Goal: Task Accomplishment & Management: Complete application form

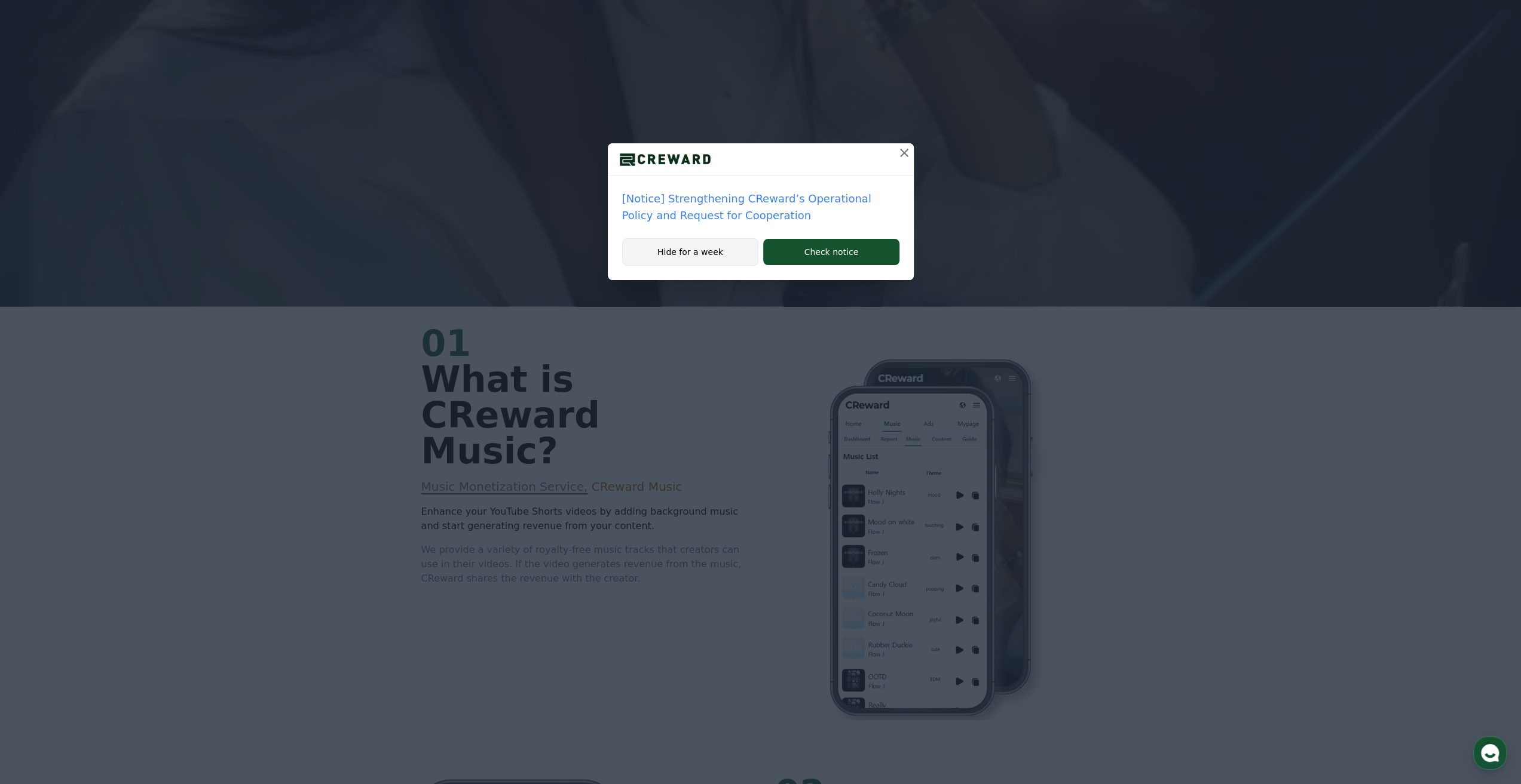
click at [709, 246] on button "Hide for a week" at bounding box center [690, 252] width 137 height 27
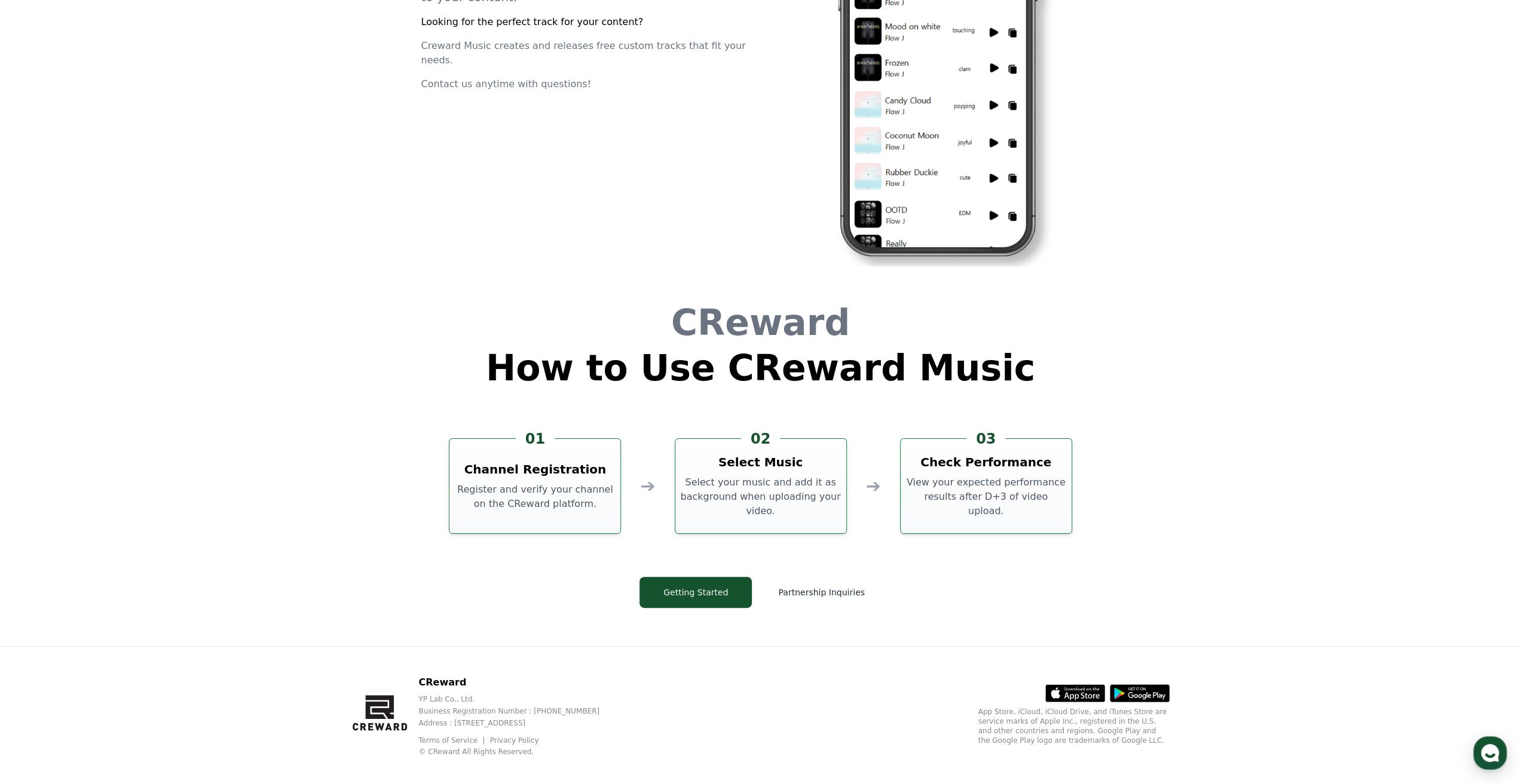
scroll to position [3237, 0]
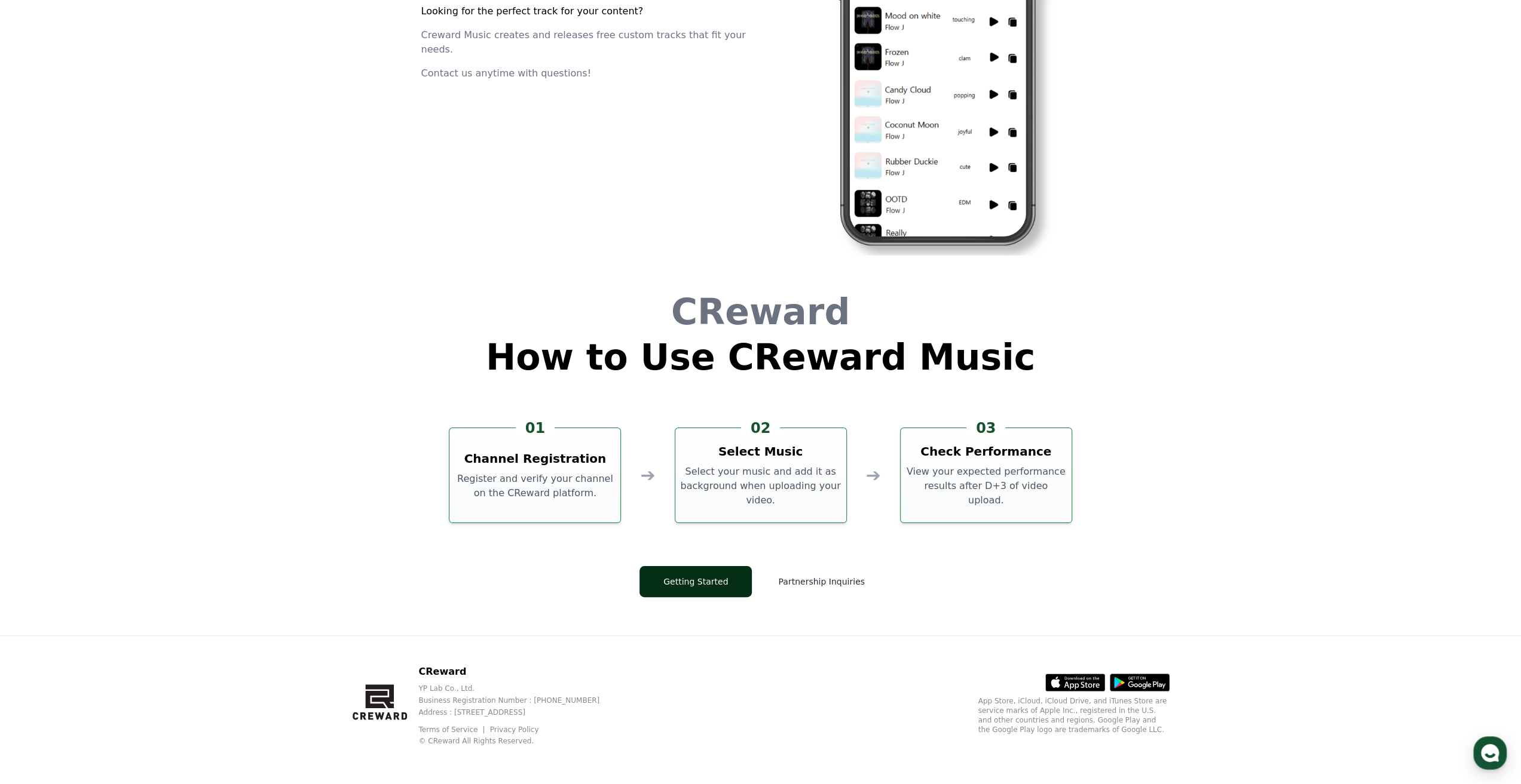
click at [698, 579] on button "Getting Started" at bounding box center [695, 581] width 112 height 31
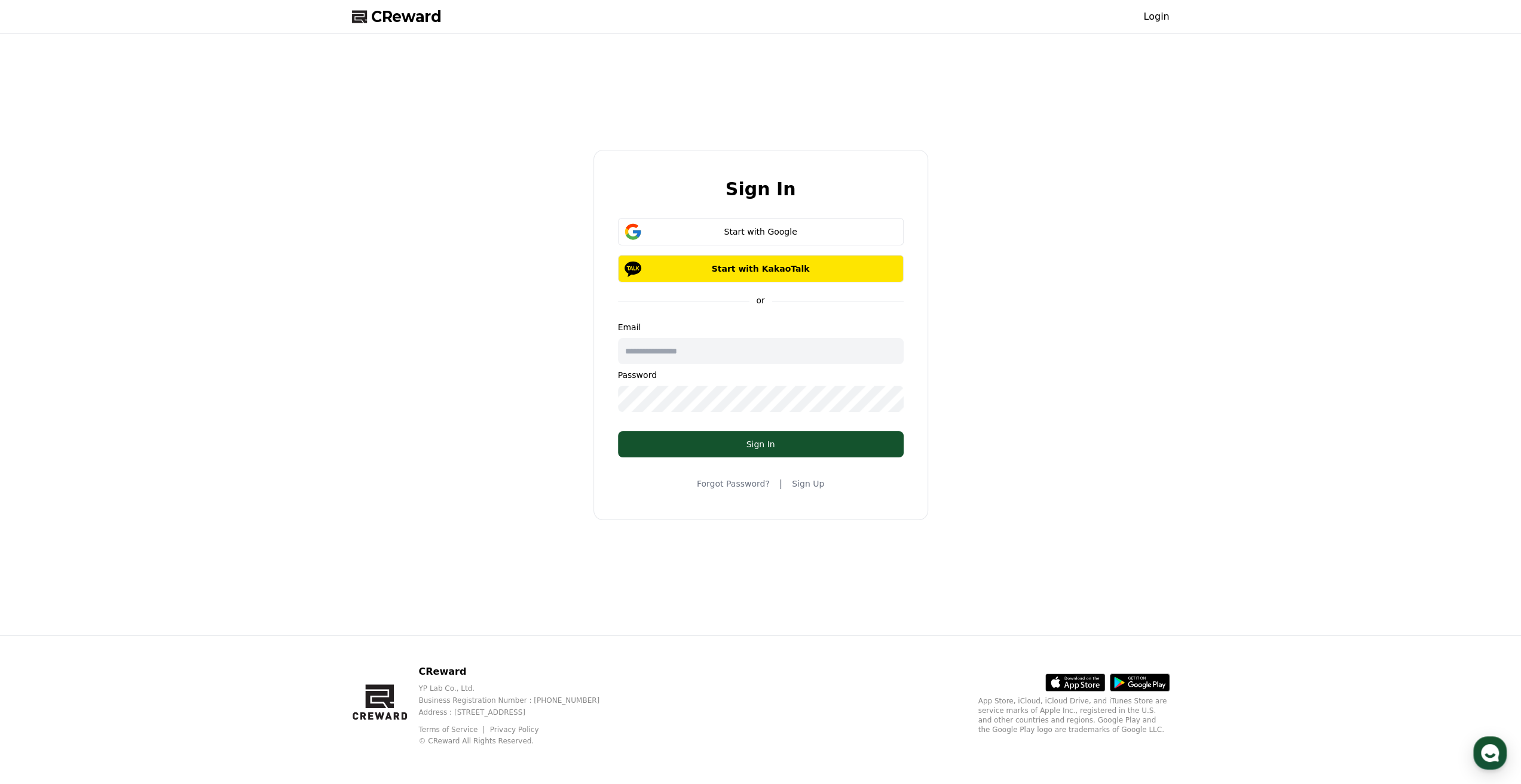
click at [683, 349] on input "text" at bounding box center [760, 351] width 286 height 26
type input "**********"
click at [815, 482] on link "Sign Up" at bounding box center [807, 484] width 32 height 12
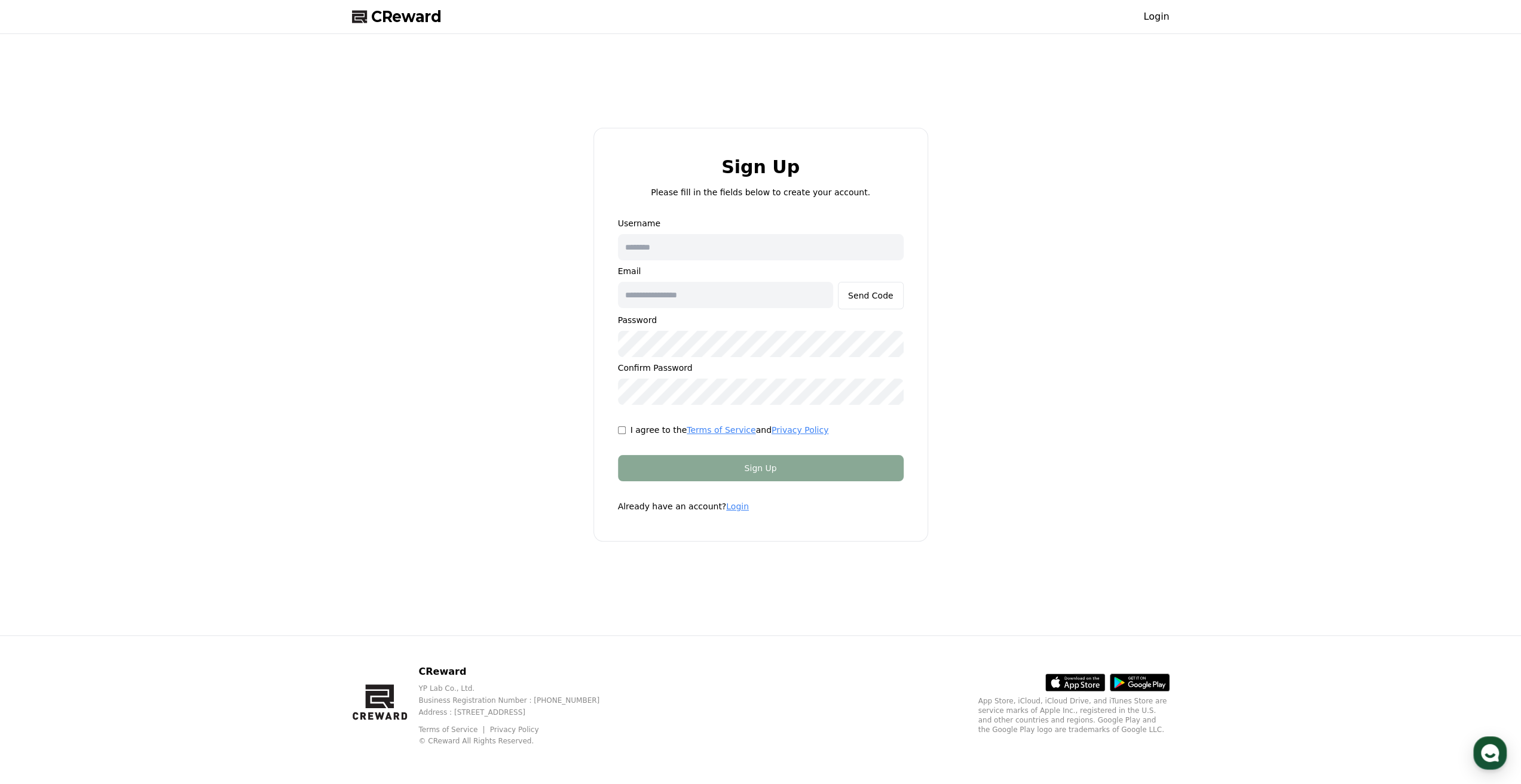
click at [710, 252] on input "text" at bounding box center [760, 247] width 286 height 26
type input "*******"
type input "**********"
click at [862, 296] on div "Send Code" at bounding box center [871, 296] width 46 height 12
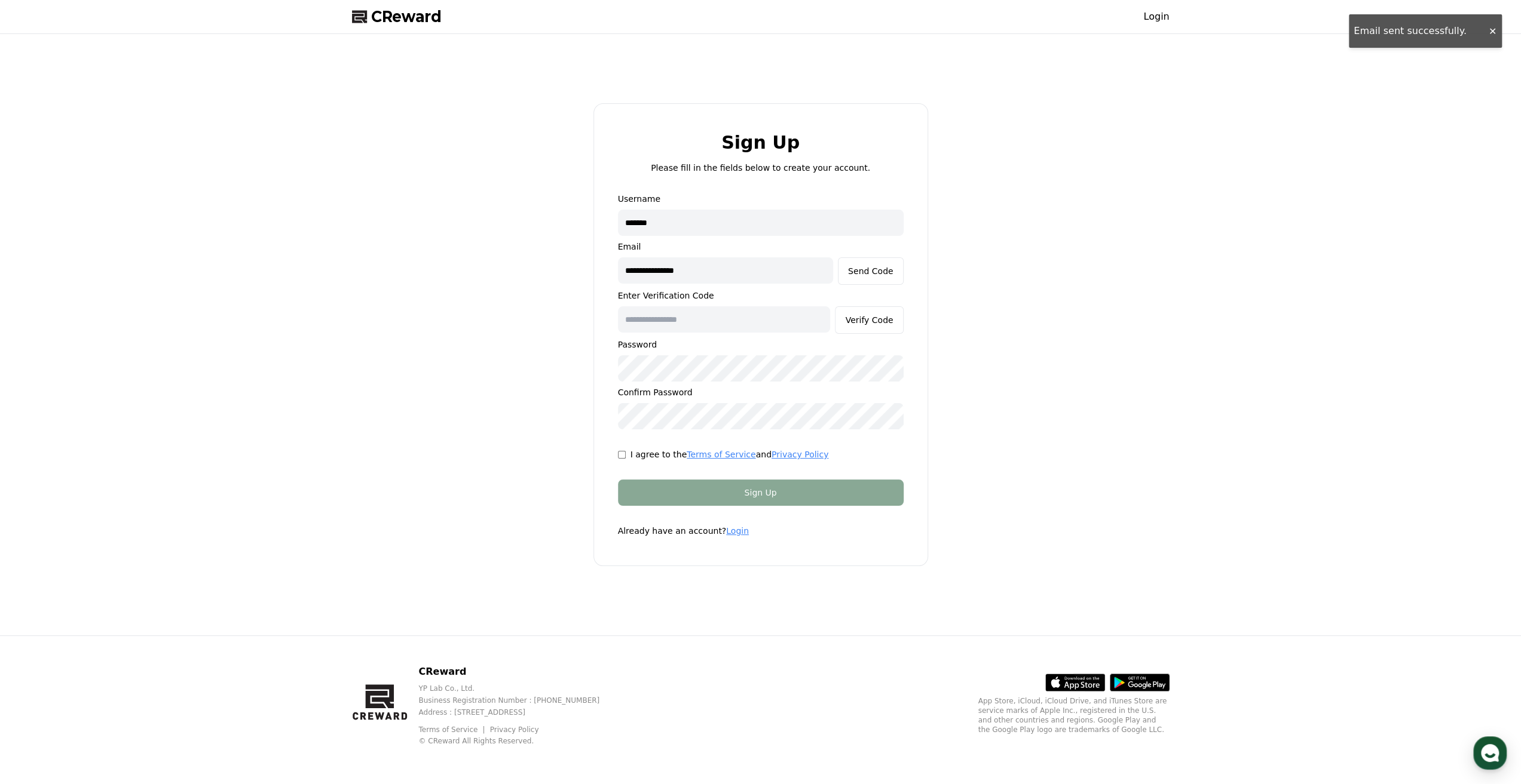
click at [685, 318] on input "text" at bounding box center [724, 320] width 213 height 26
paste input "******"
type input "******"
click at [883, 316] on div "Verify Code" at bounding box center [869, 320] width 48 height 12
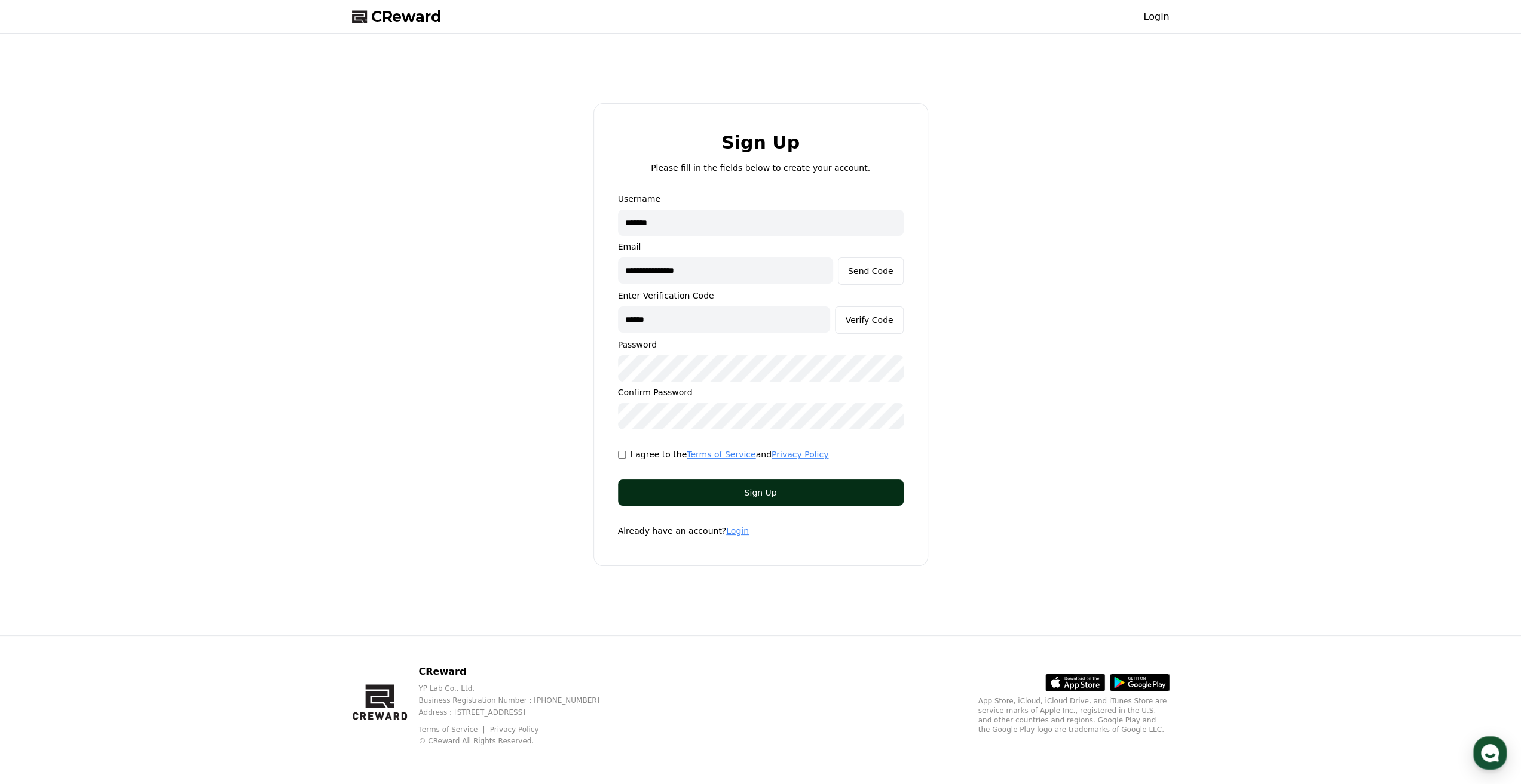
click at [680, 497] on div "Sign Up" at bounding box center [760, 493] width 238 height 12
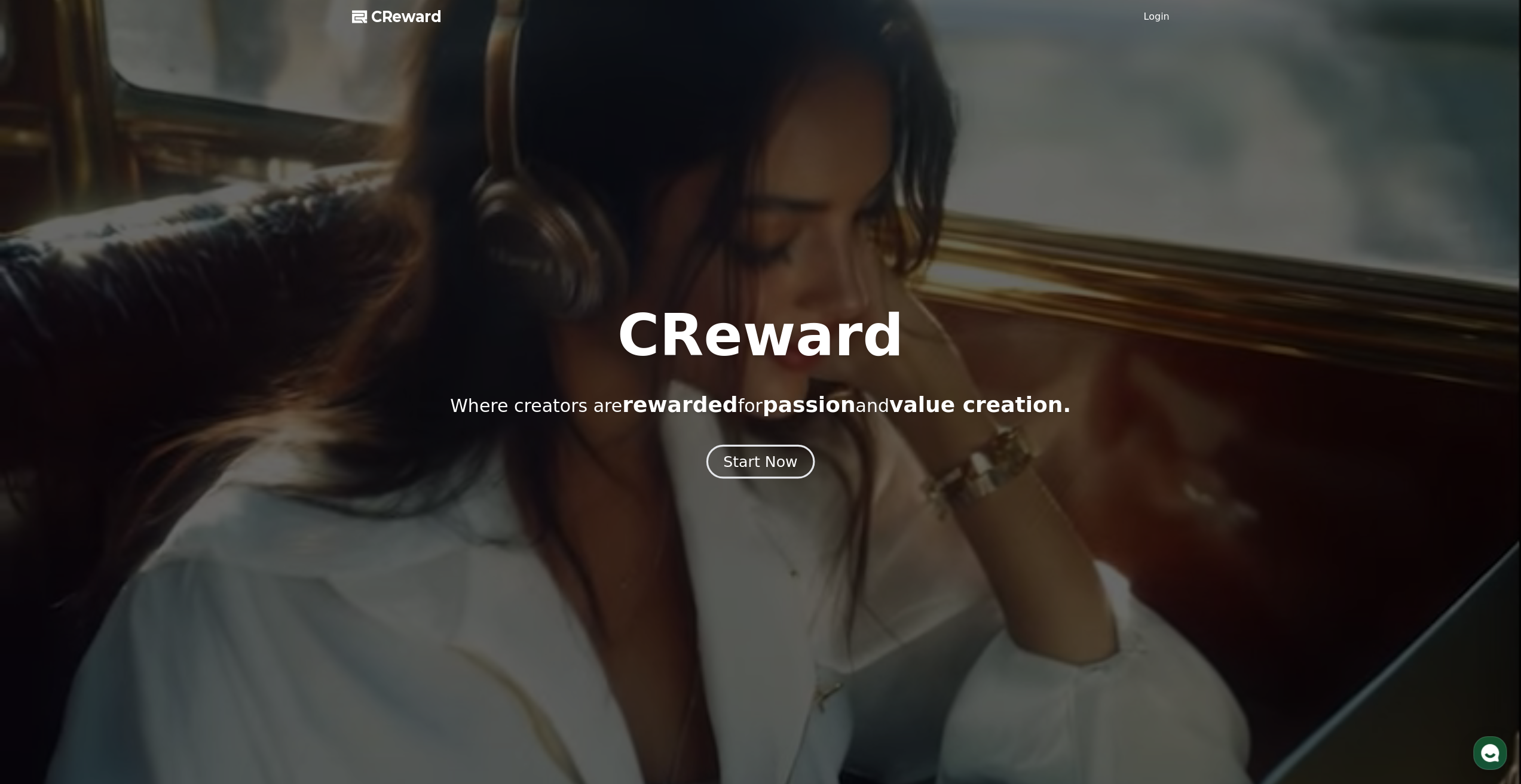
click at [781, 459] on div "Start Now" at bounding box center [760, 461] width 74 height 20
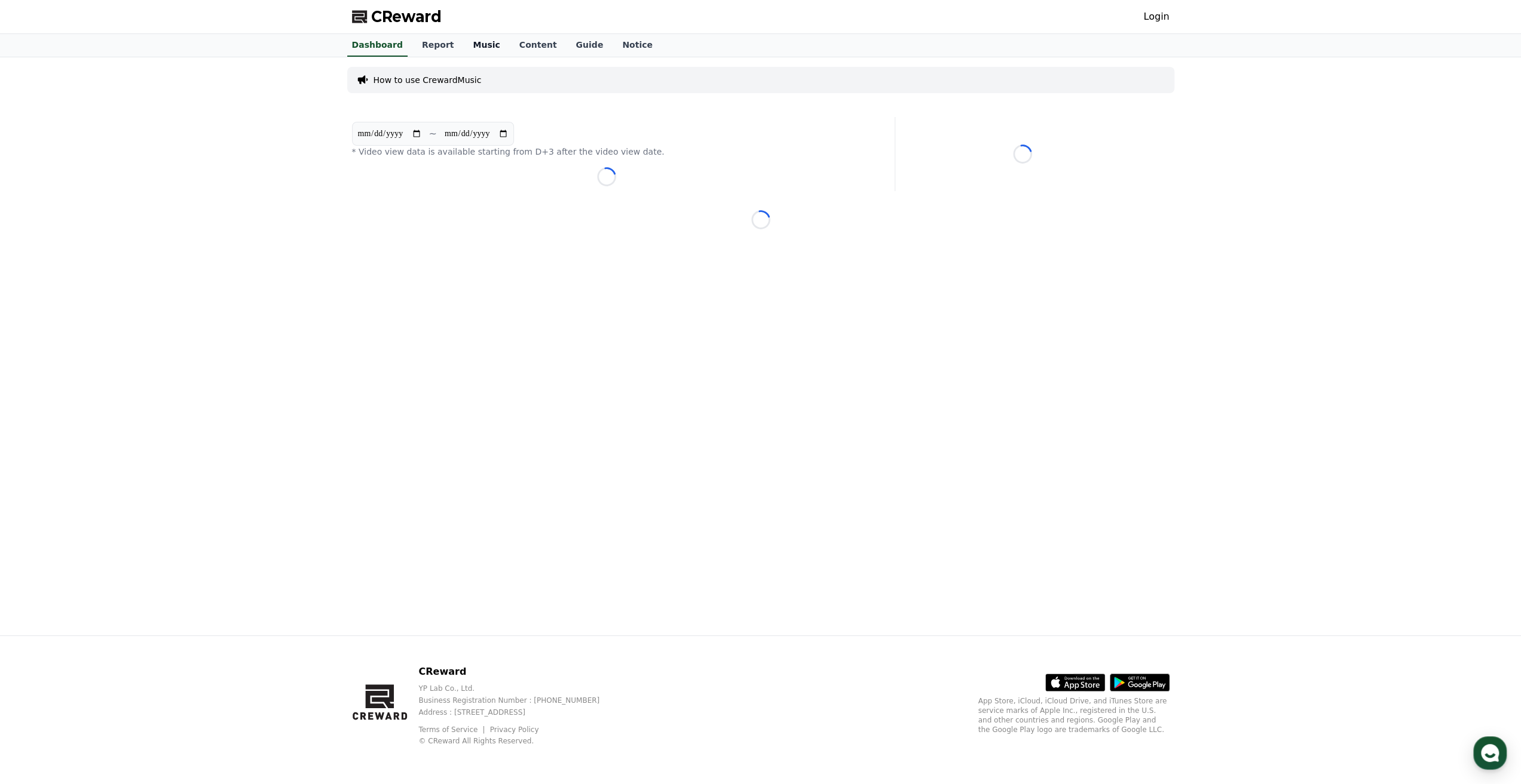
click at [471, 42] on link "Music" at bounding box center [485, 46] width 46 height 22
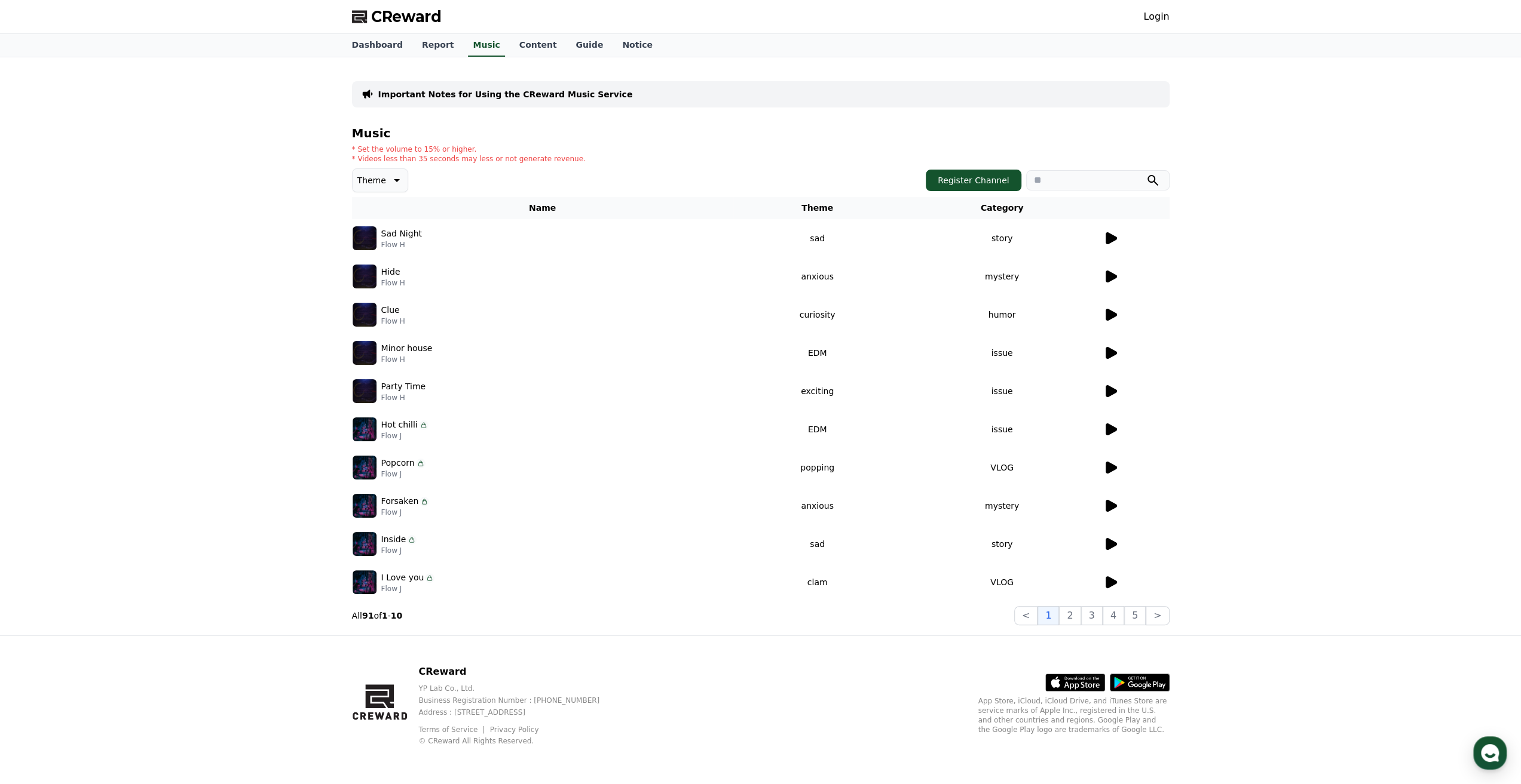
click at [396, 183] on icon at bounding box center [396, 180] width 14 height 14
drag, startPoint x: 392, startPoint y: 155, endPoint x: 578, endPoint y: 162, distance: 186.1
click at [578, 162] on div "* Set the volume to 15% or higher. * Videos less than 35 seconds may less or no…" at bounding box center [760, 155] width 818 height 19
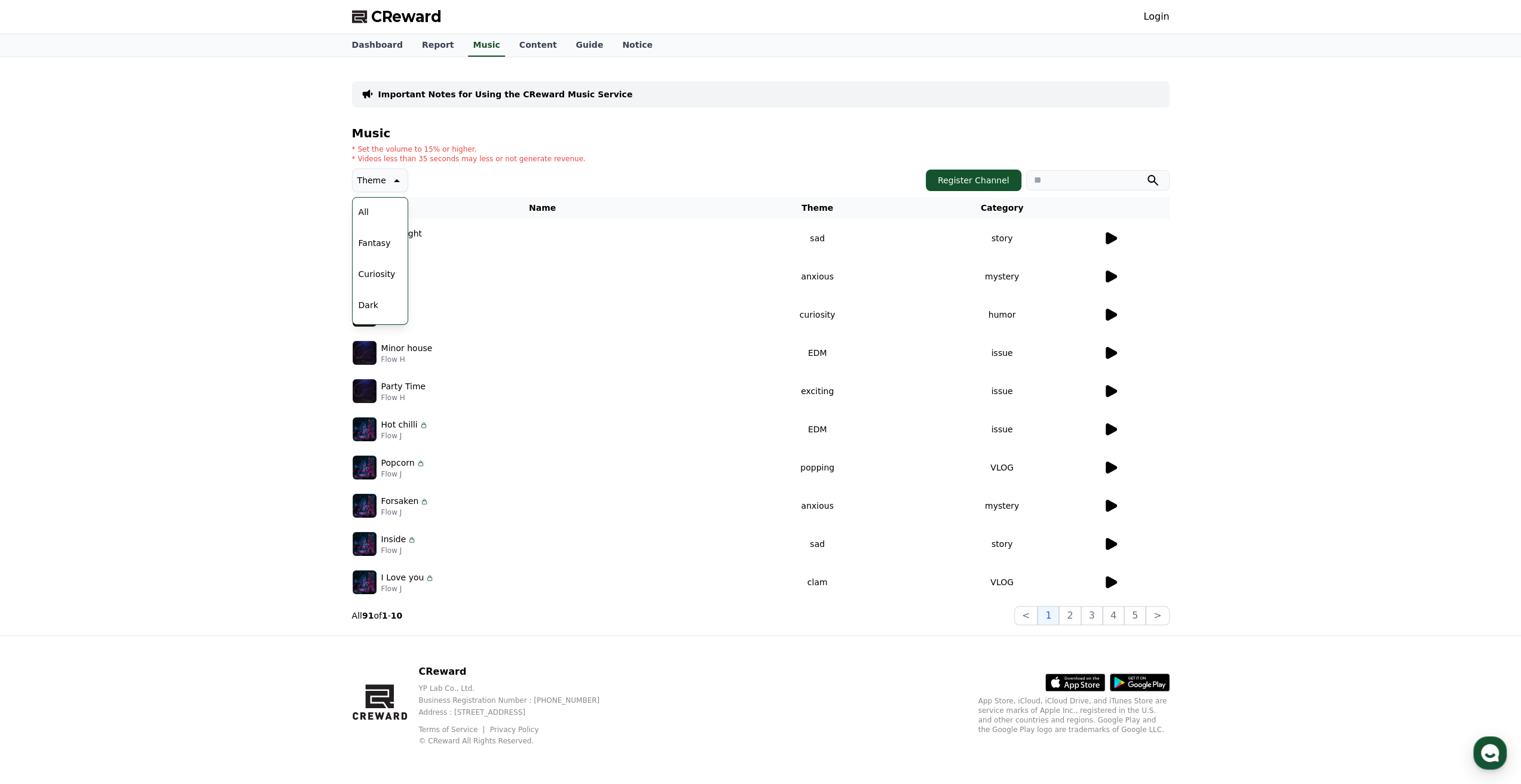
click at [578, 162] on div "* Set the volume to 15% or higher. * Videos less than 35 seconds may less or no…" at bounding box center [760, 155] width 818 height 19
click at [319, 189] on div "Important Notes for Using the CReward Music Service Music * Set the volume to 1…" at bounding box center [760, 347] width 1521 height 578
click at [380, 157] on p "* Videos less than 35 seconds may less or not generate revenue." at bounding box center [469, 159] width 234 height 10
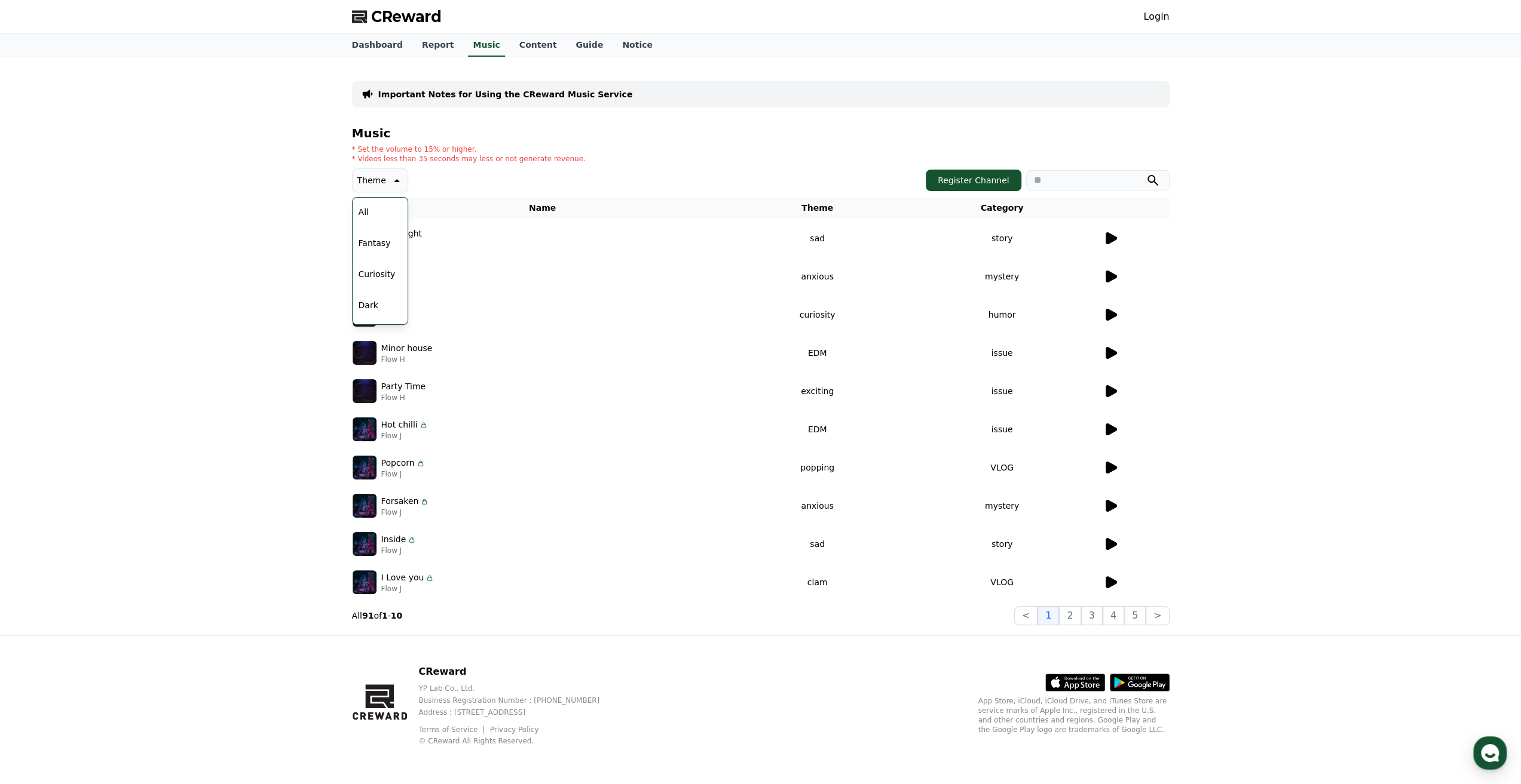
click at [612, 168] on div "Theme Theme All Fantasy Curiosity Dark Bright Popping Exciting Twist Majestic D…" at bounding box center [760, 180] width 818 height 24
click at [607, 366] on td "Minor house Flow H" at bounding box center [542, 353] width 381 height 38
click at [377, 210] on div "All Fantasy Curiosity Dark Bright Popping Exciting Twist Majestic Dramatic Joyf…" at bounding box center [380, 507] width 53 height 617
click at [382, 183] on button "Theme" at bounding box center [380, 180] width 56 height 24
click at [384, 175] on button "Theme" at bounding box center [380, 180] width 56 height 24
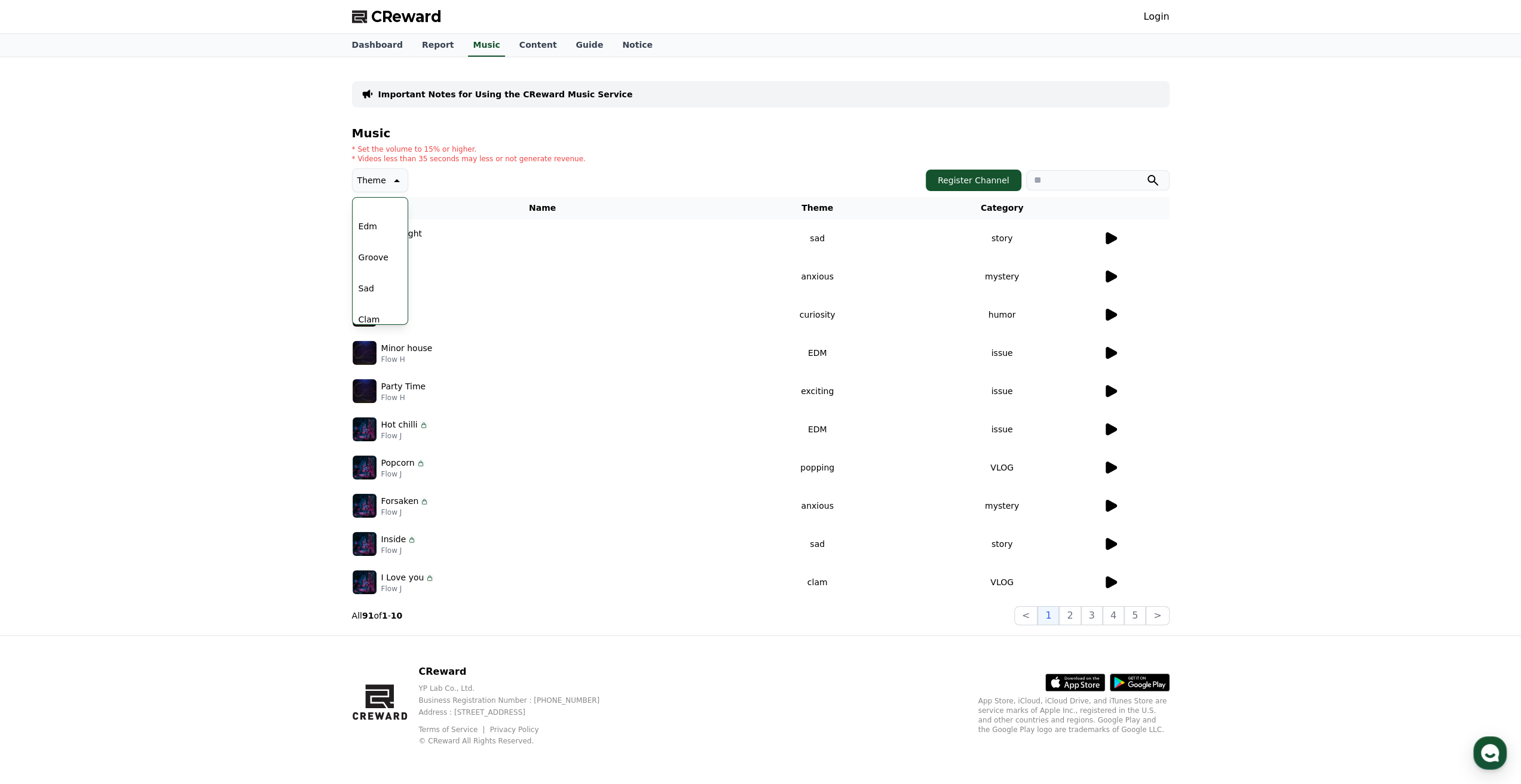
scroll to position [478, 0]
click at [566, 213] on th "Name" at bounding box center [542, 208] width 381 height 22
click at [375, 175] on p "Theme" at bounding box center [372, 180] width 29 height 17
click at [396, 232] on p "Sad Night" at bounding box center [401, 234] width 41 height 13
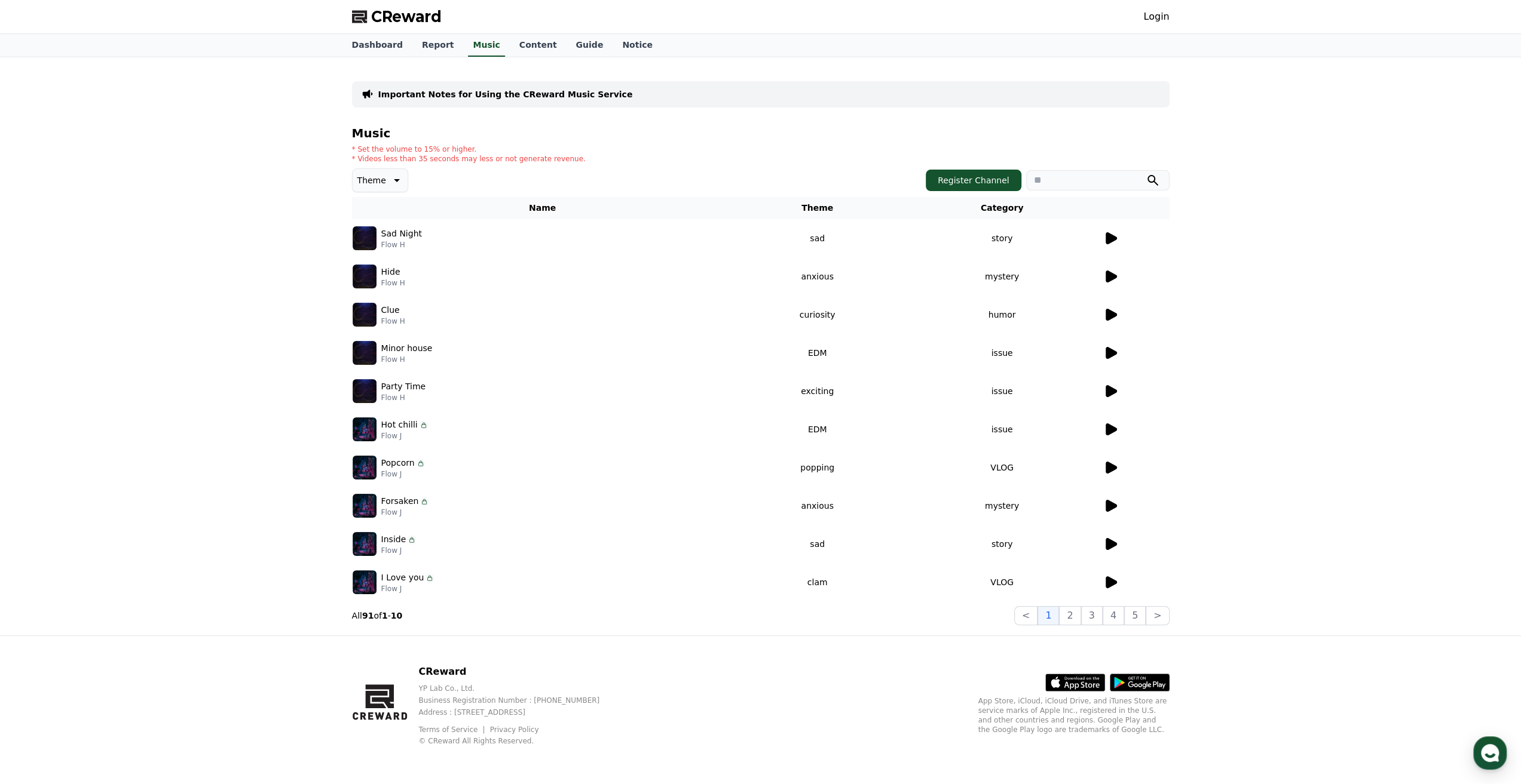
drag, startPoint x: 396, startPoint y: 232, endPoint x: 396, endPoint y: 242, distance: 10.0
click at [396, 242] on div "Sad Night Flow H" at bounding box center [401, 239] width 41 height 22
copy div "Sad Night Flow H"
click at [420, 501] on icon at bounding box center [425, 502] width 10 height 10
drag, startPoint x: 399, startPoint y: 502, endPoint x: 441, endPoint y: 423, distance: 89.5
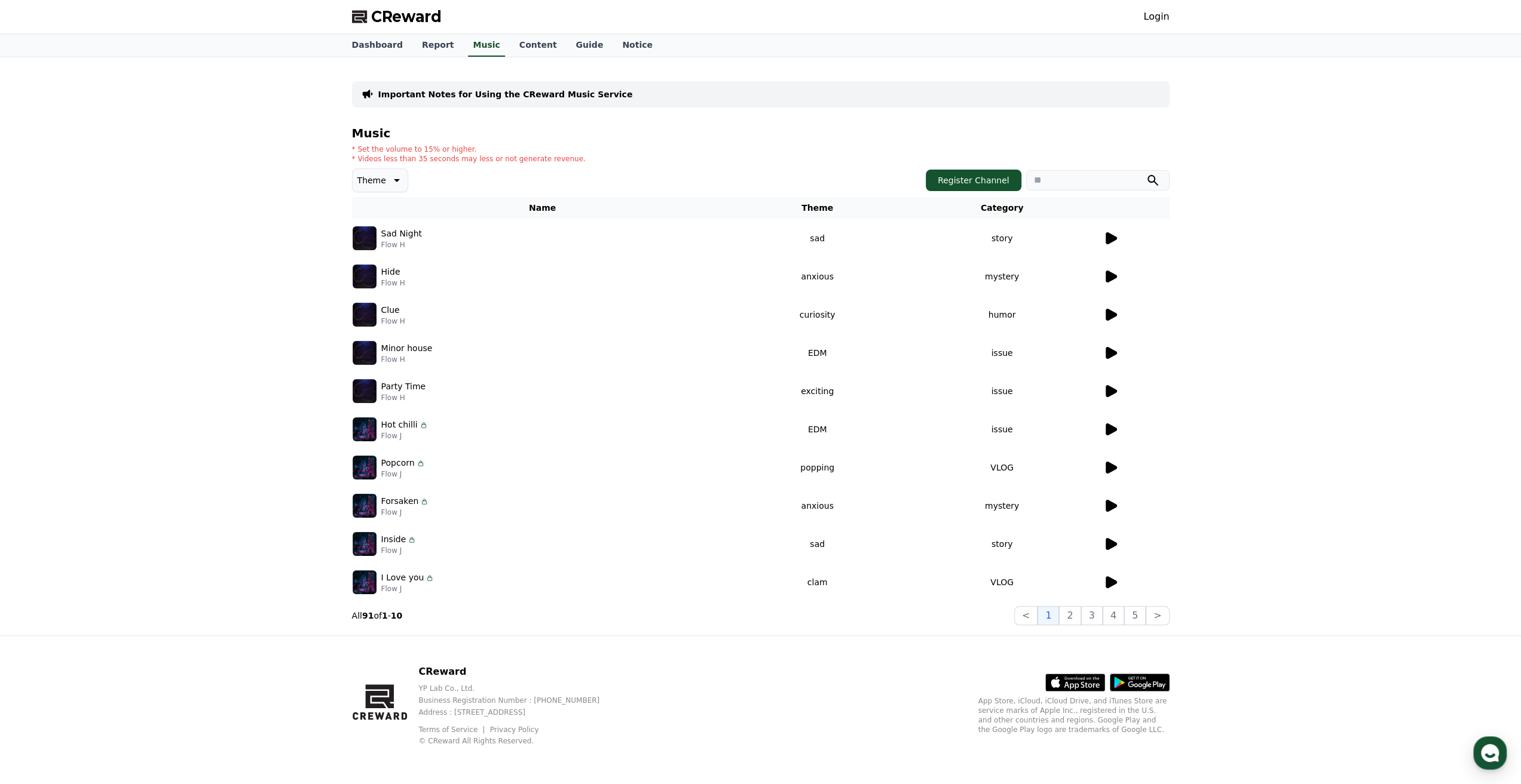
click at [441, 423] on tbody "Sad Night Flow H sad story Hide Flow H anxious mystery Clue Flow H curiosity hu…" at bounding box center [760, 410] width 818 height 382
click at [417, 258] on td "Hide Flow H" at bounding box center [542, 277] width 381 height 38
click at [529, 38] on link "Content" at bounding box center [537, 46] width 57 height 22
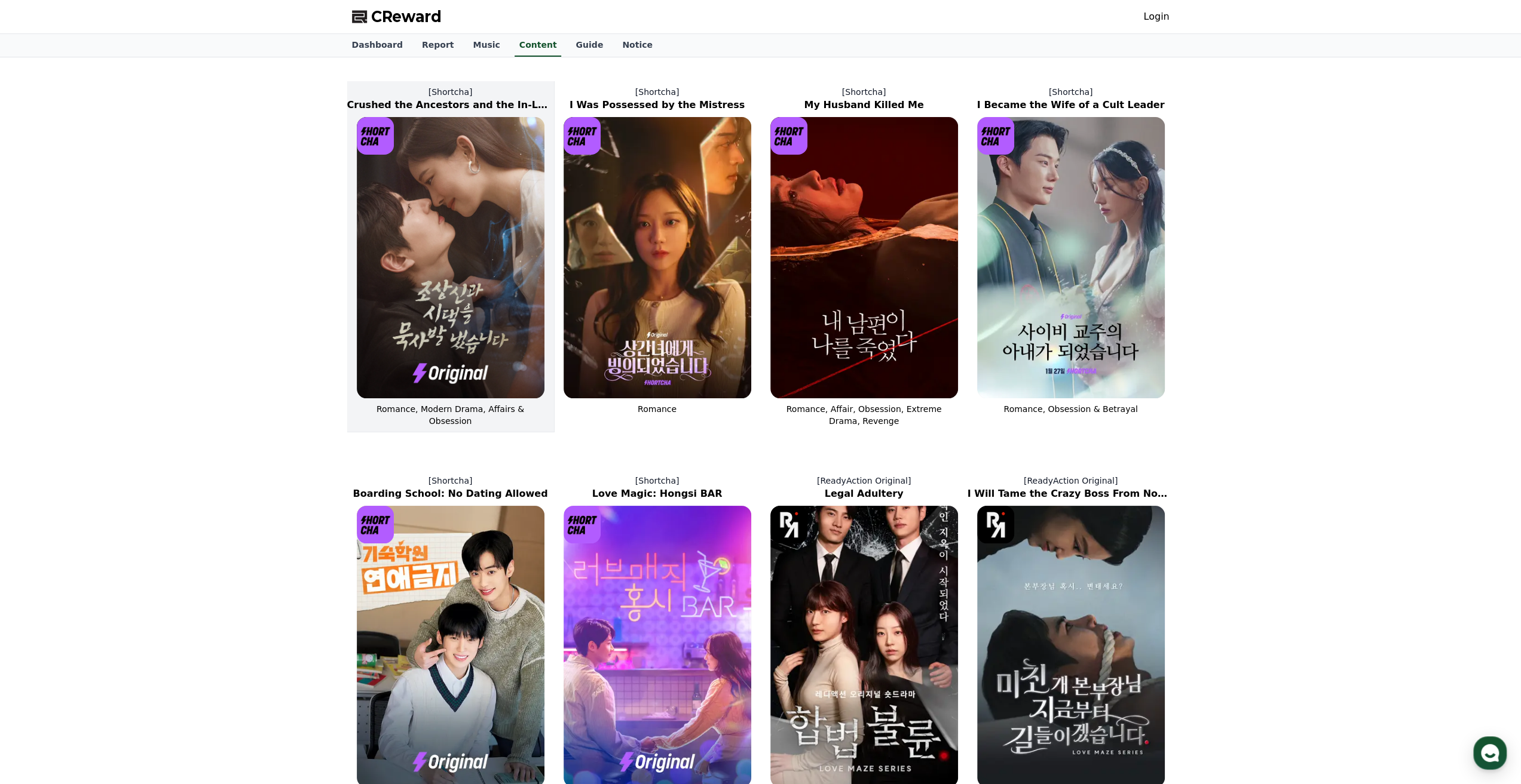
click at [475, 377] on img at bounding box center [450, 257] width 187 height 281
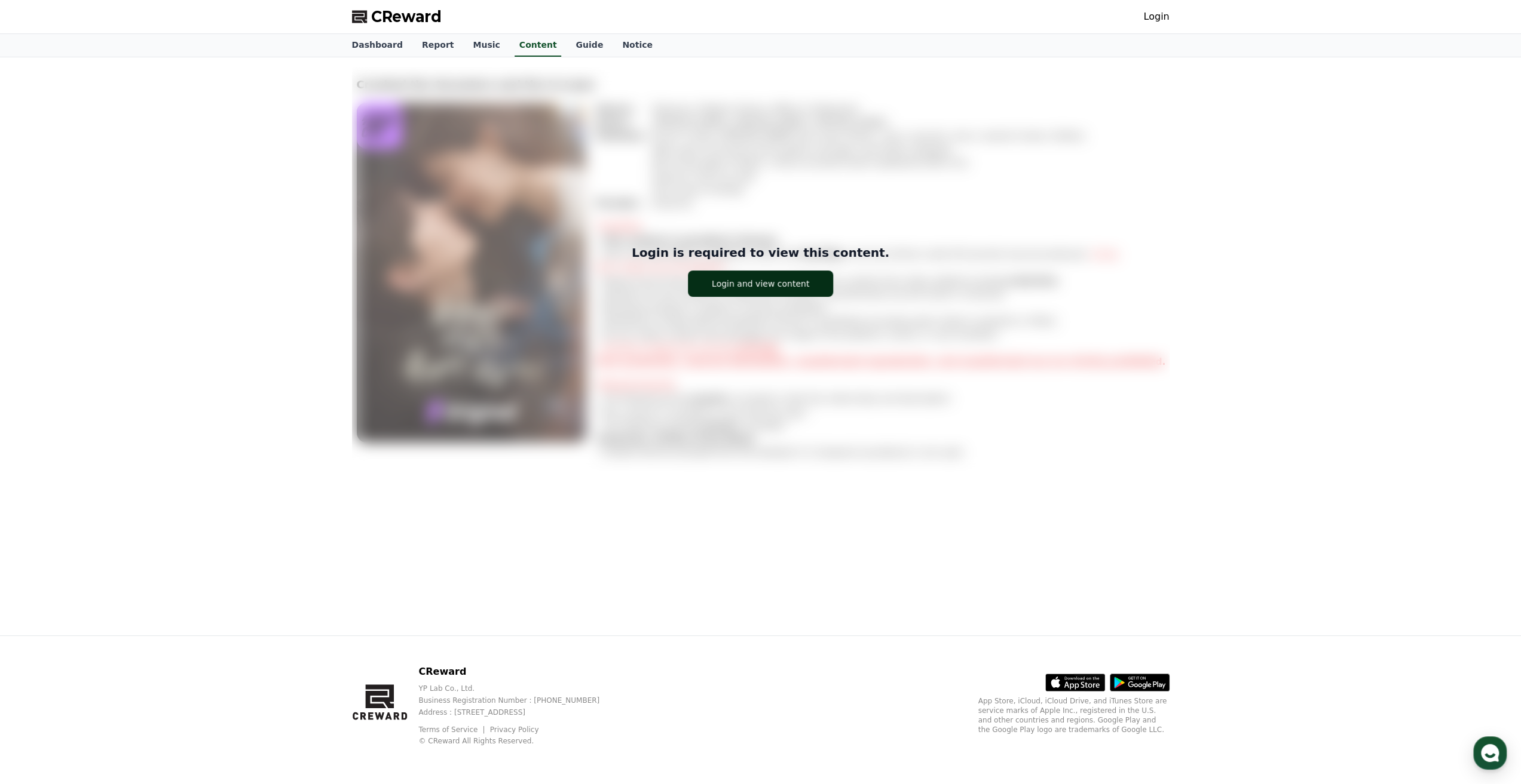
click at [751, 283] on div "Login and view content" at bounding box center [760, 283] width 98 height 12
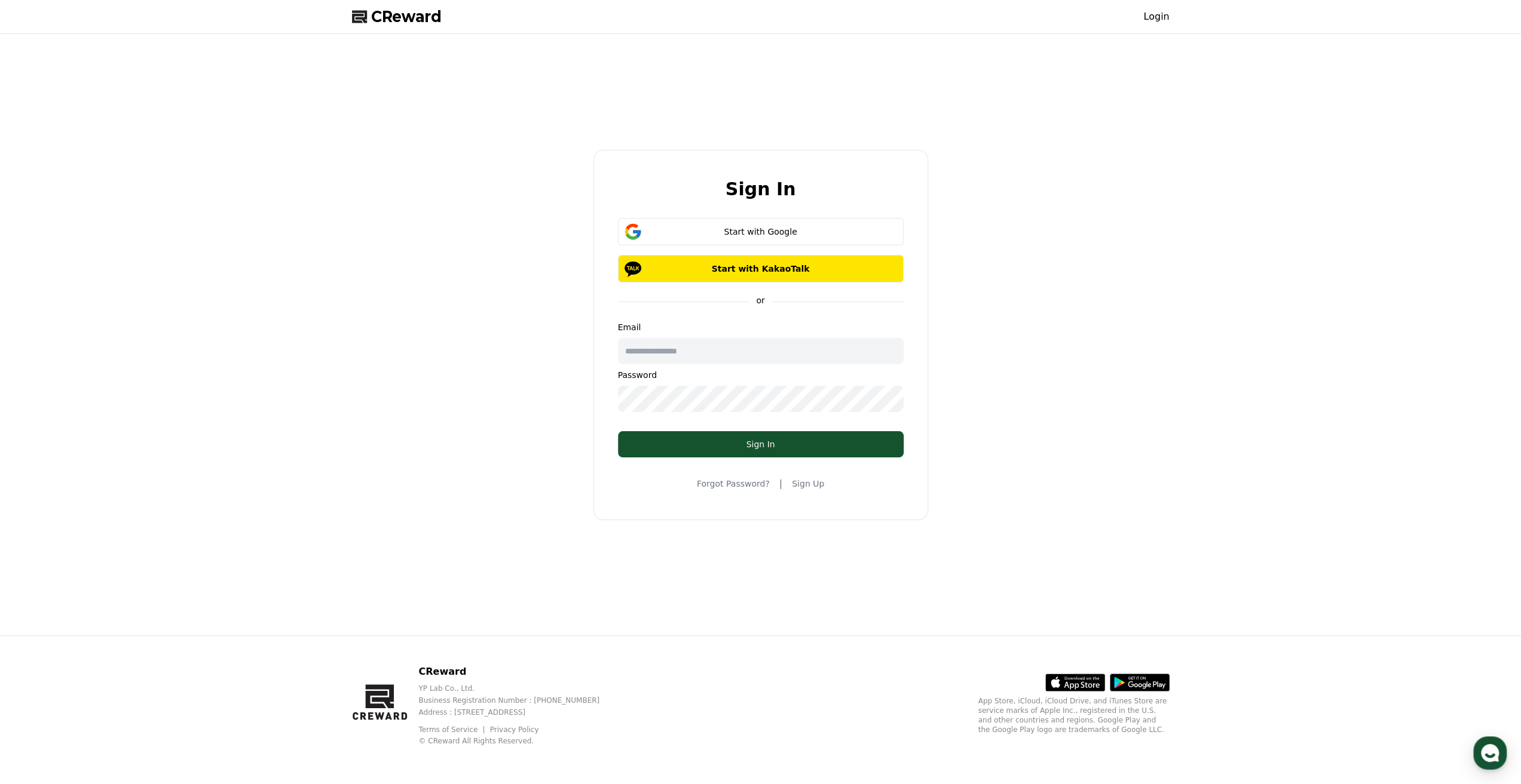
click at [681, 354] on input "text" at bounding box center [760, 351] width 286 height 26
type input "**********"
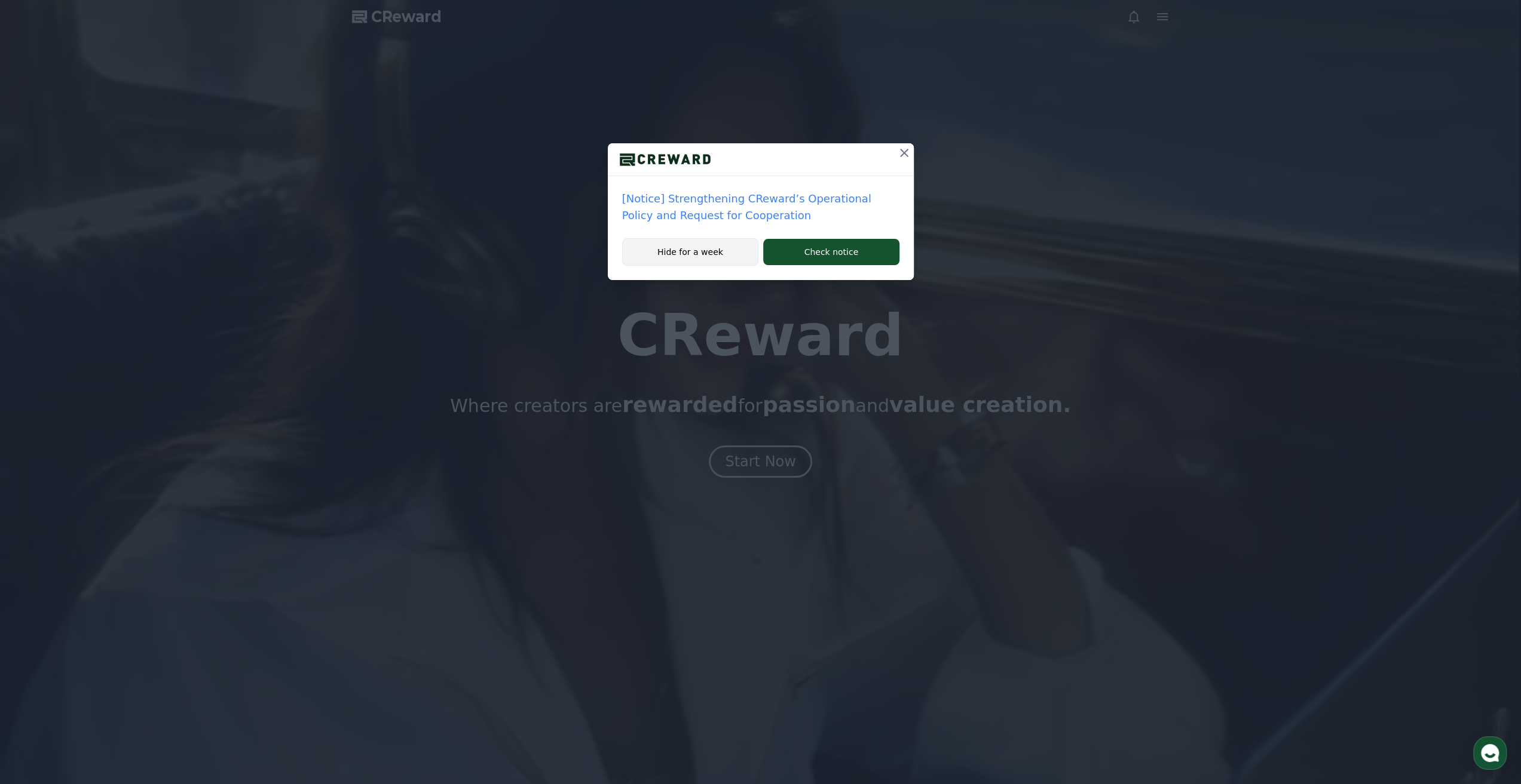
click at [744, 255] on button "Hide for a week" at bounding box center [690, 252] width 137 height 27
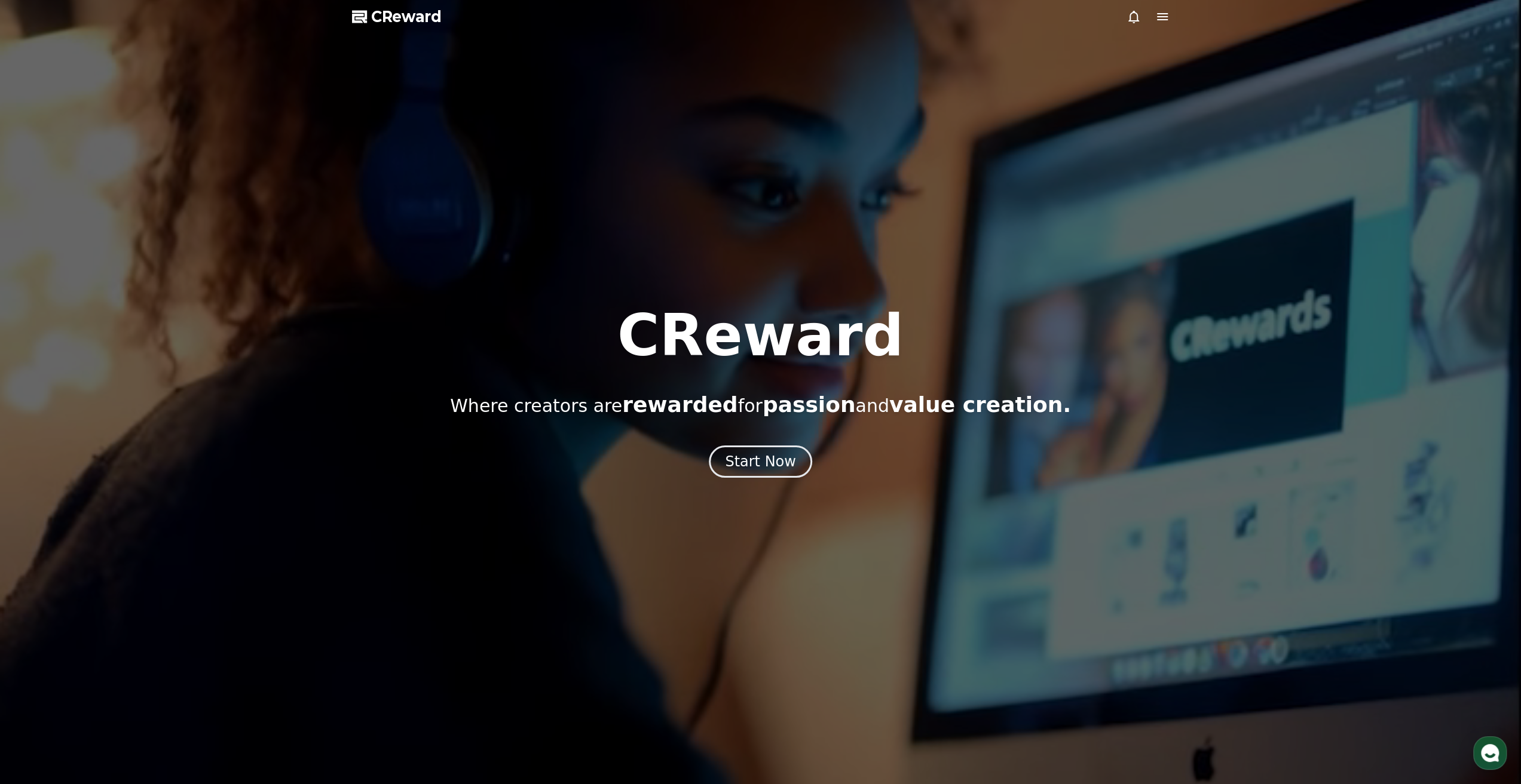
click at [1163, 21] on icon at bounding box center [1162, 17] width 14 height 14
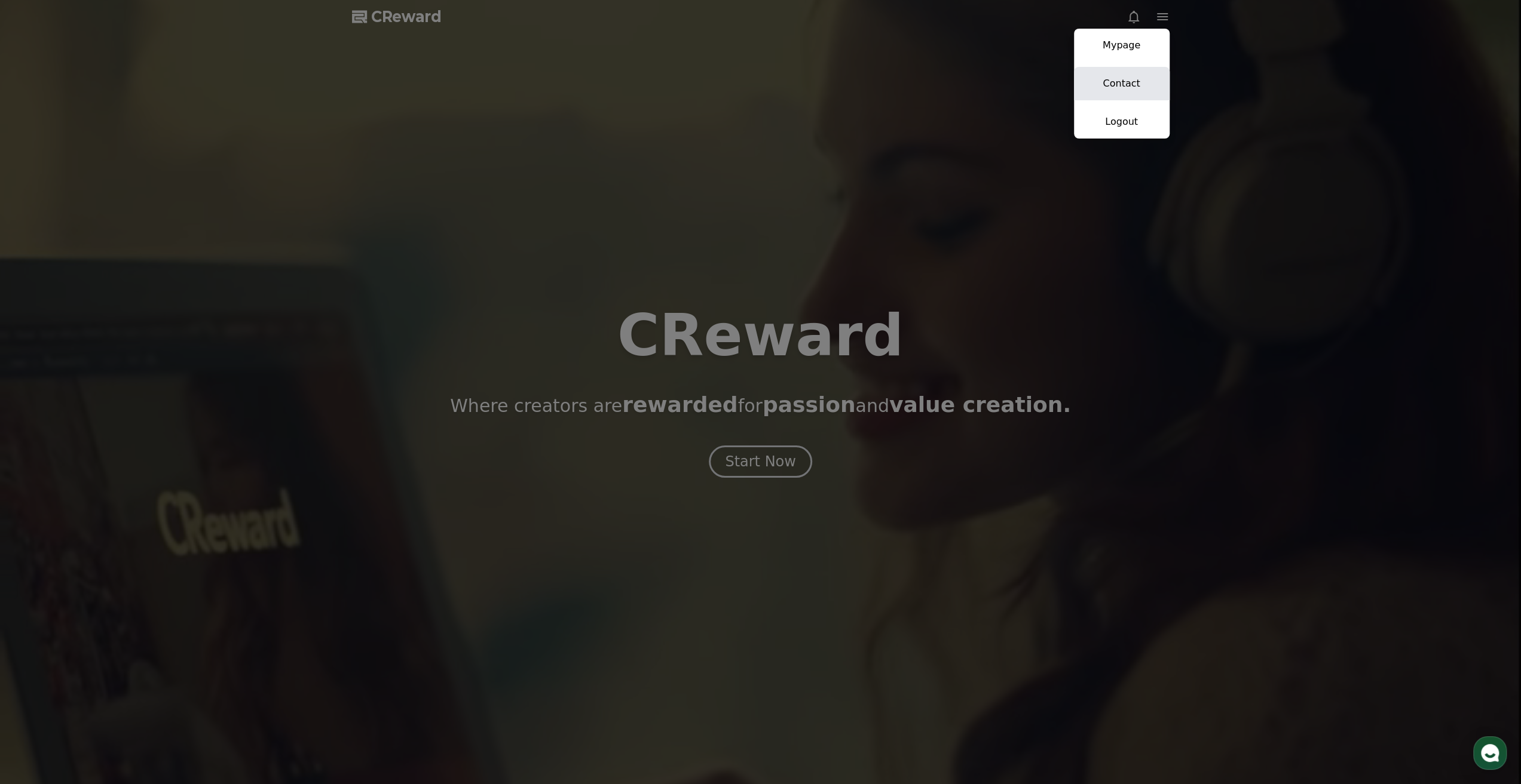
click at [1128, 81] on link "Contact" at bounding box center [1121, 84] width 95 height 34
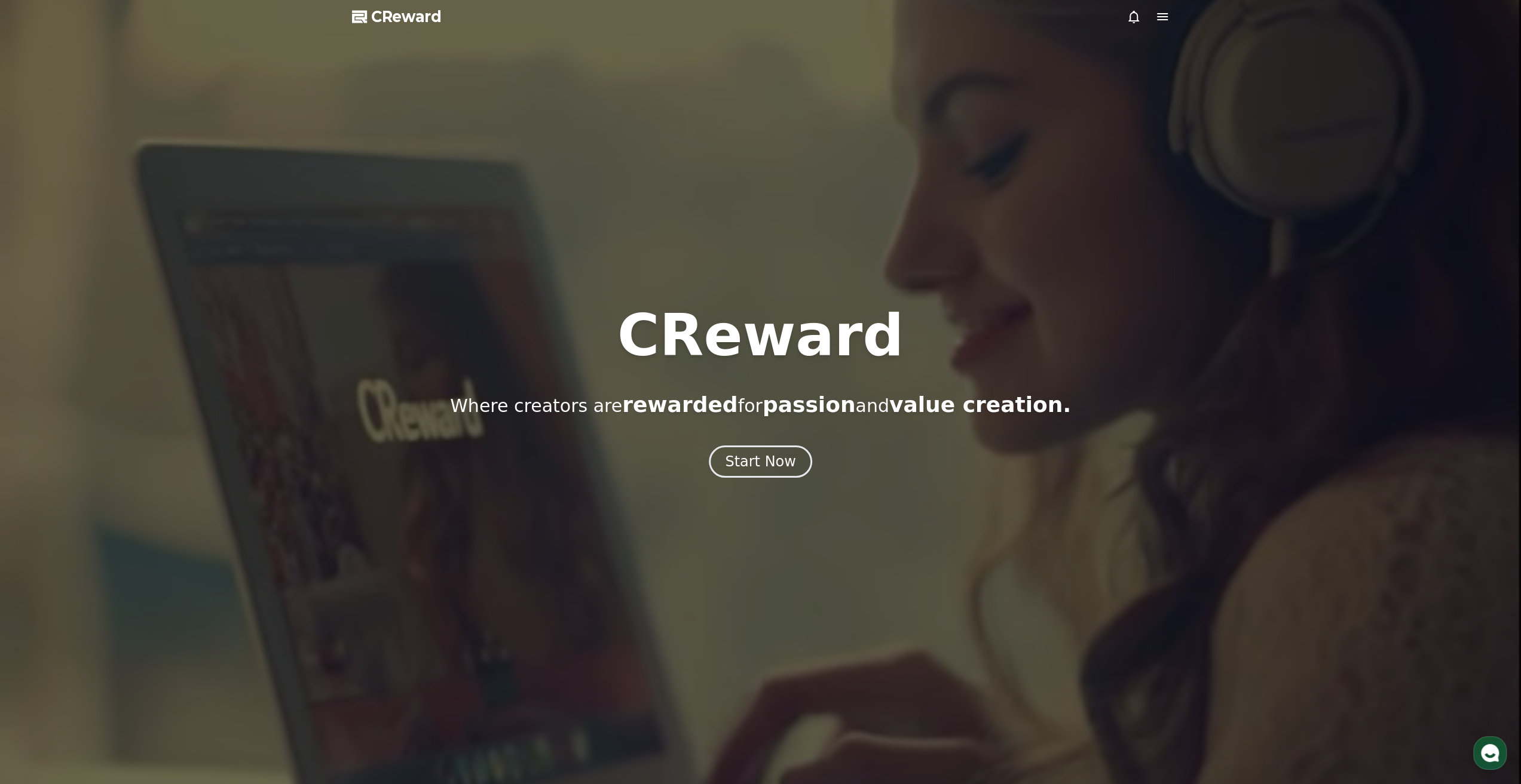
click at [1169, 20] on div at bounding box center [760, 392] width 1521 height 784
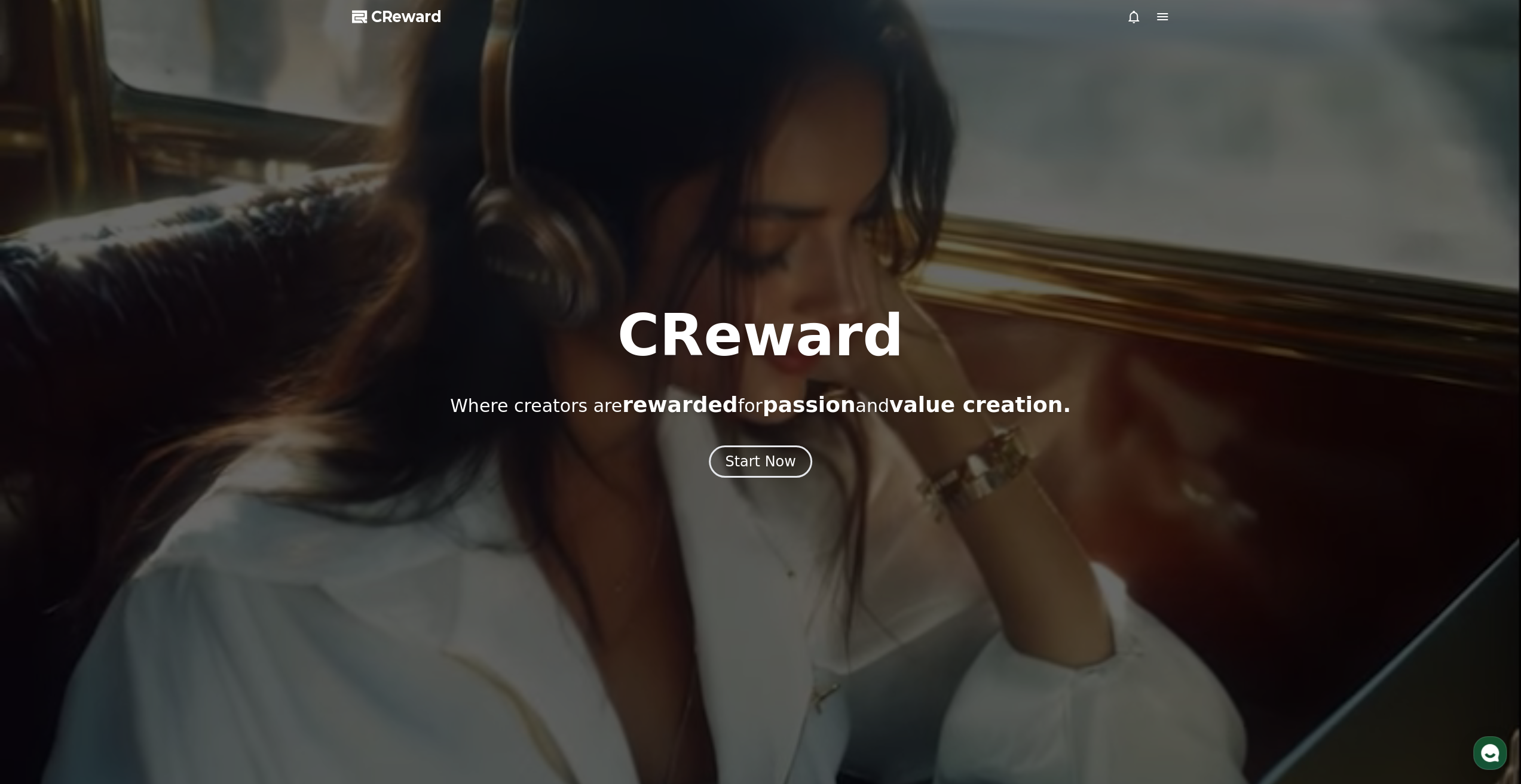
click at [1165, 20] on icon at bounding box center [1162, 17] width 14 height 14
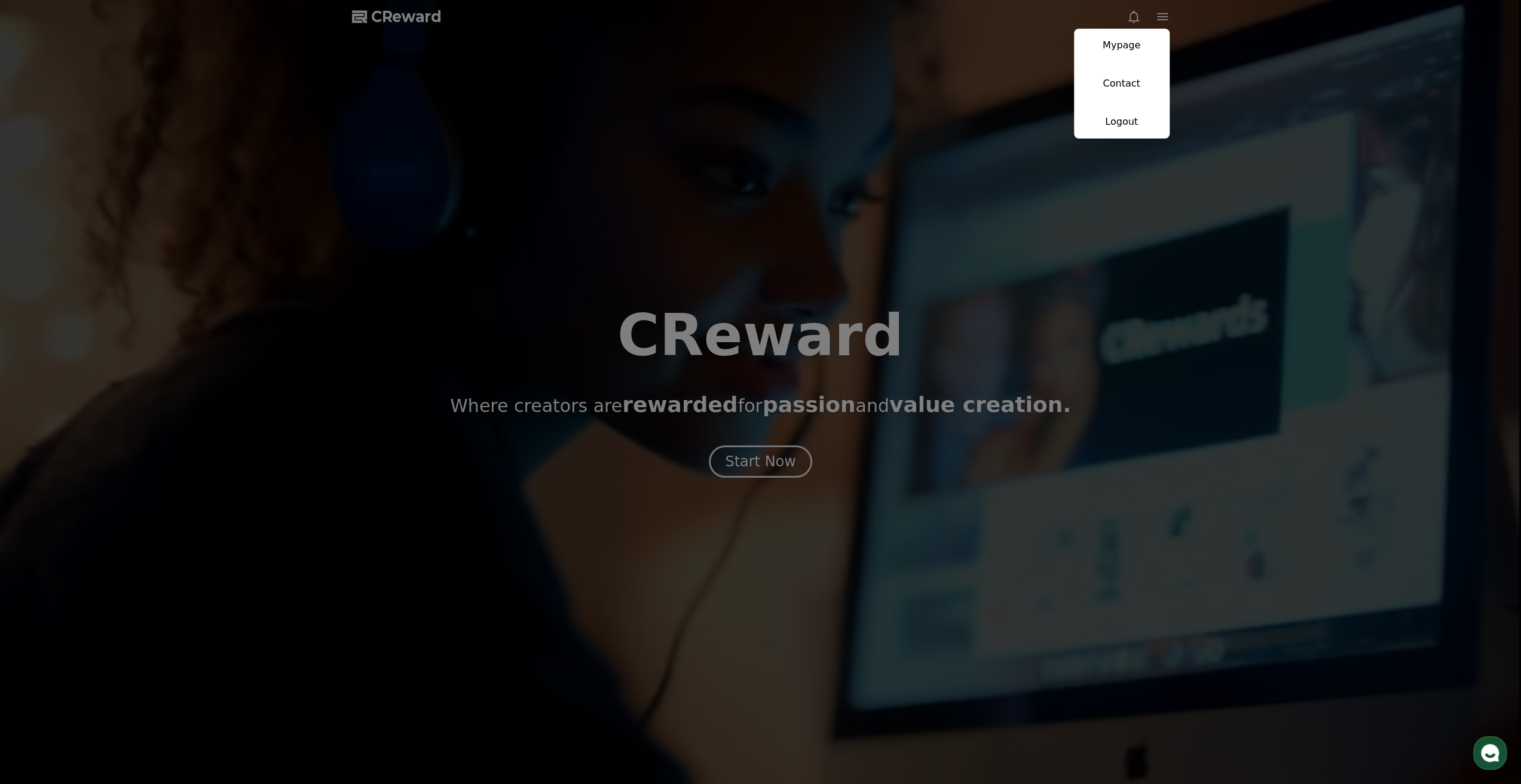
click at [734, 463] on button "close" at bounding box center [760, 392] width 1521 height 784
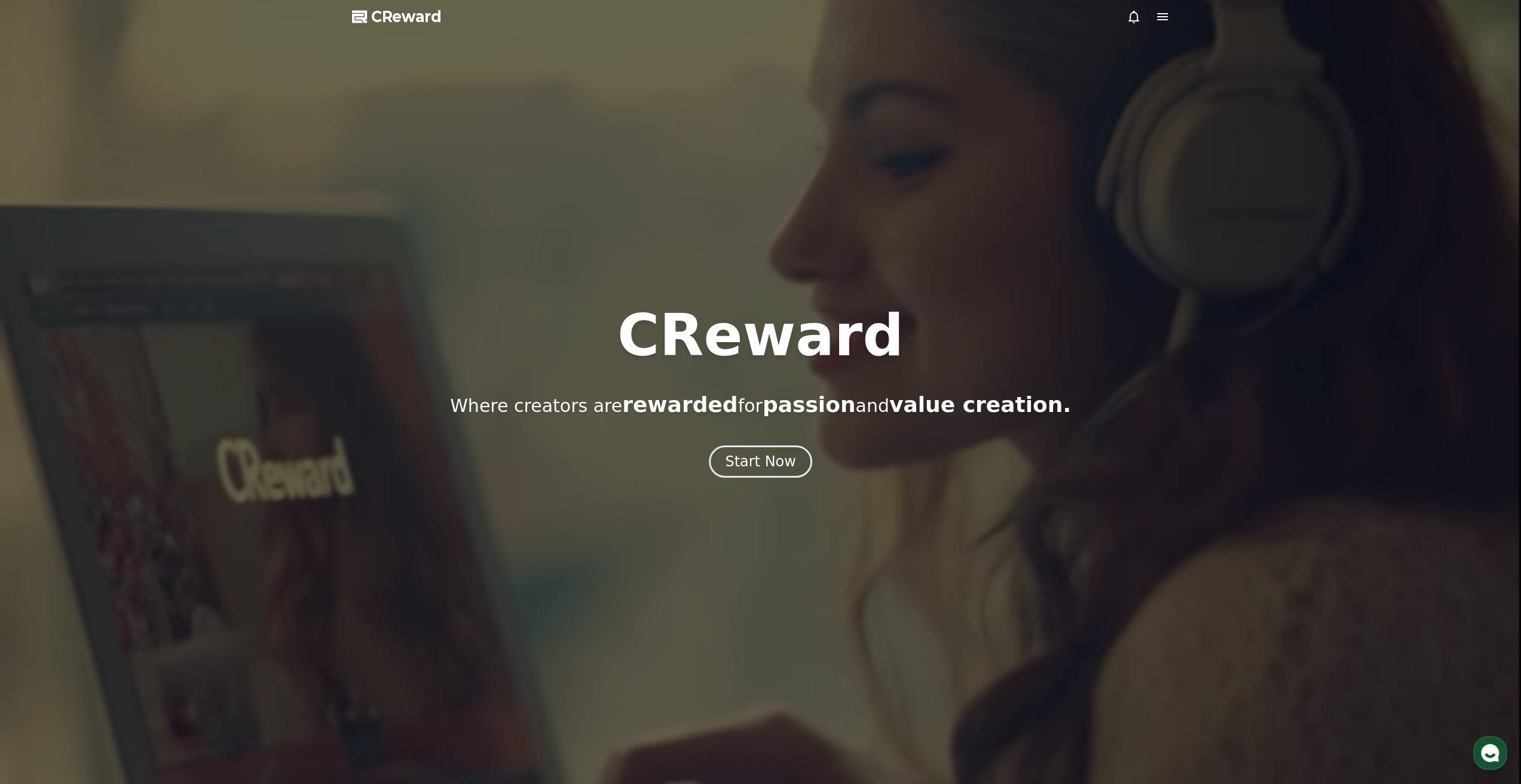
click at [734, 463] on div "Start Now" at bounding box center [760, 462] width 71 height 19
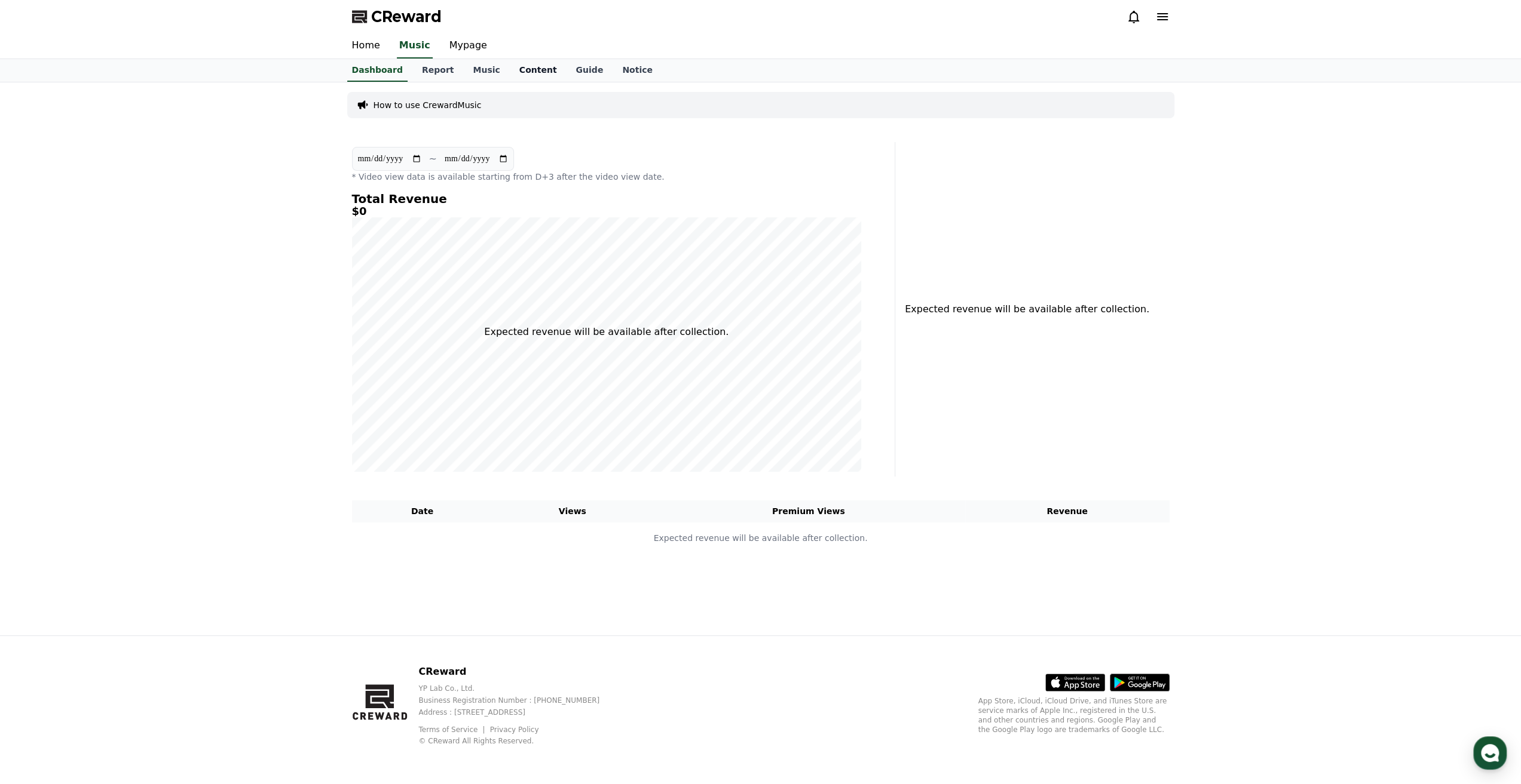
click at [525, 67] on link "Content" at bounding box center [537, 70] width 57 height 22
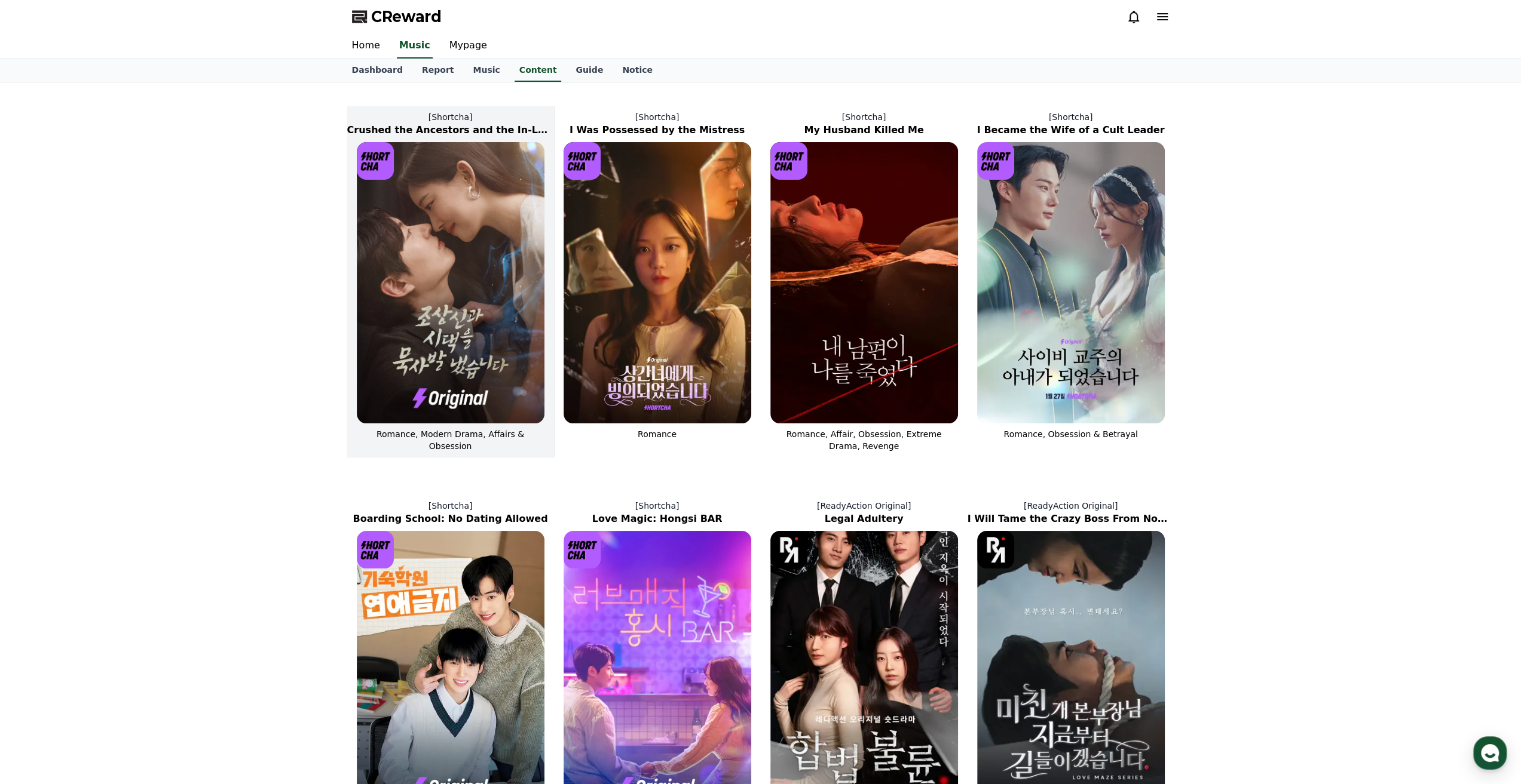
click at [474, 239] on img at bounding box center [450, 283] width 187 height 281
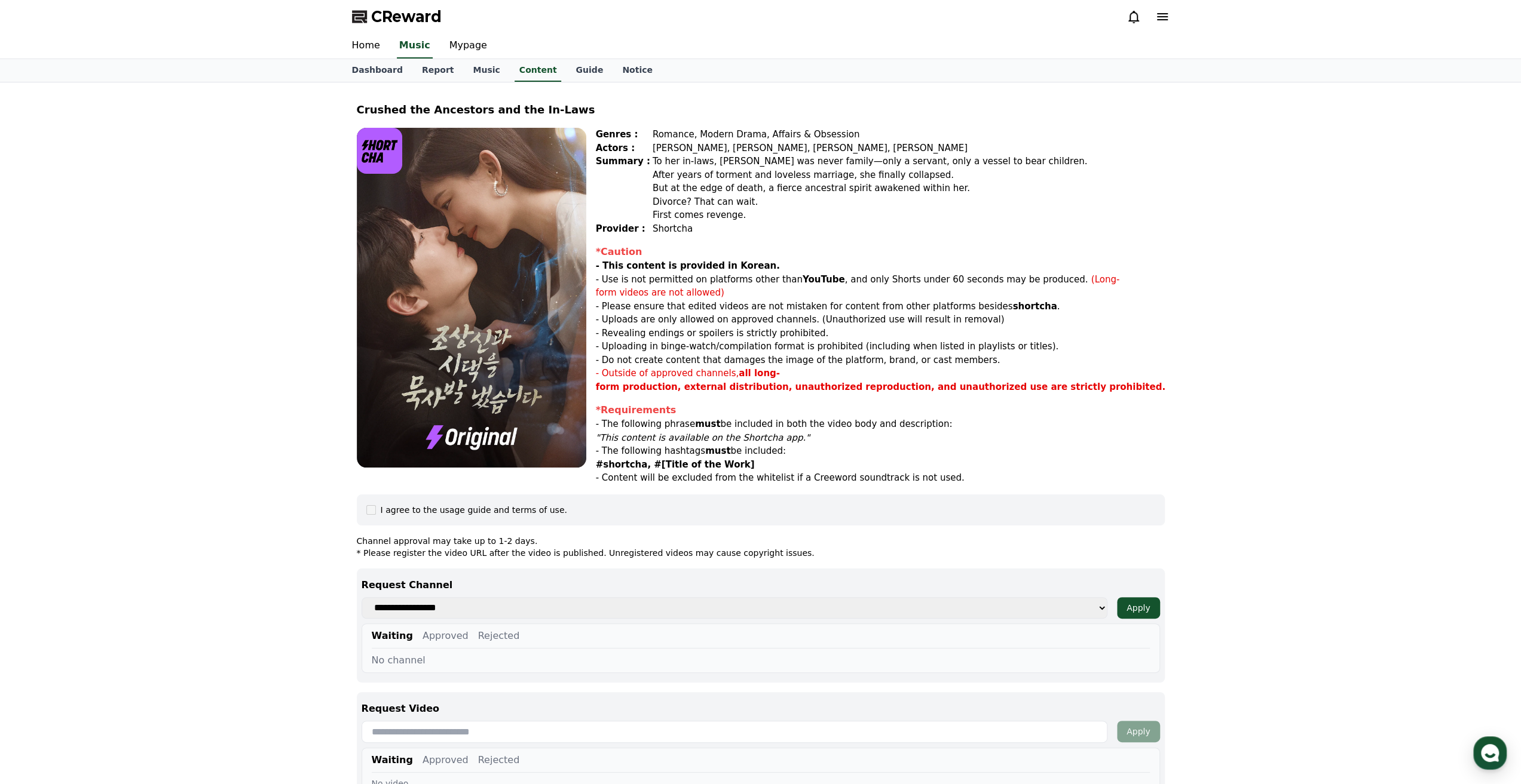
click at [508, 603] on select "**********" at bounding box center [734, 608] width 746 height 22
select select
click at [361, 597] on select "**********" at bounding box center [734, 608] width 746 height 22
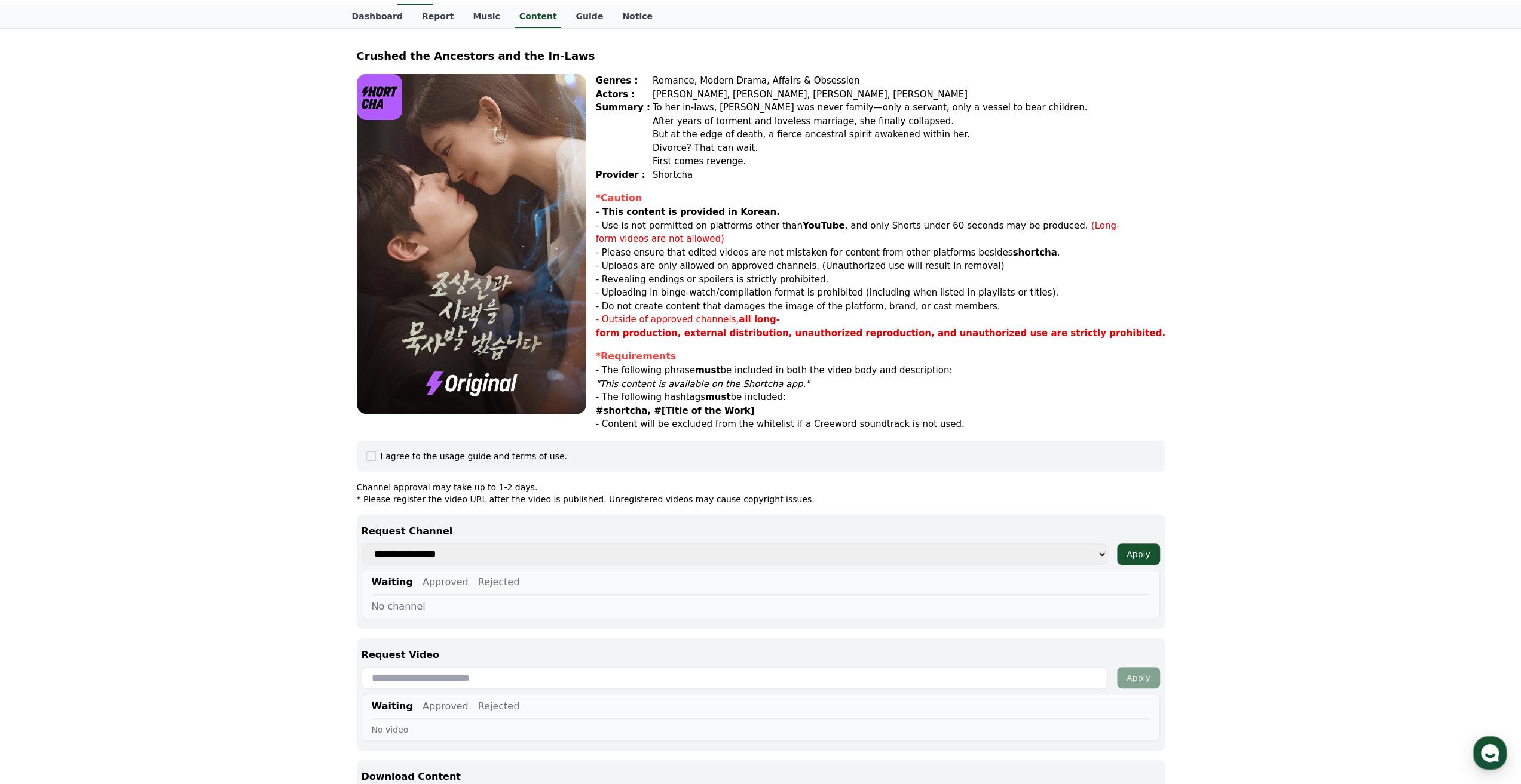
scroll to position [179, 0]
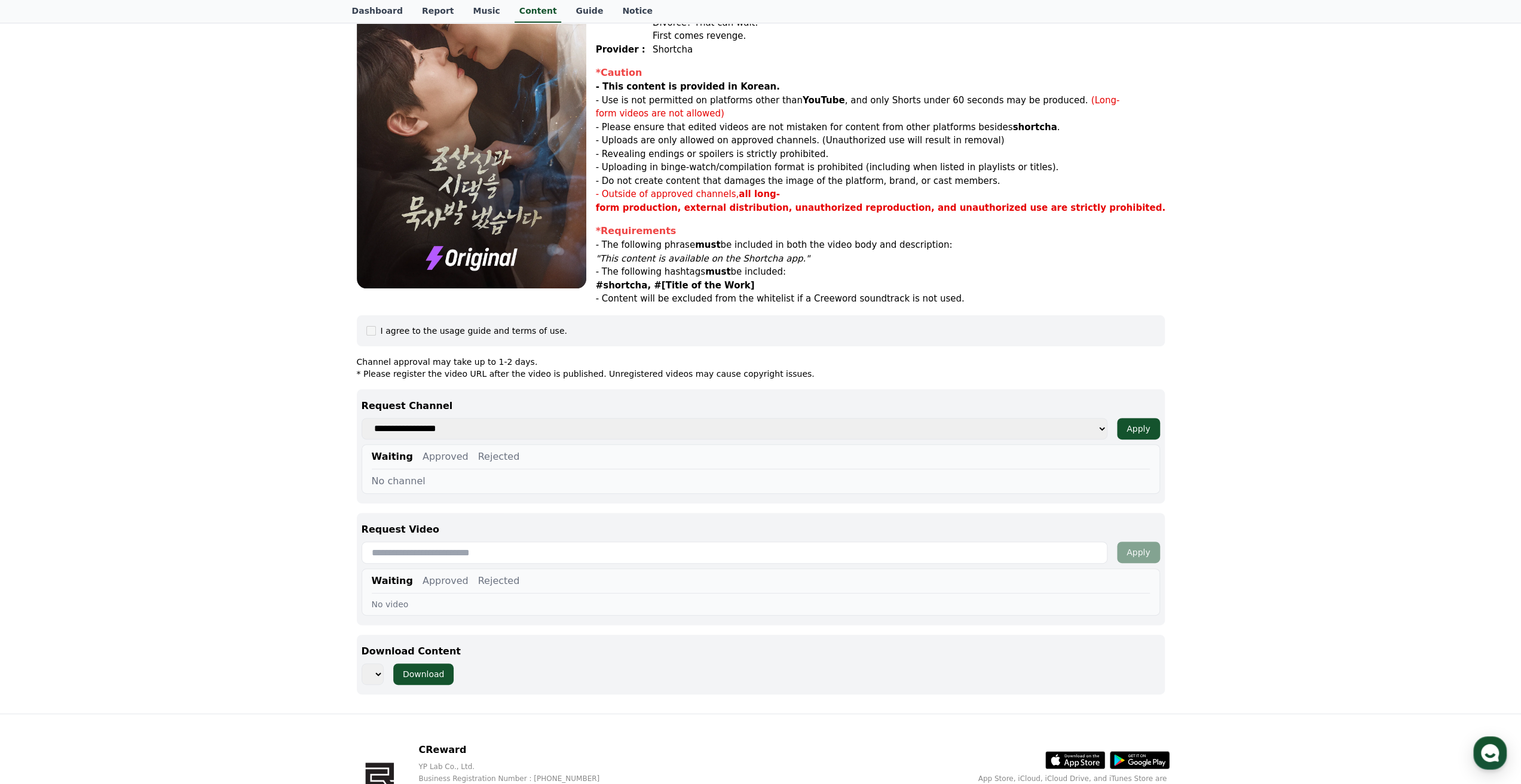
click at [473, 554] on input "text" at bounding box center [734, 553] width 746 height 22
click at [441, 577] on button "Approved" at bounding box center [445, 581] width 46 height 14
click at [478, 579] on button "Rejected" at bounding box center [499, 581] width 42 height 14
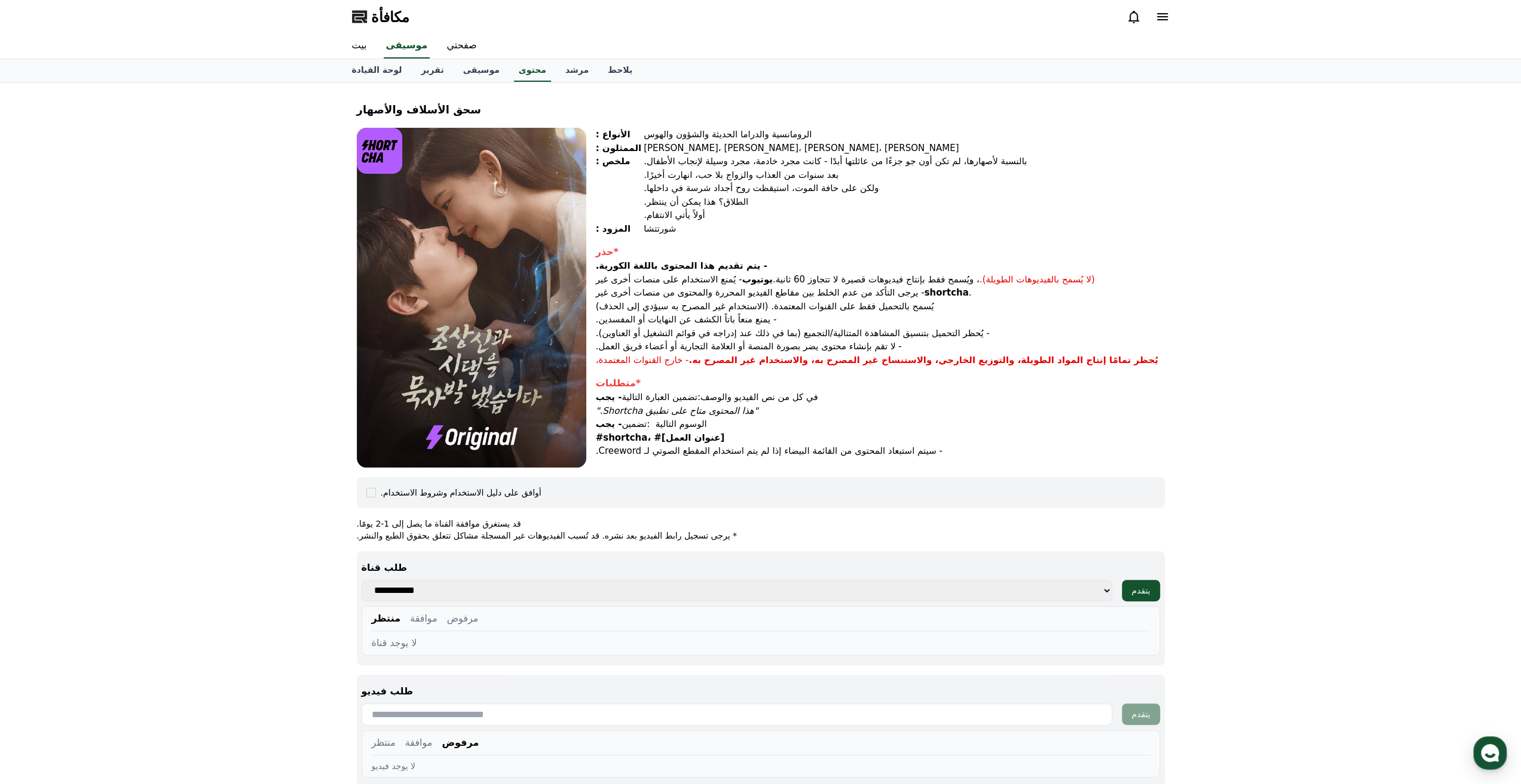
drag, startPoint x: 968, startPoint y: 281, endPoint x: 653, endPoint y: 360, distance: 324.8
click at [653, 360] on div "*حذر - يتم تقديم هذا المحتوى باللغة الكورية. - يُمنع الاستخدام على منصات أخرى غ…" at bounding box center [880, 306] width 569 height 122
click at [791, 309] on font "يُسمح بالتحميل فقط على القنوات المعتمدة. (الاستخدام غير المصرح به سيؤدي إلى الح…" at bounding box center [765, 306] width 338 height 10
click at [1263, 88] on div "سحق الأسلاف والأصهار الأنواع : الرومانسية والدراما الحديثة والشؤون والهوس الممث…" at bounding box center [760, 479] width 1521 height 794
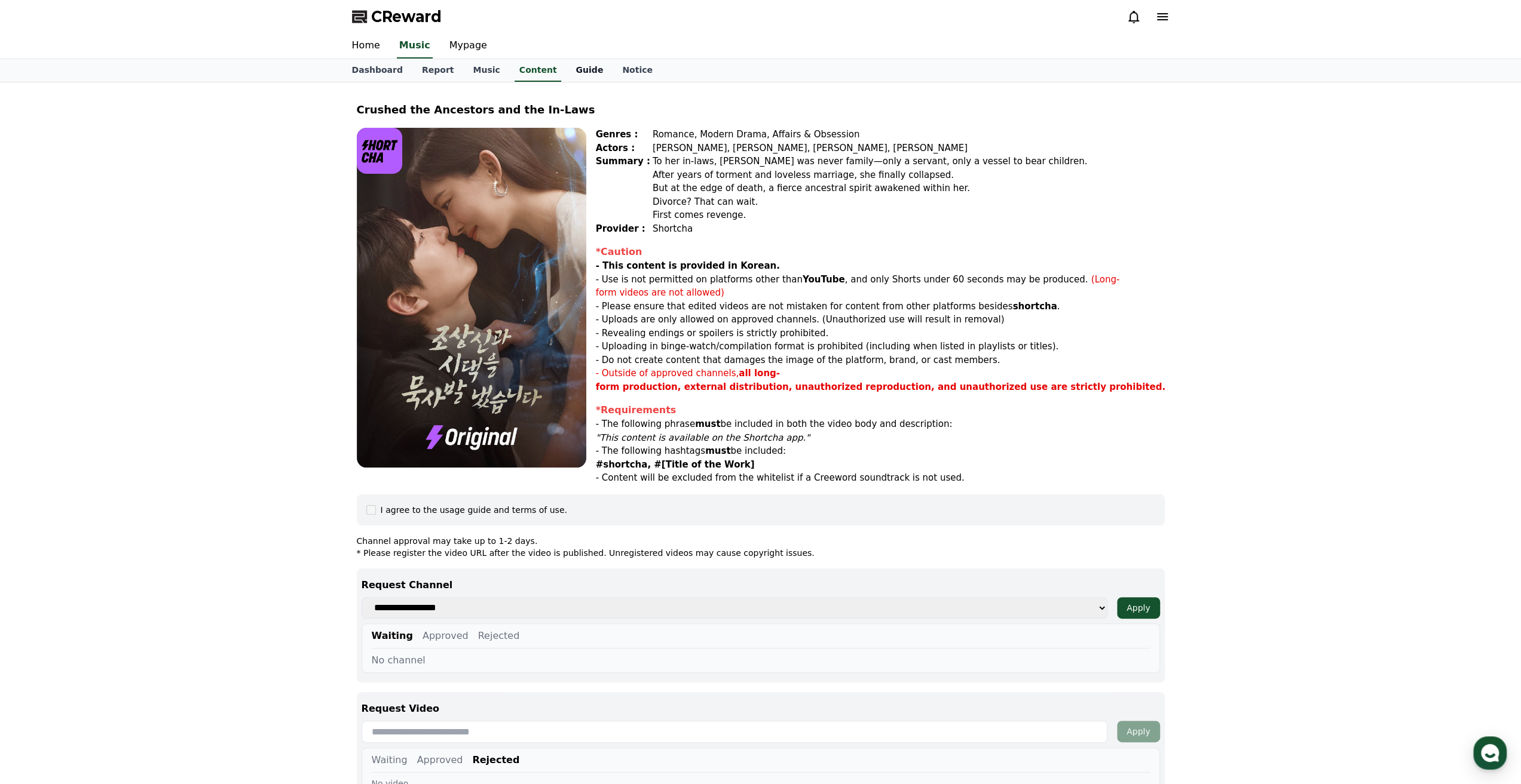
click at [565, 69] on link "Guide" at bounding box center [589, 70] width 46 height 22
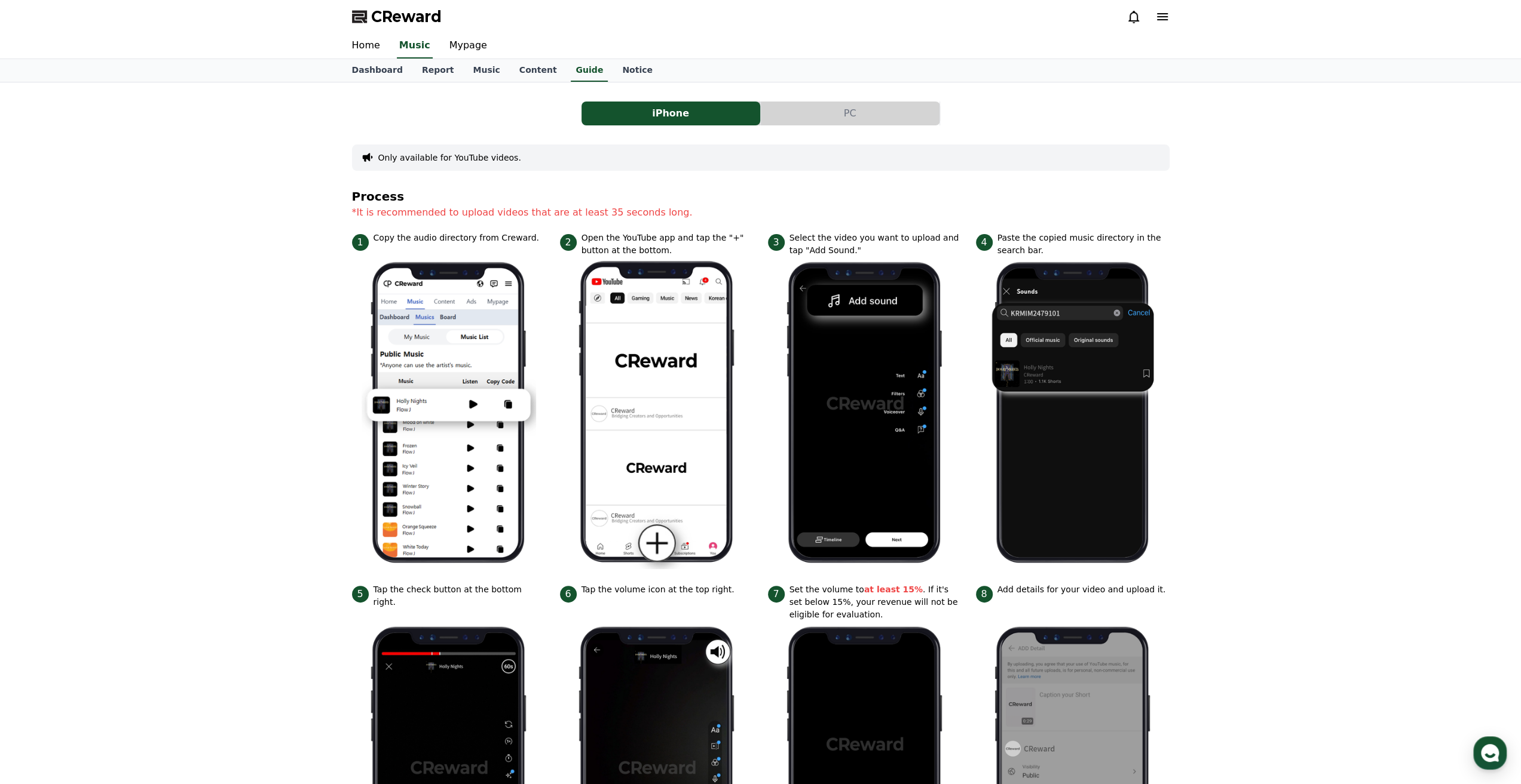
click at [799, 115] on button "PC" at bounding box center [850, 114] width 179 height 24
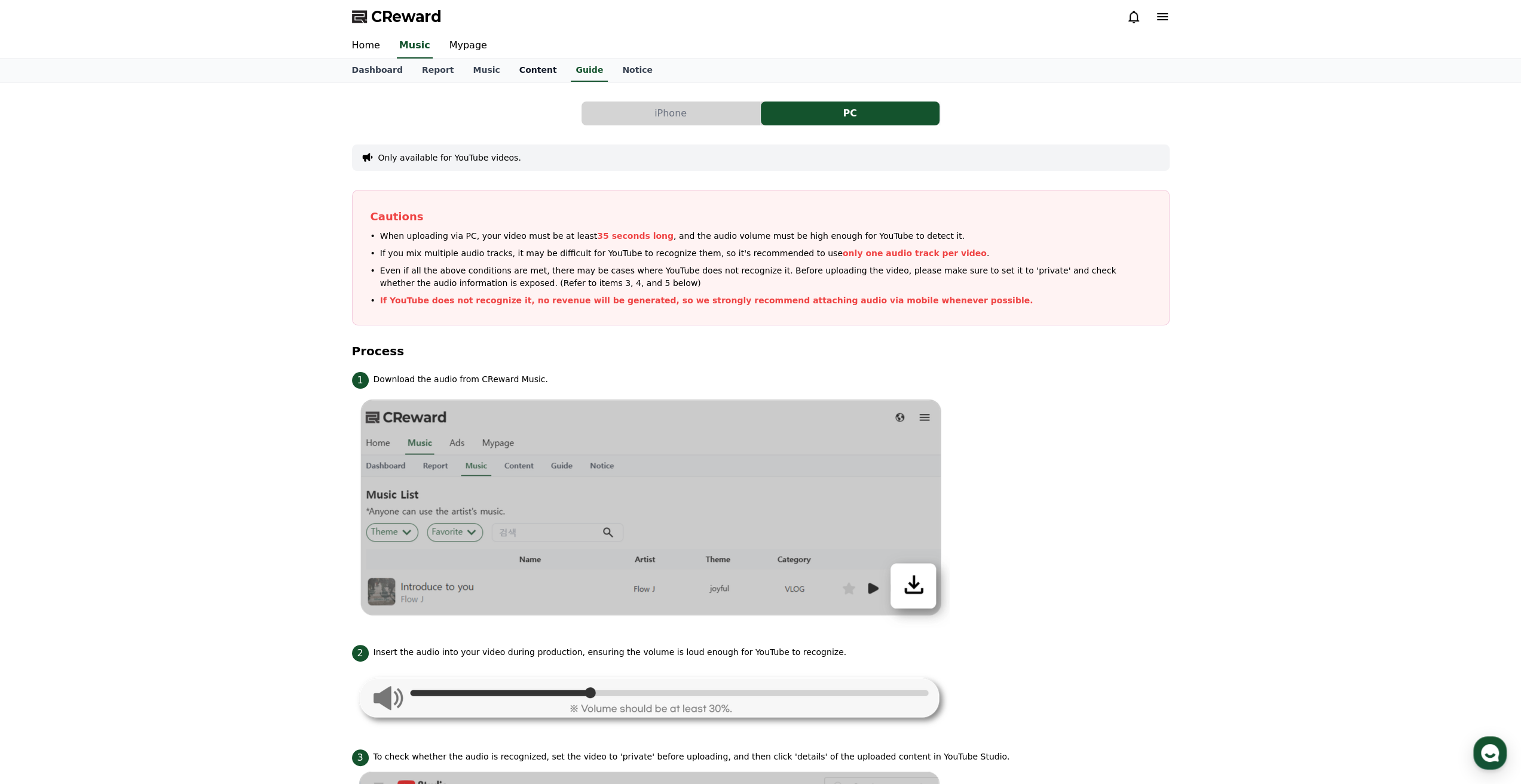
click at [509, 73] on link "Content" at bounding box center [537, 70] width 57 height 22
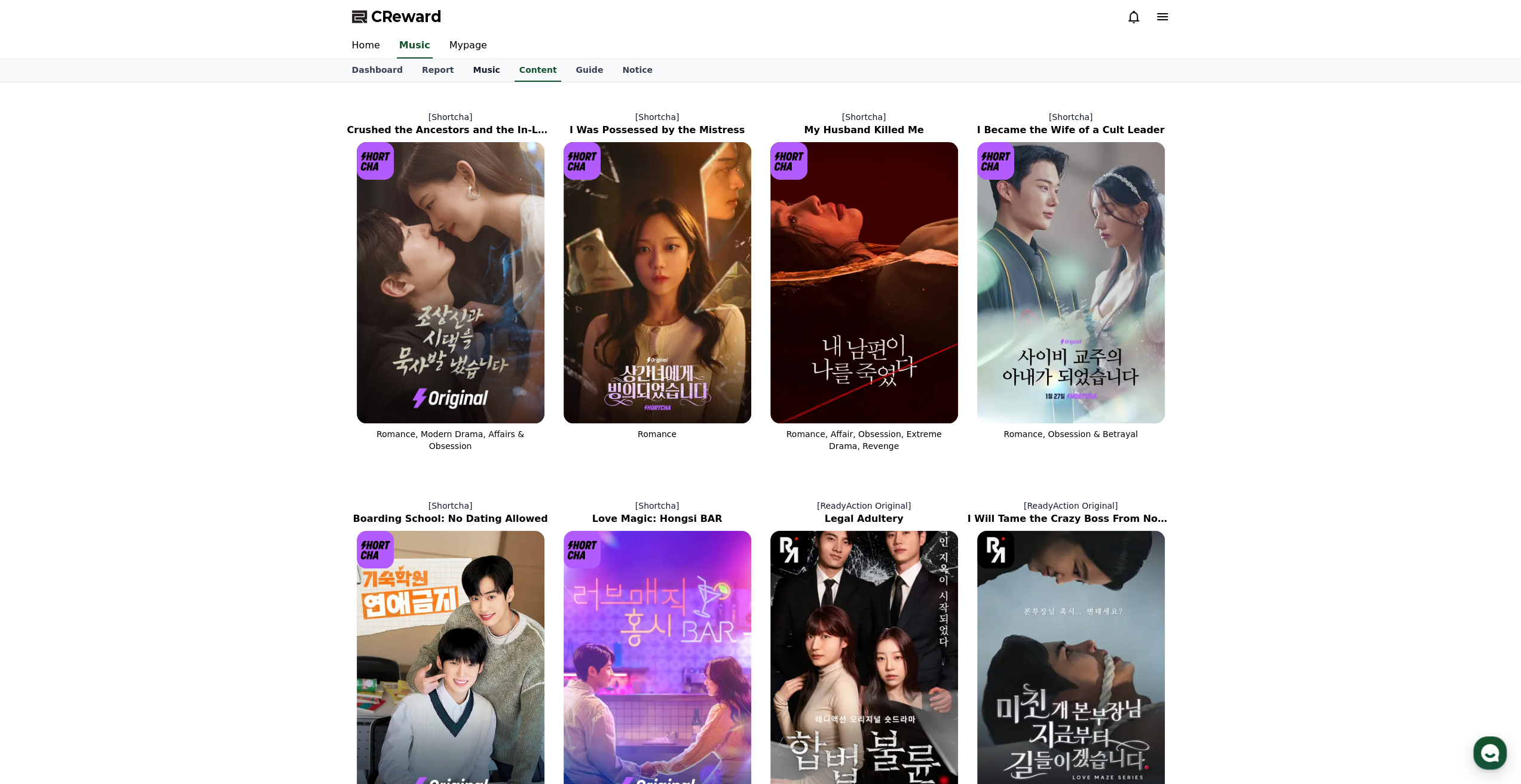
click at [463, 69] on link "Music" at bounding box center [485, 70] width 46 height 22
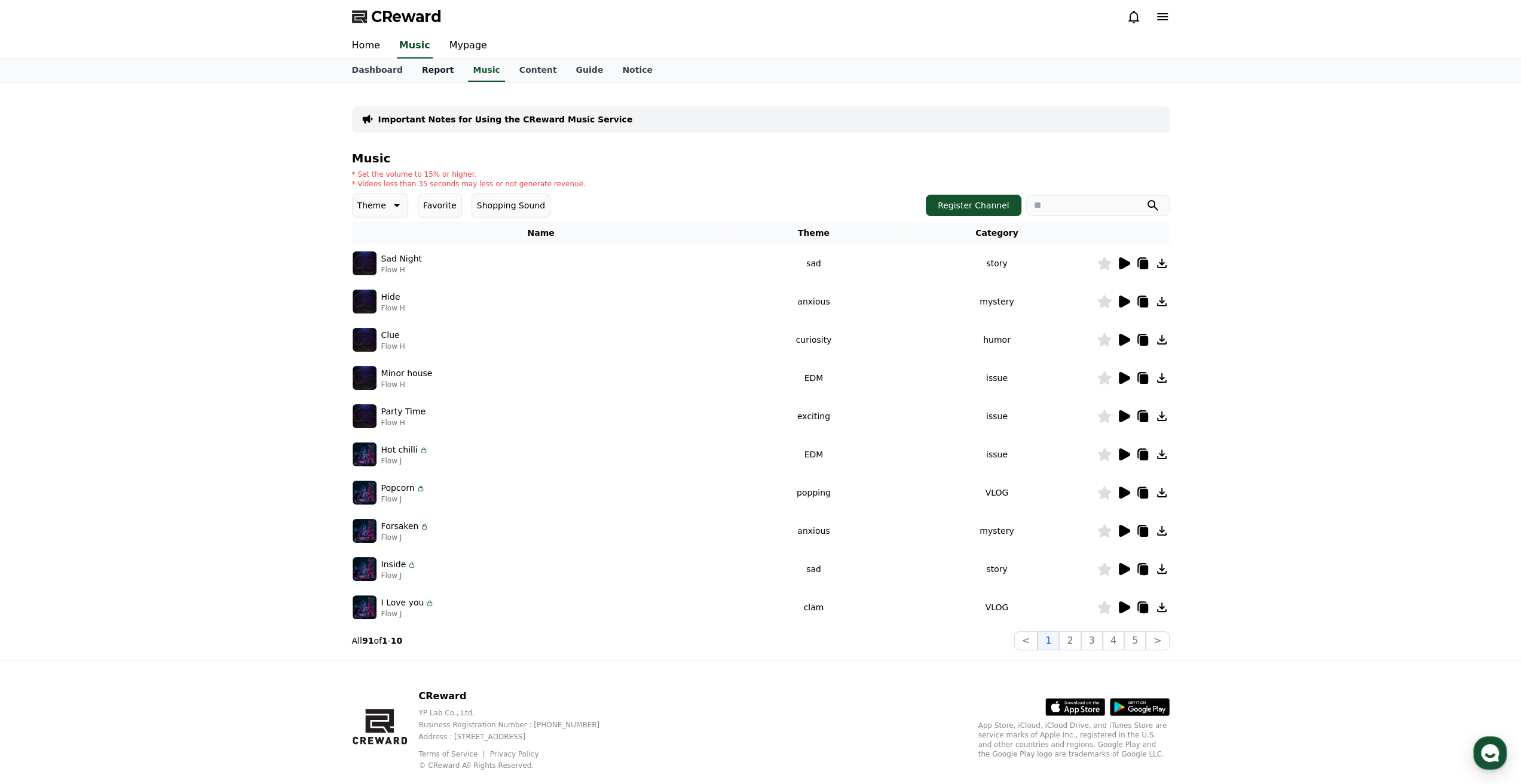
click at [423, 69] on link "Report" at bounding box center [438, 70] width 51 height 22
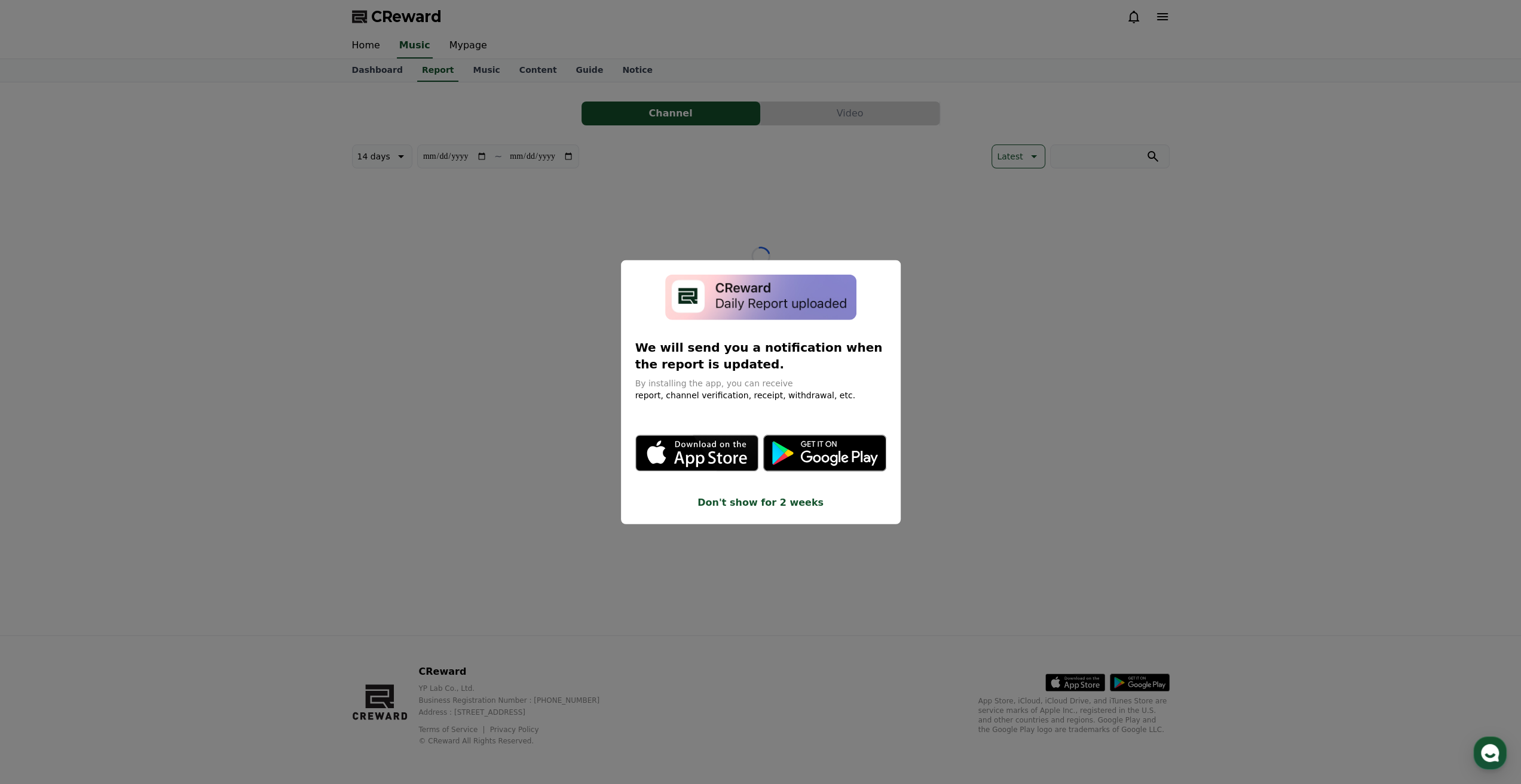
click at [456, 48] on button "close modal" at bounding box center [760, 392] width 1521 height 784
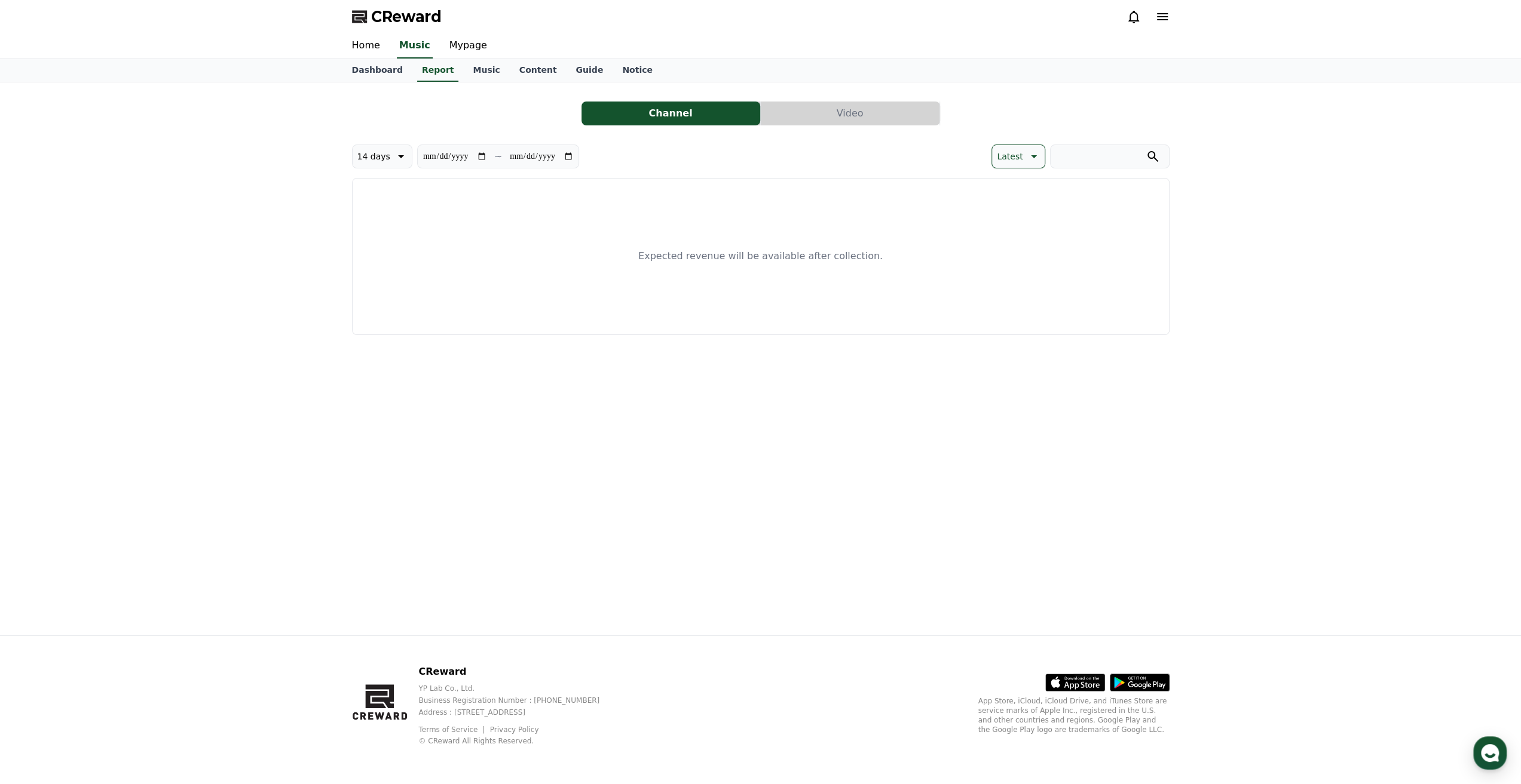
click at [456, 48] on link "Mypage" at bounding box center [468, 46] width 57 height 25
select select "**********"
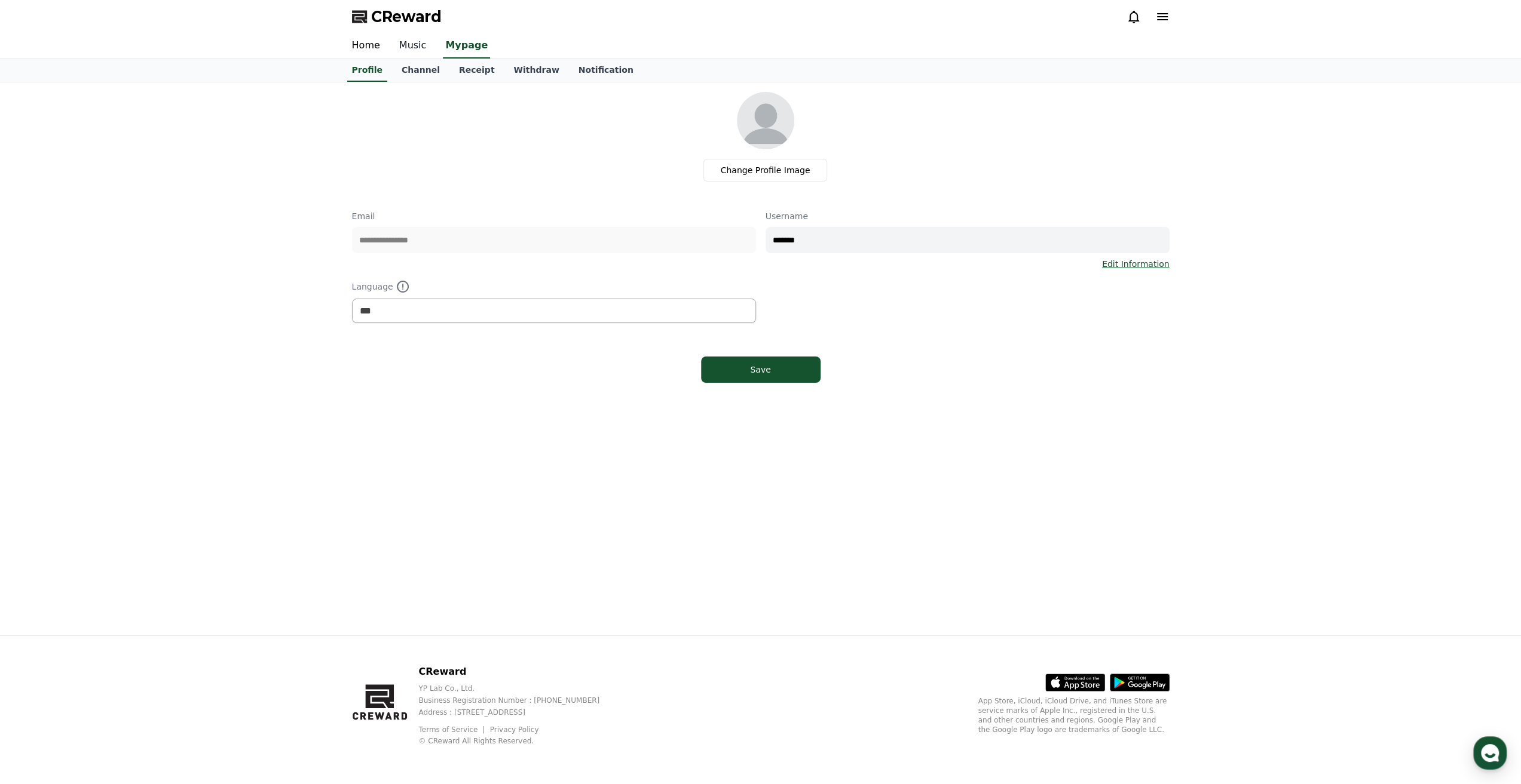
click at [406, 48] on link "Music" at bounding box center [412, 46] width 46 height 25
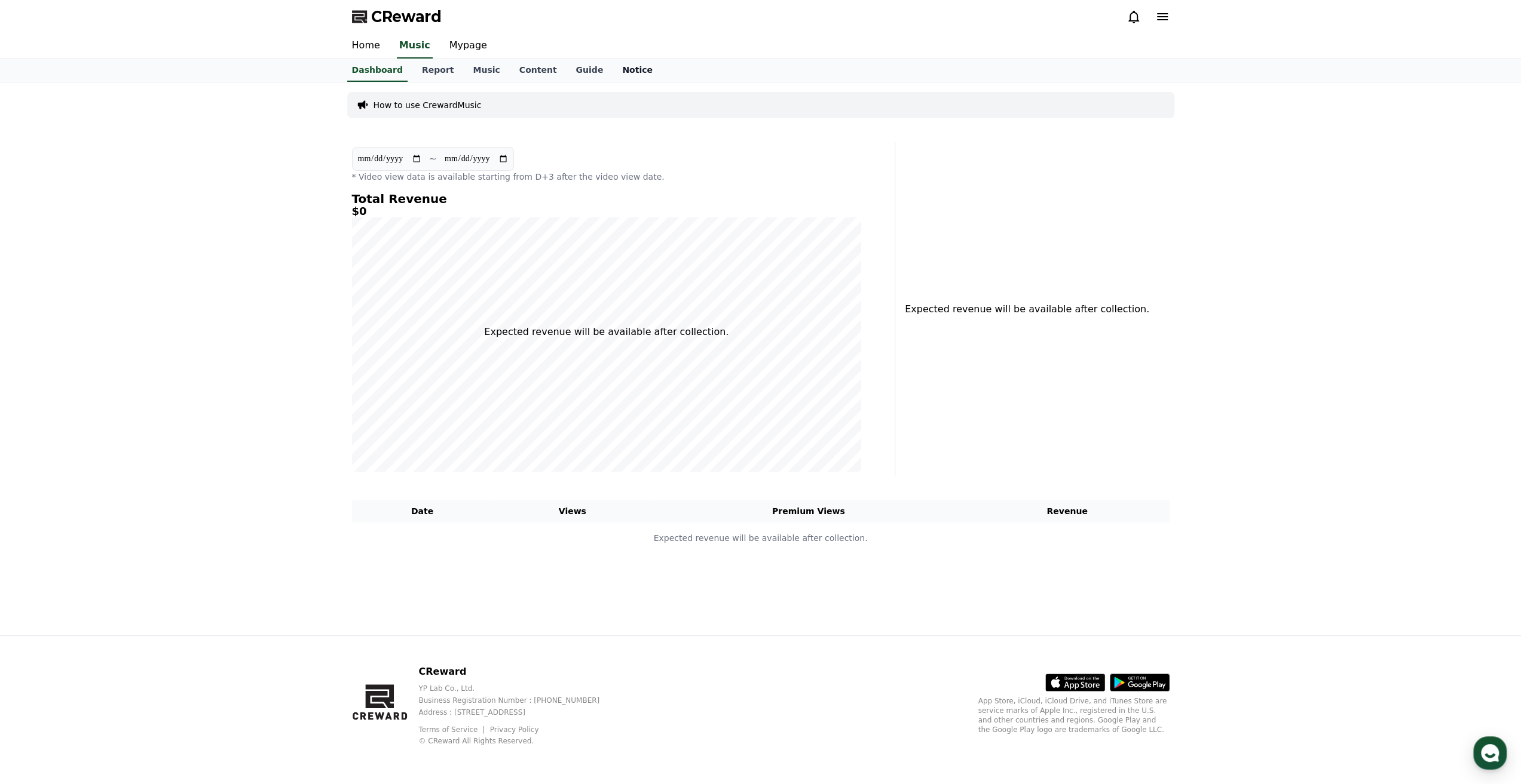
click at [613, 67] on link "Notice" at bounding box center [638, 70] width 50 height 22
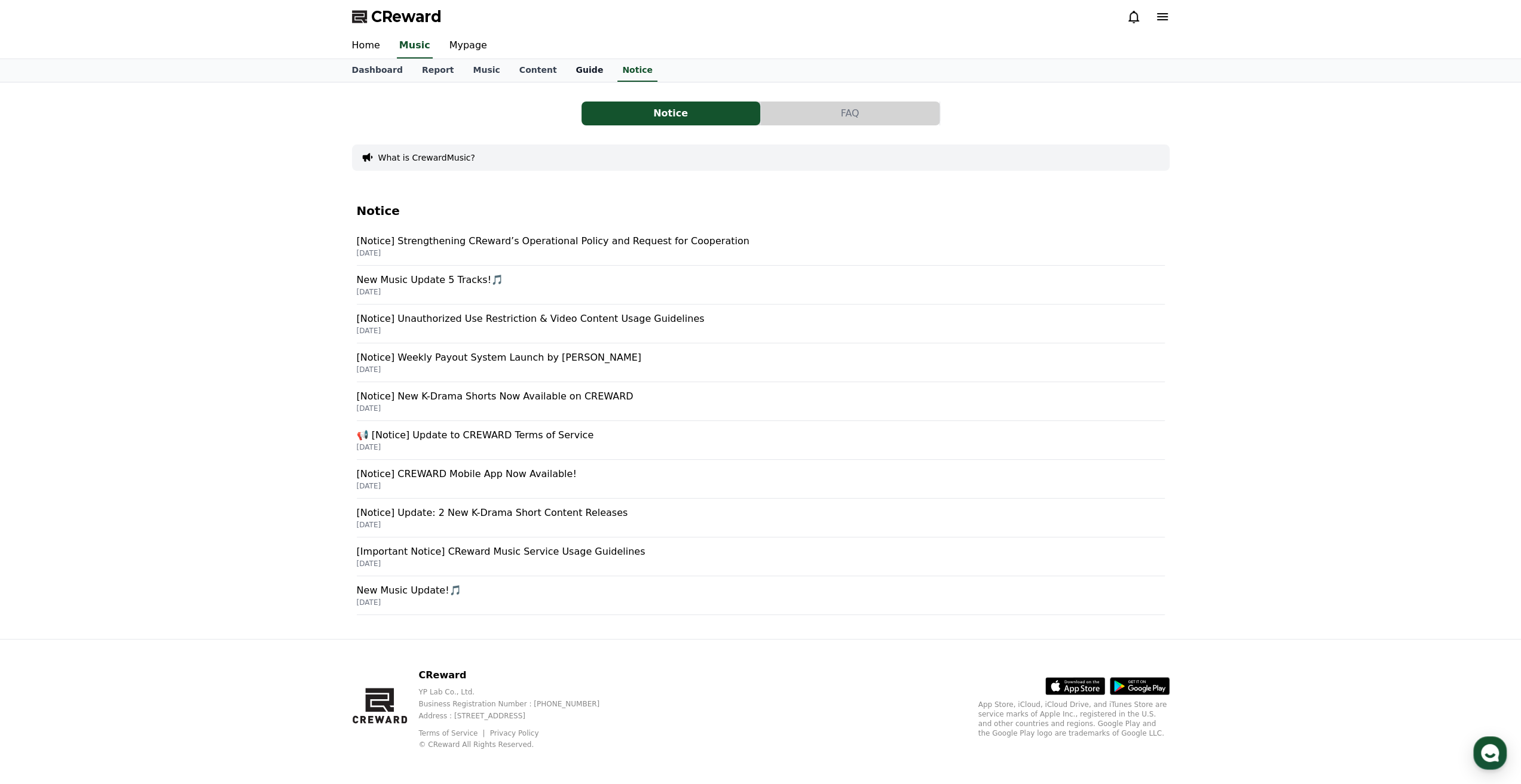
click at [565, 66] on link "Guide" at bounding box center [589, 70] width 46 height 22
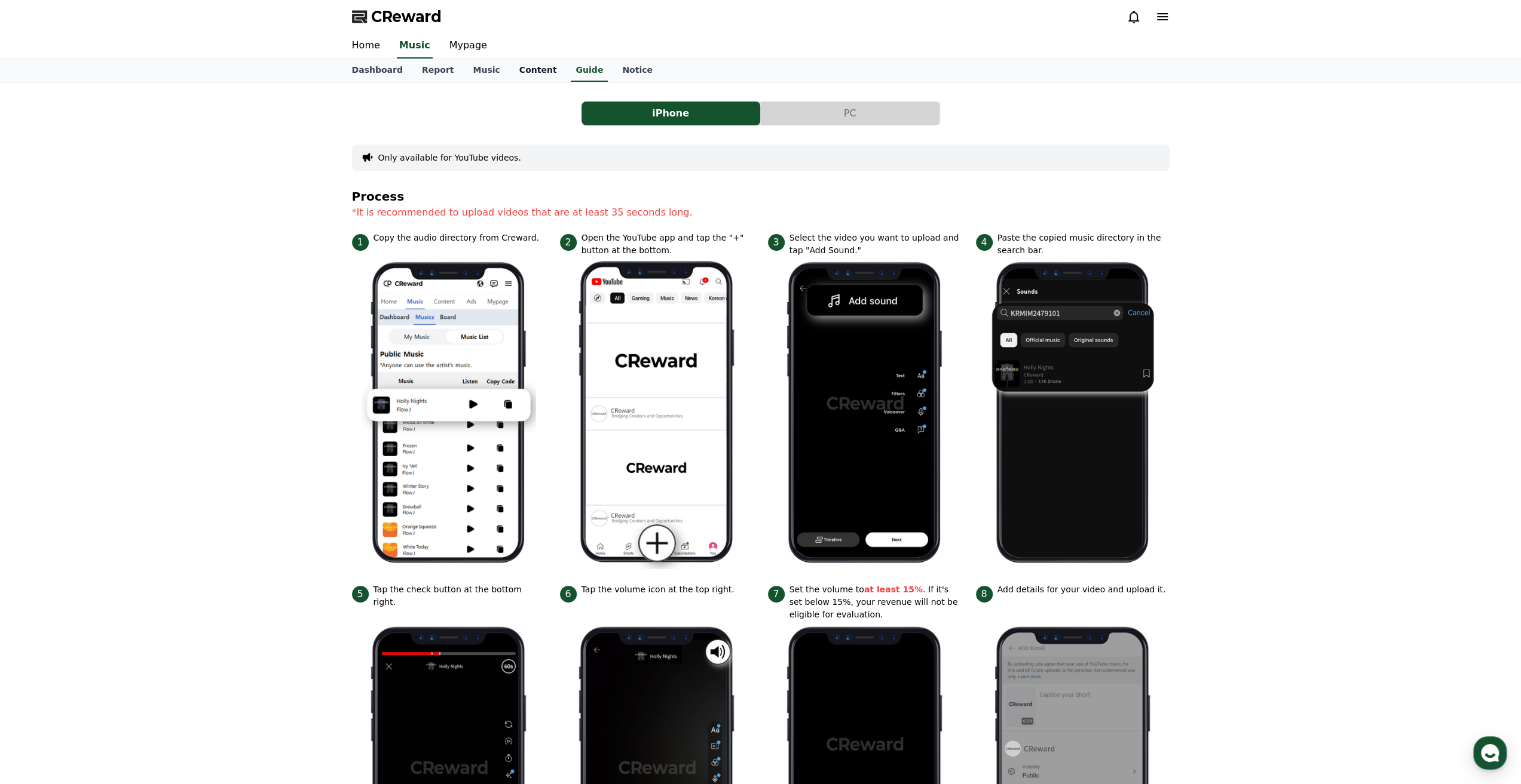
click at [520, 66] on link "Content" at bounding box center [537, 70] width 57 height 22
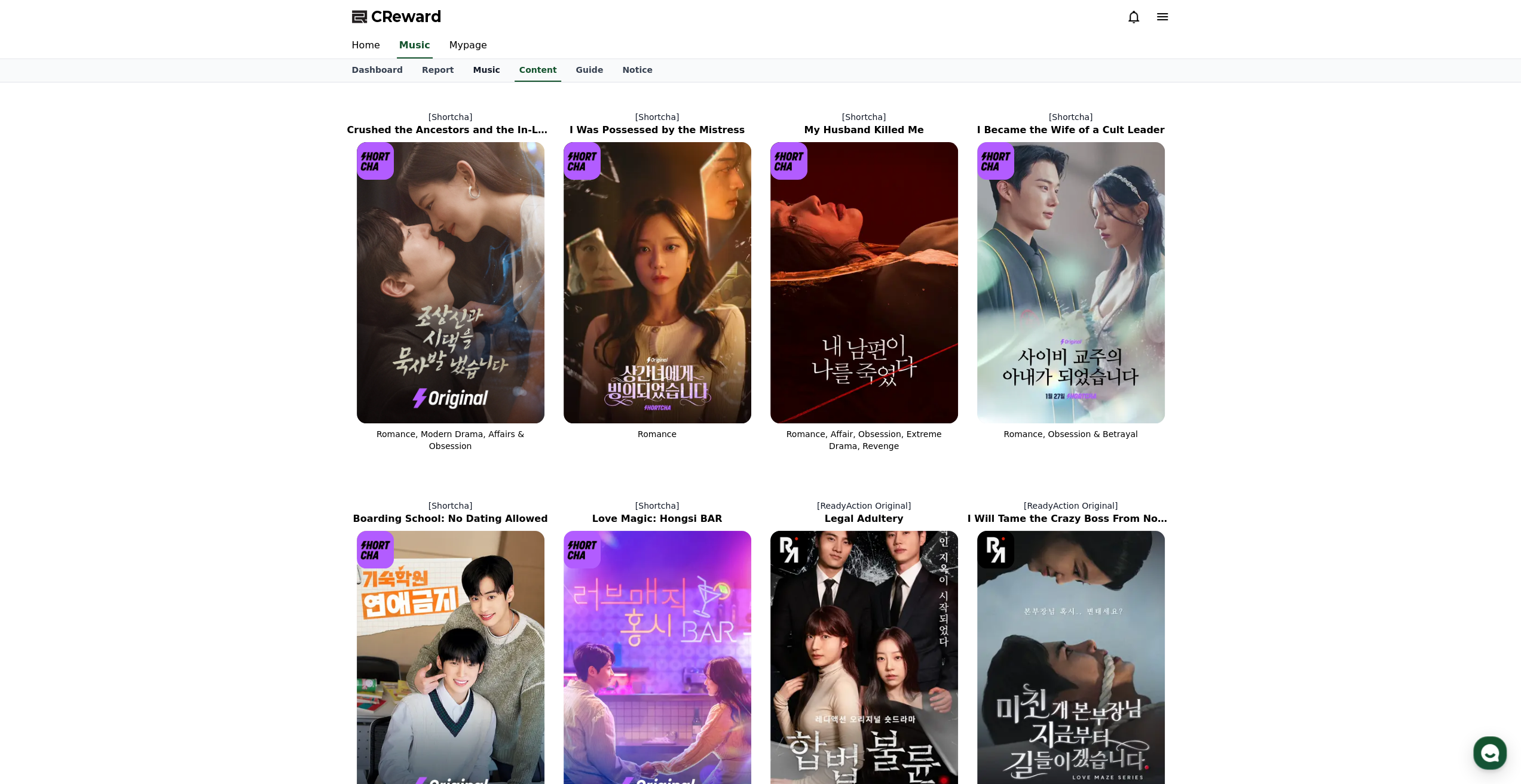
click at [465, 67] on link "Music" at bounding box center [485, 70] width 46 height 22
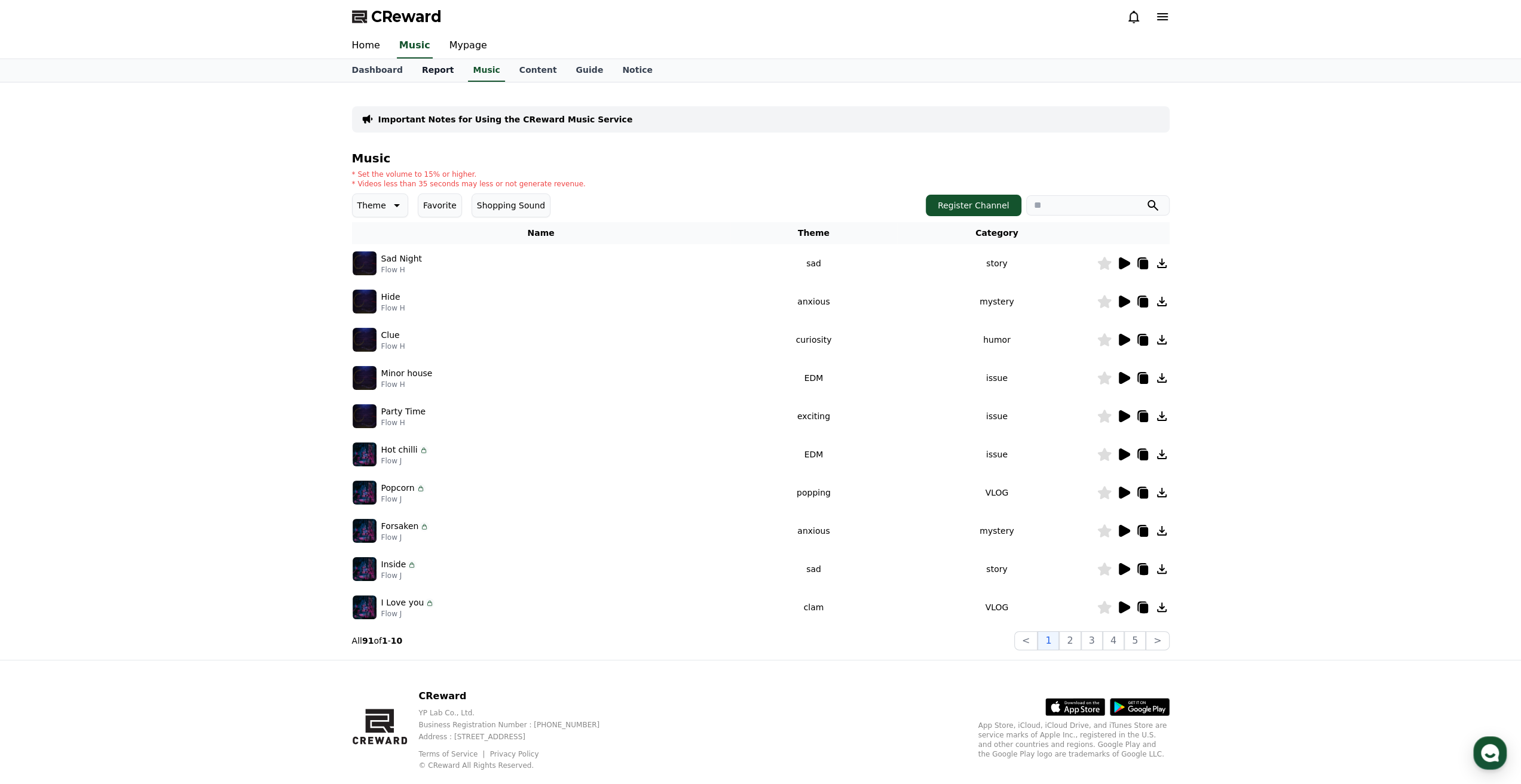
click at [437, 71] on link "Report" at bounding box center [438, 70] width 51 height 22
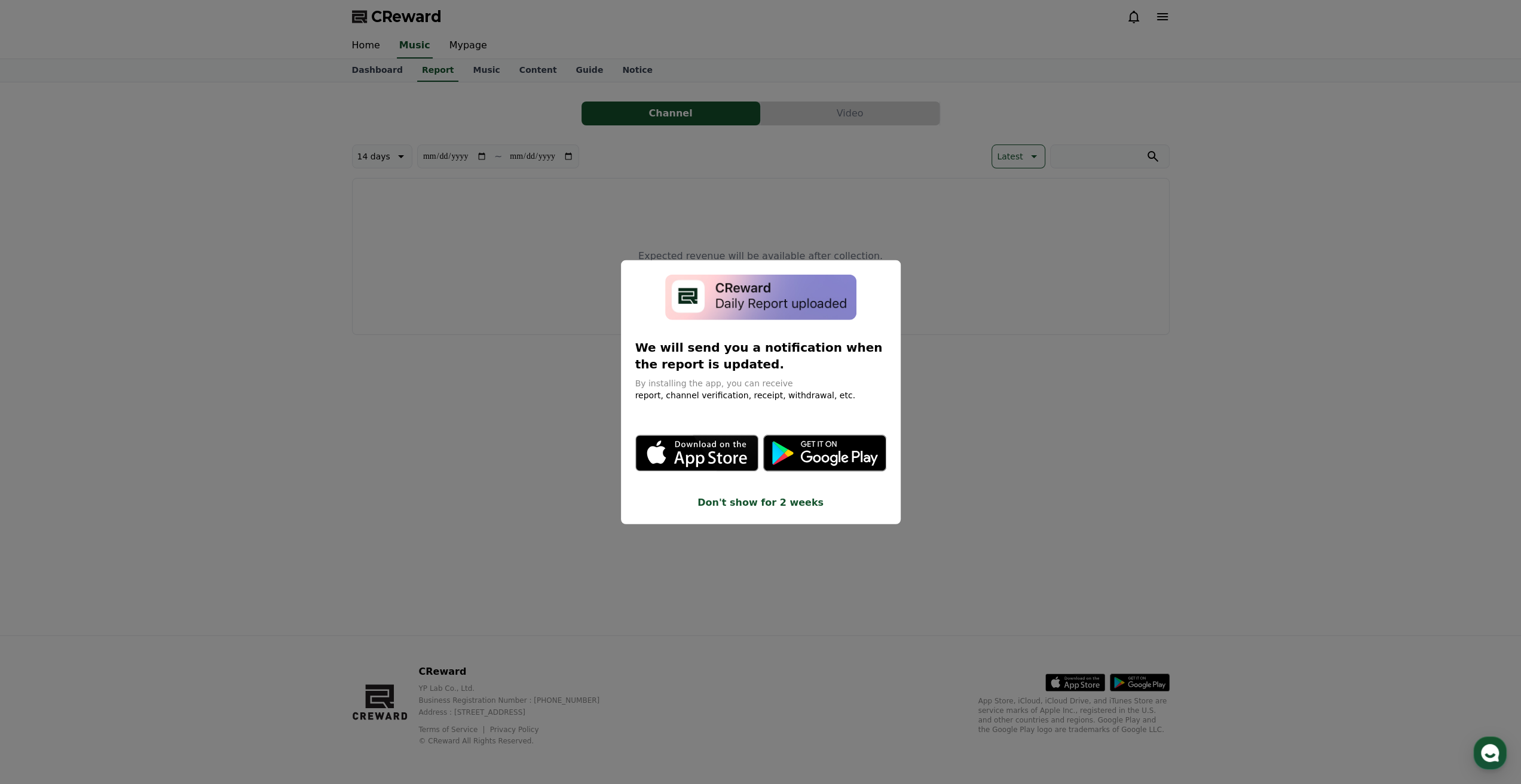
click at [471, 75] on button "close modal" at bounding box center [760, 392] width 1521 height 784
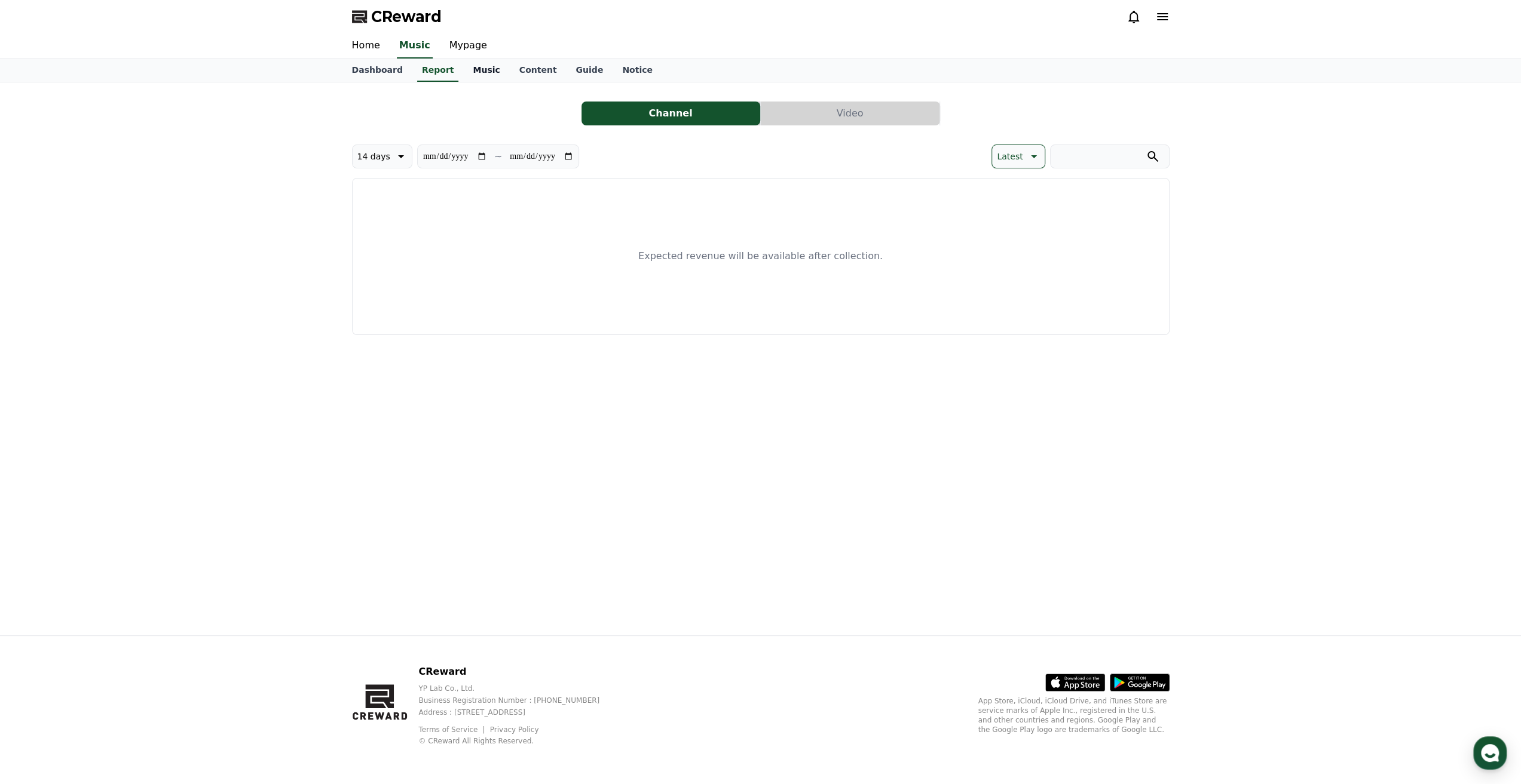
click at [477, 76] on link "Music" at bounding box center [485, 70] width 46 height 22
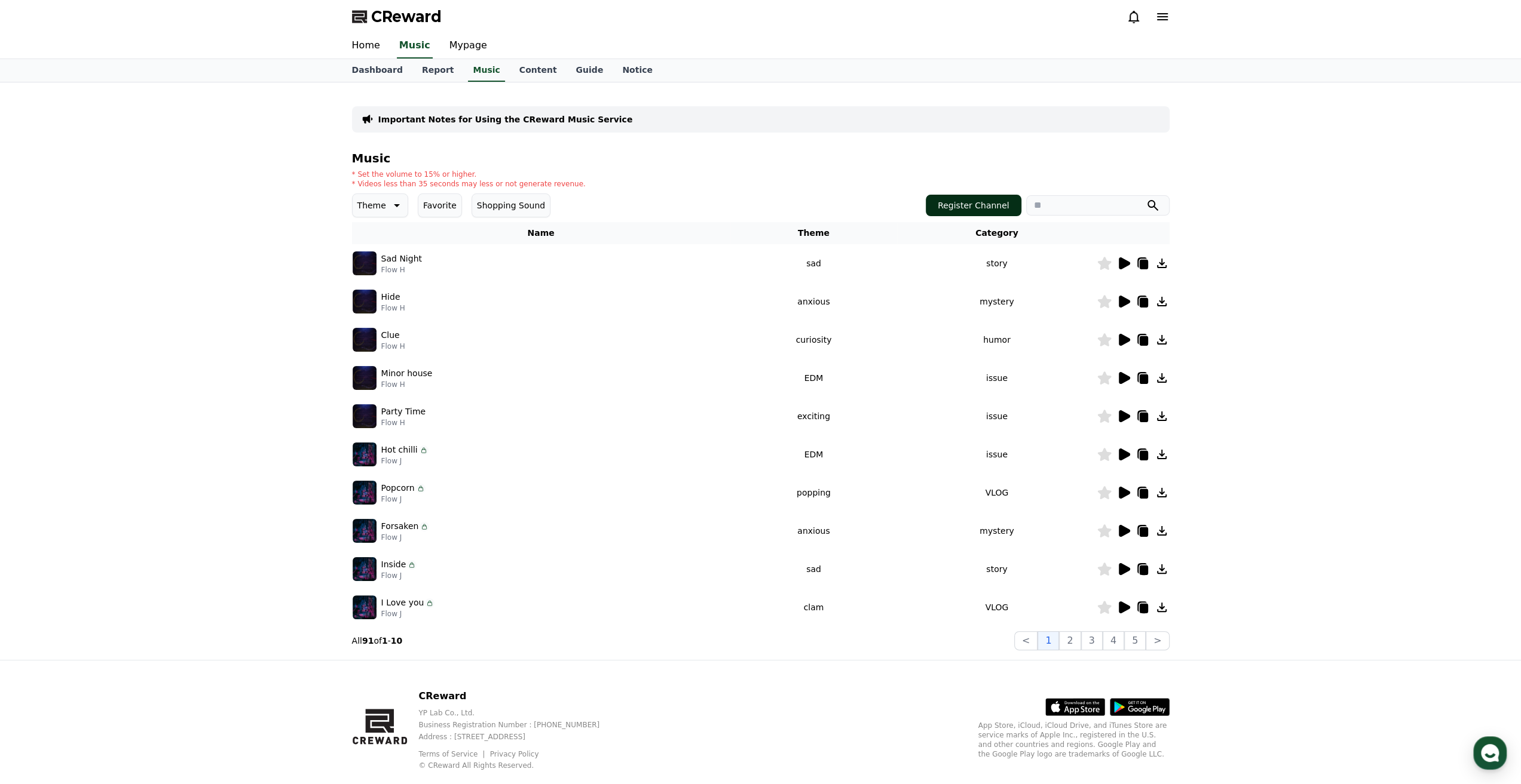
click at [970, 203] on button "Register Channel" at bounding box center [973, 205] width 95 height 22
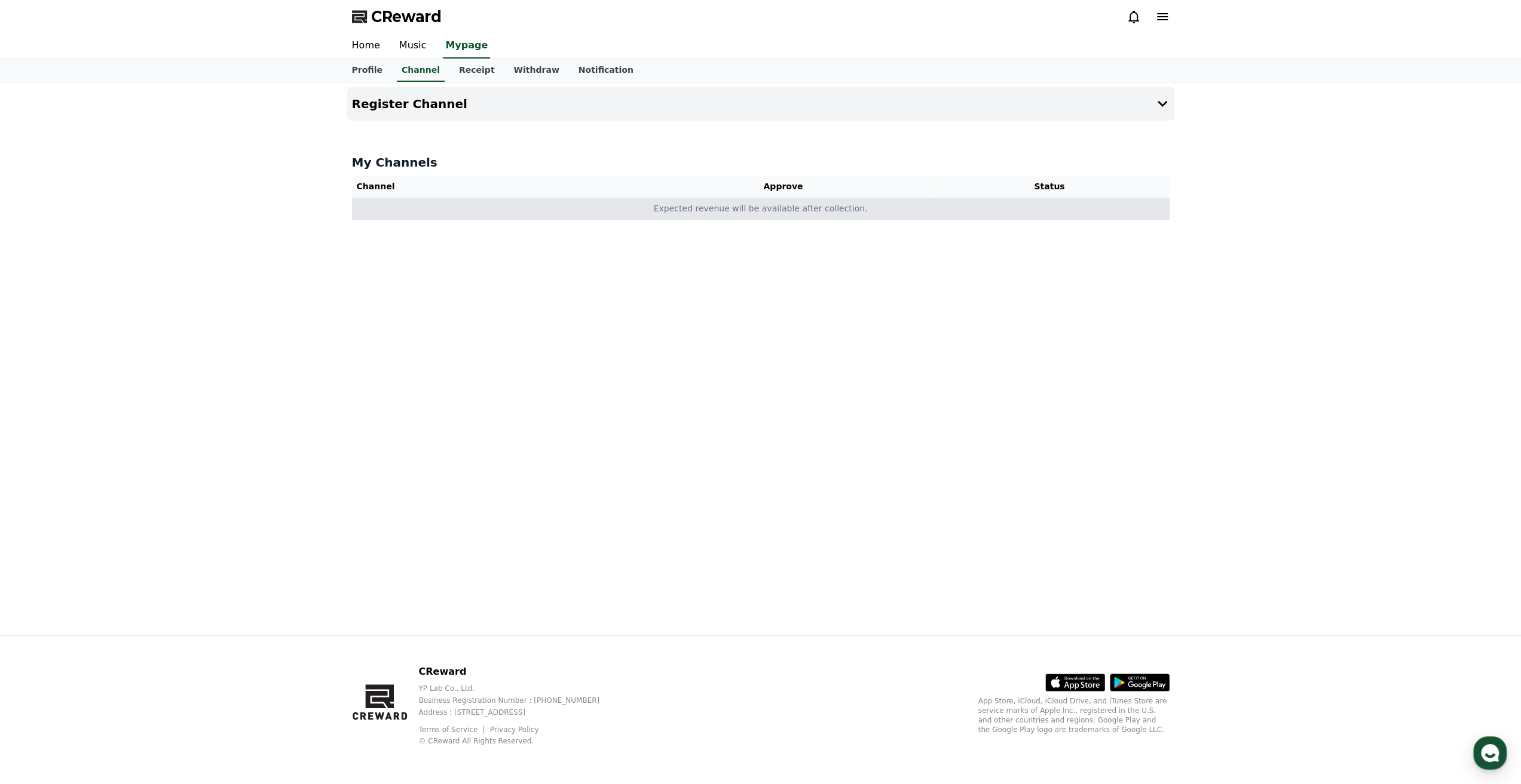
click at [914, 210] on td "Expected revenue will be available after collection." at bounding box center [760, 209] width 818 height 22
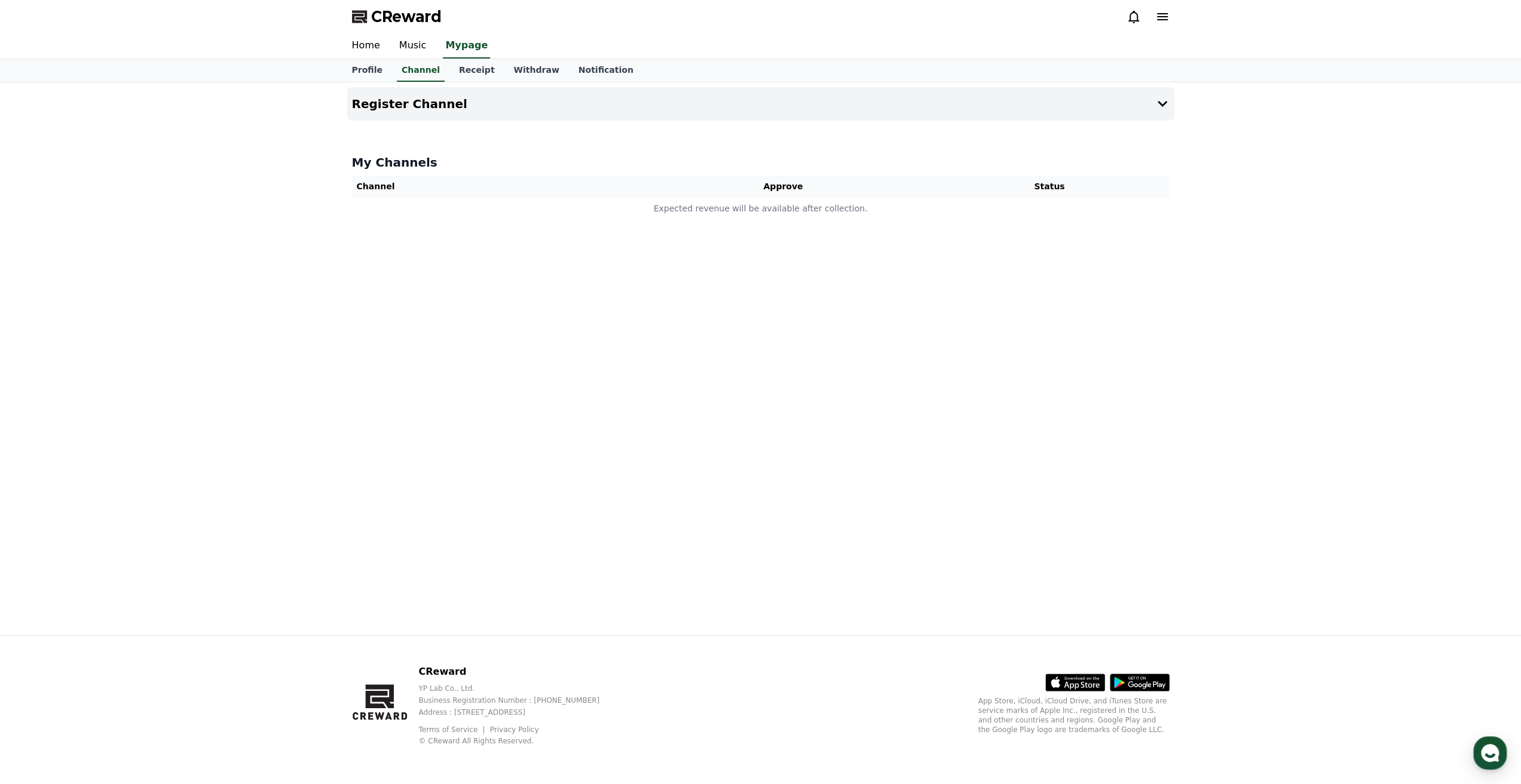
click at [770, 187] on th "Approve" at bounding box center [783, 187] width 293 height 22
click at [1161, 103] on icon at bounding box center [1162, 104] width 14 height 14
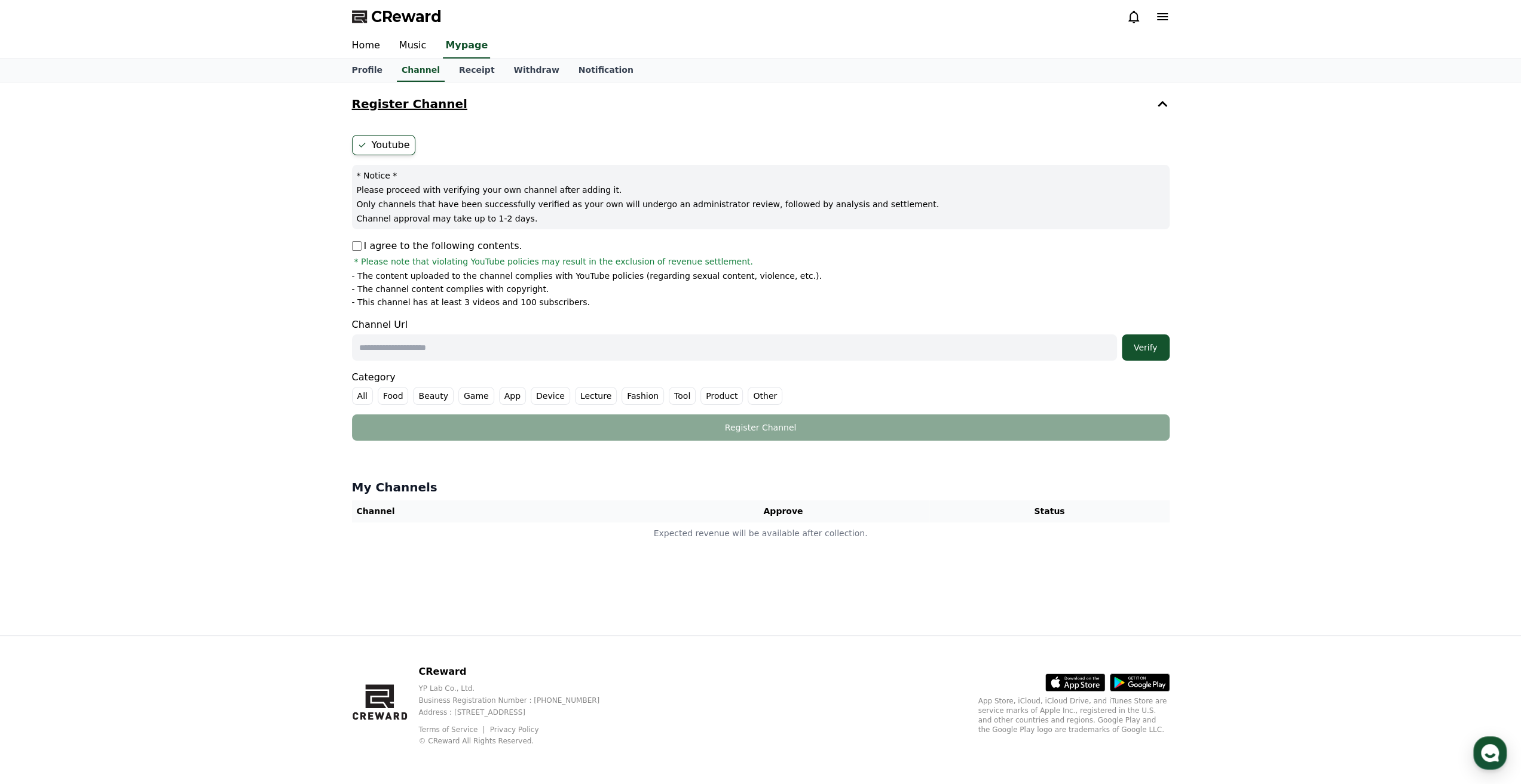
click at [503, 352] on input "text" at bounding box center [734, 348] width 765 height 26
paste input "**********"
type input "**********"
click at [1137, 347] on div "Verify" at bounding box center [1145, 348] width 38 height 12
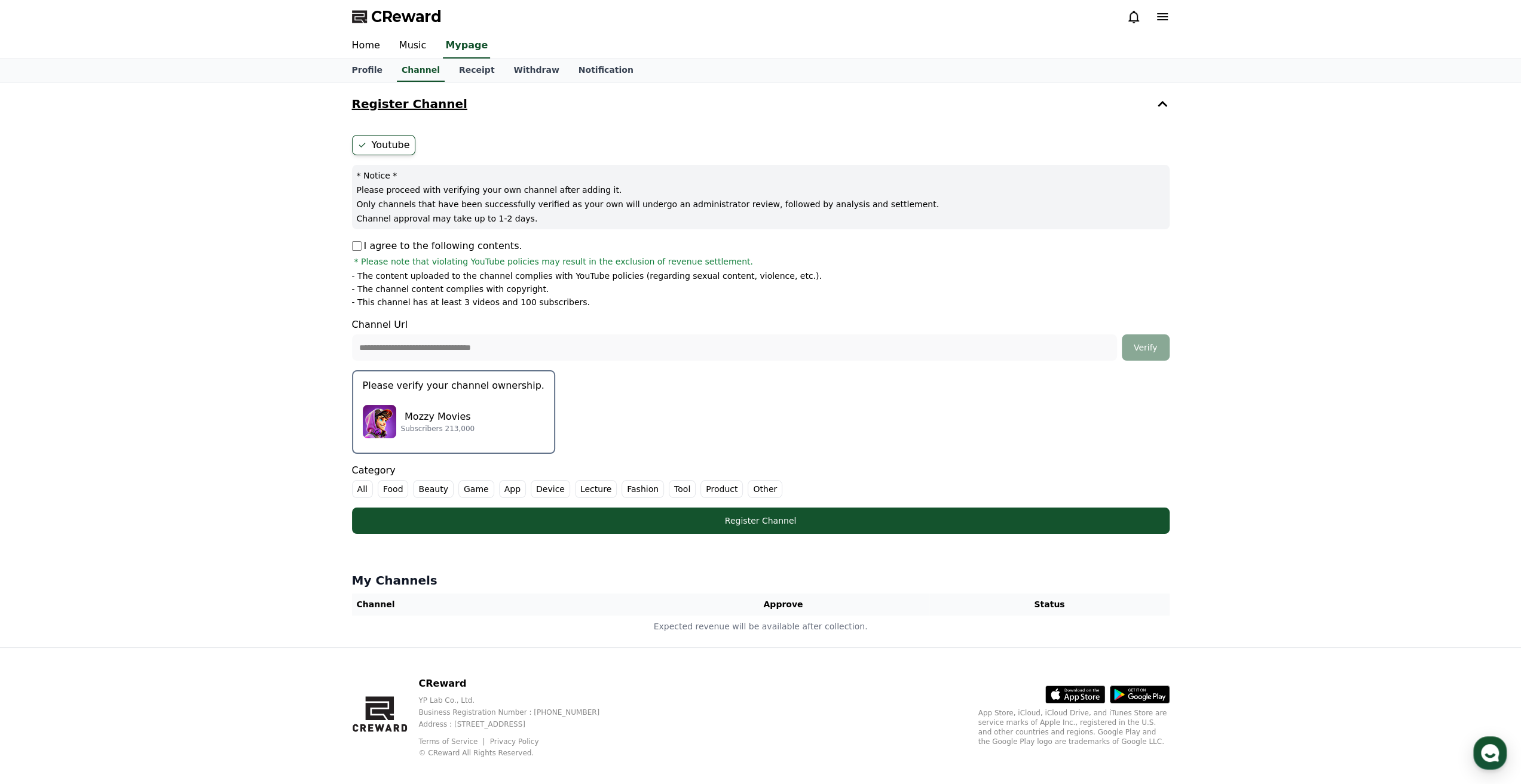
click at [361, 488] on label "All" at bounding box center [362, 489] width 21 height 18
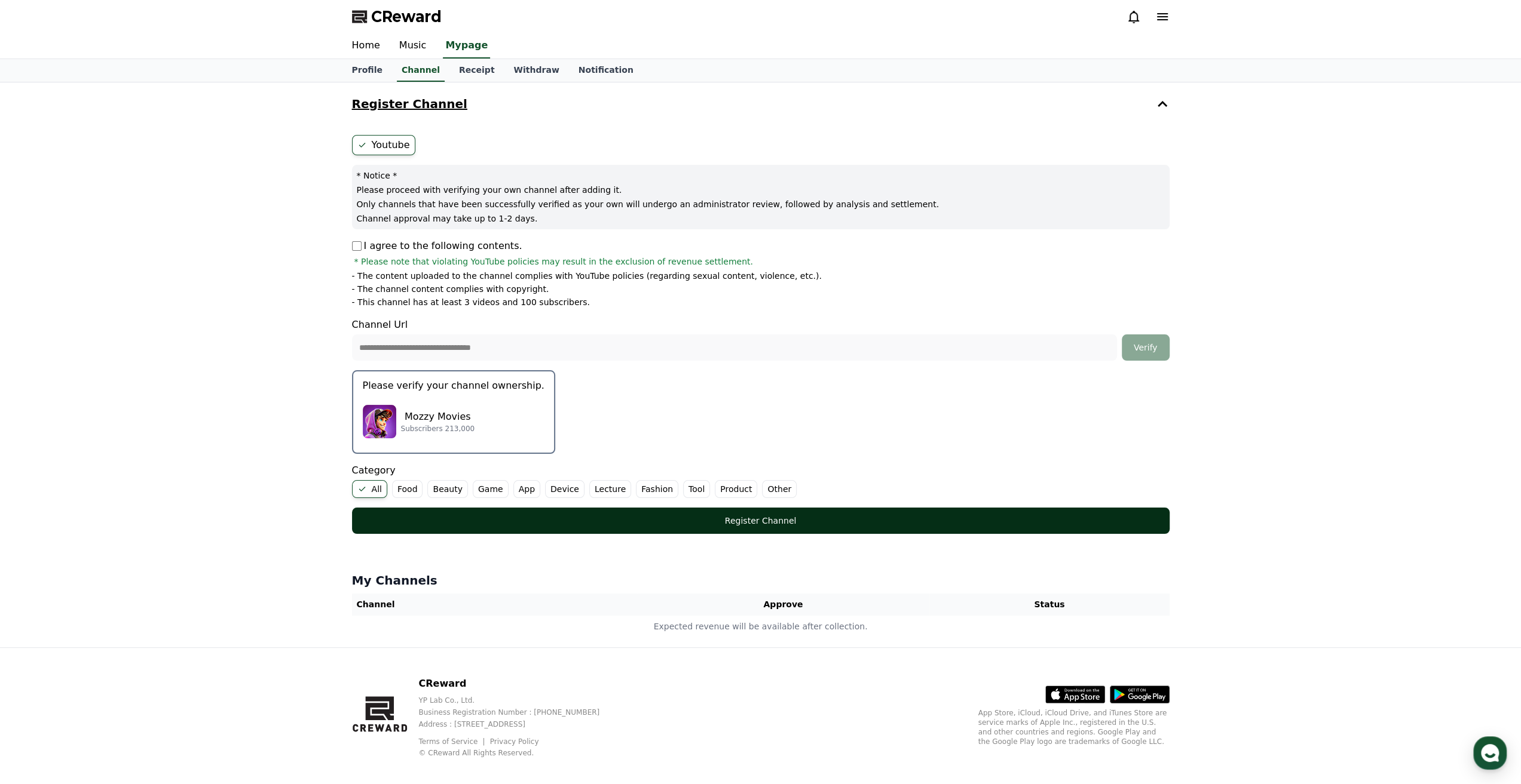
click at [519, 516] on div "Register Channel" at bounding box center [760, 521] width 770 height 12
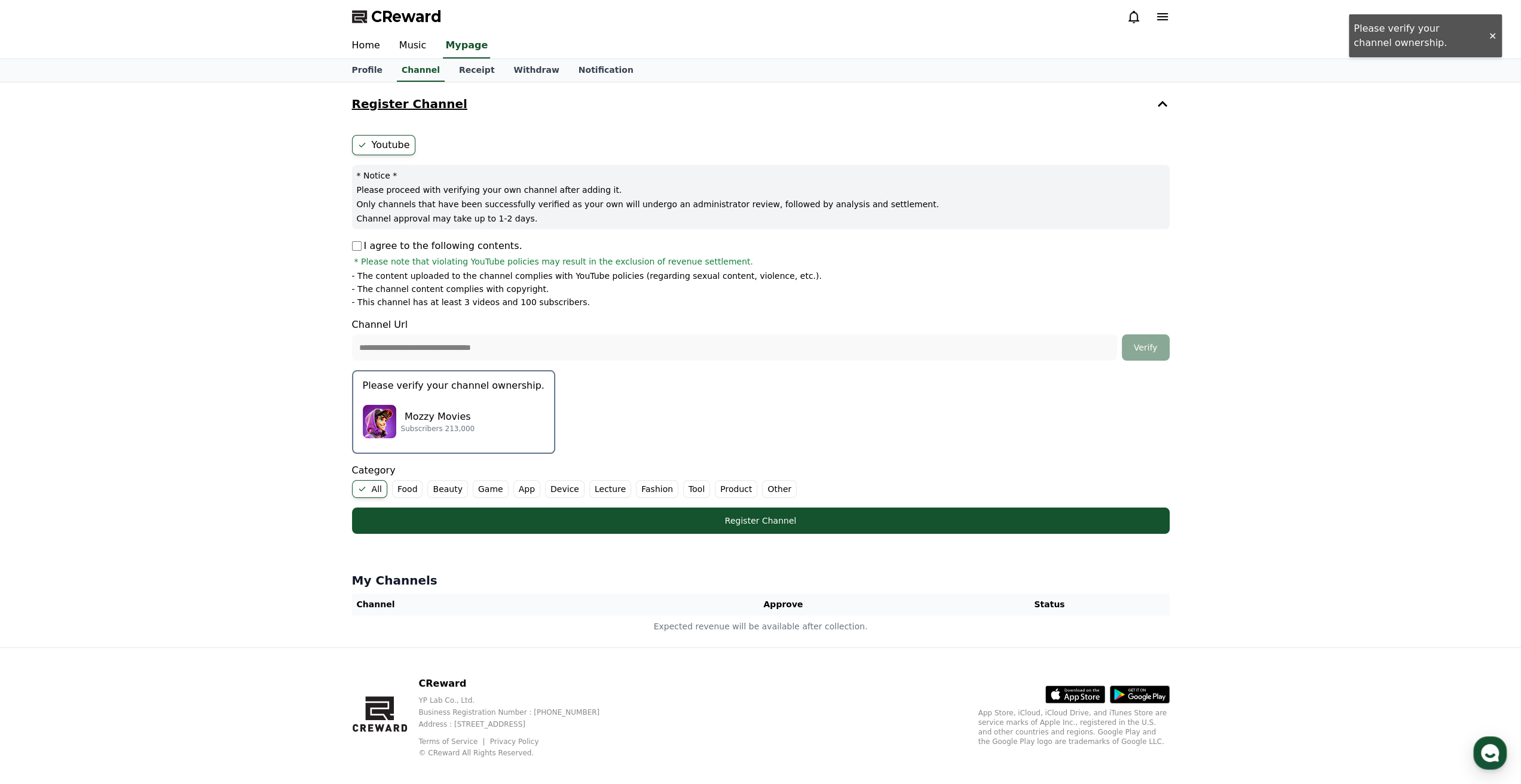
drag, startPoint x: 469, startPoint y: 422, endPoint x: 424, endPoint y: 424, distance: 45.0
click at [425, 424] on div "Mozzy Movies Subscribers 213,000" at bounding box center [453, 422] width 182 height 48
click at [424, 424] on p "Subscribers 213,000" at bounding box center [438, 429] width 74 height 10
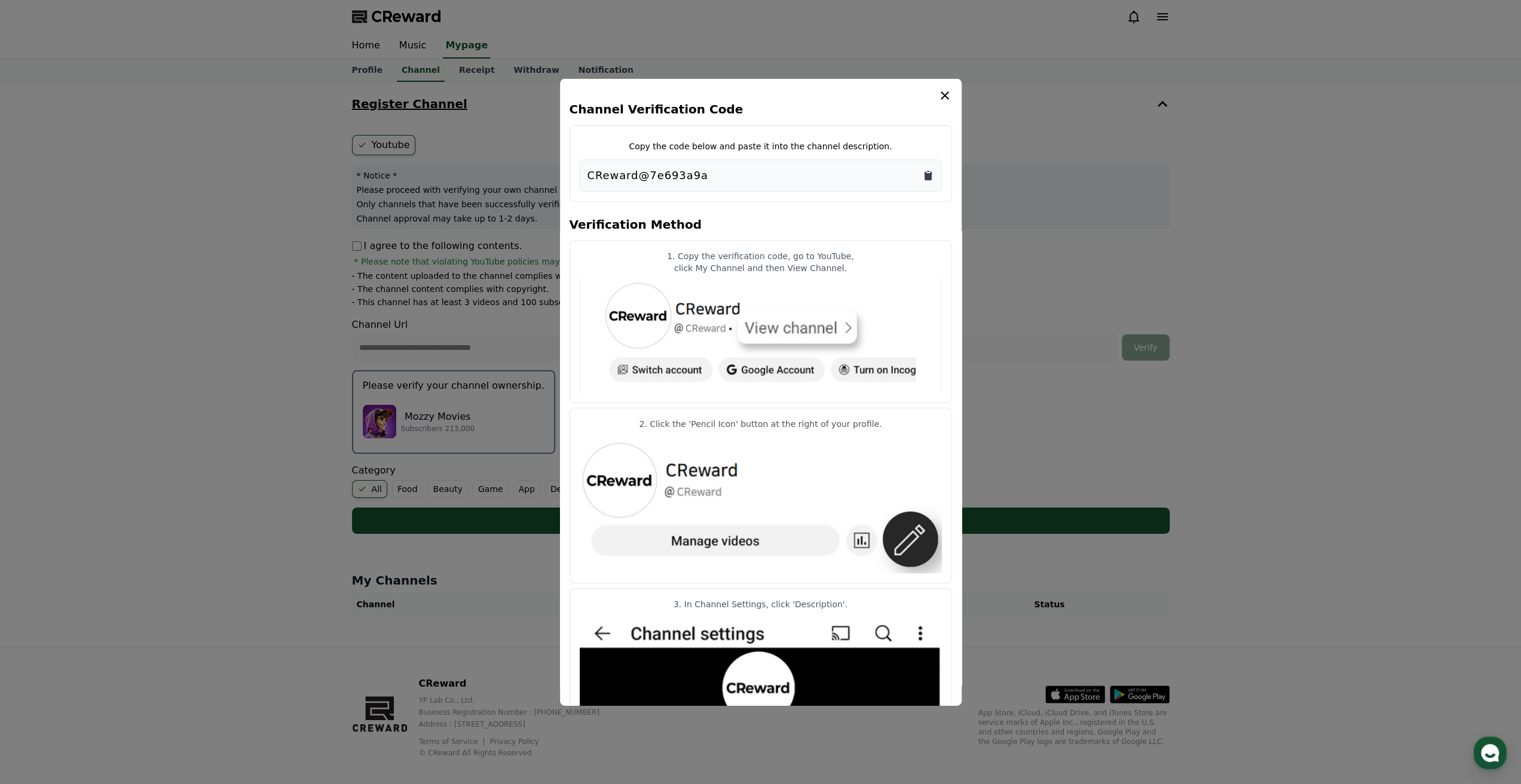
click at [923, 171] on icon "Copy to clipboard" at bounding box center [927, 175] width 12 height 12
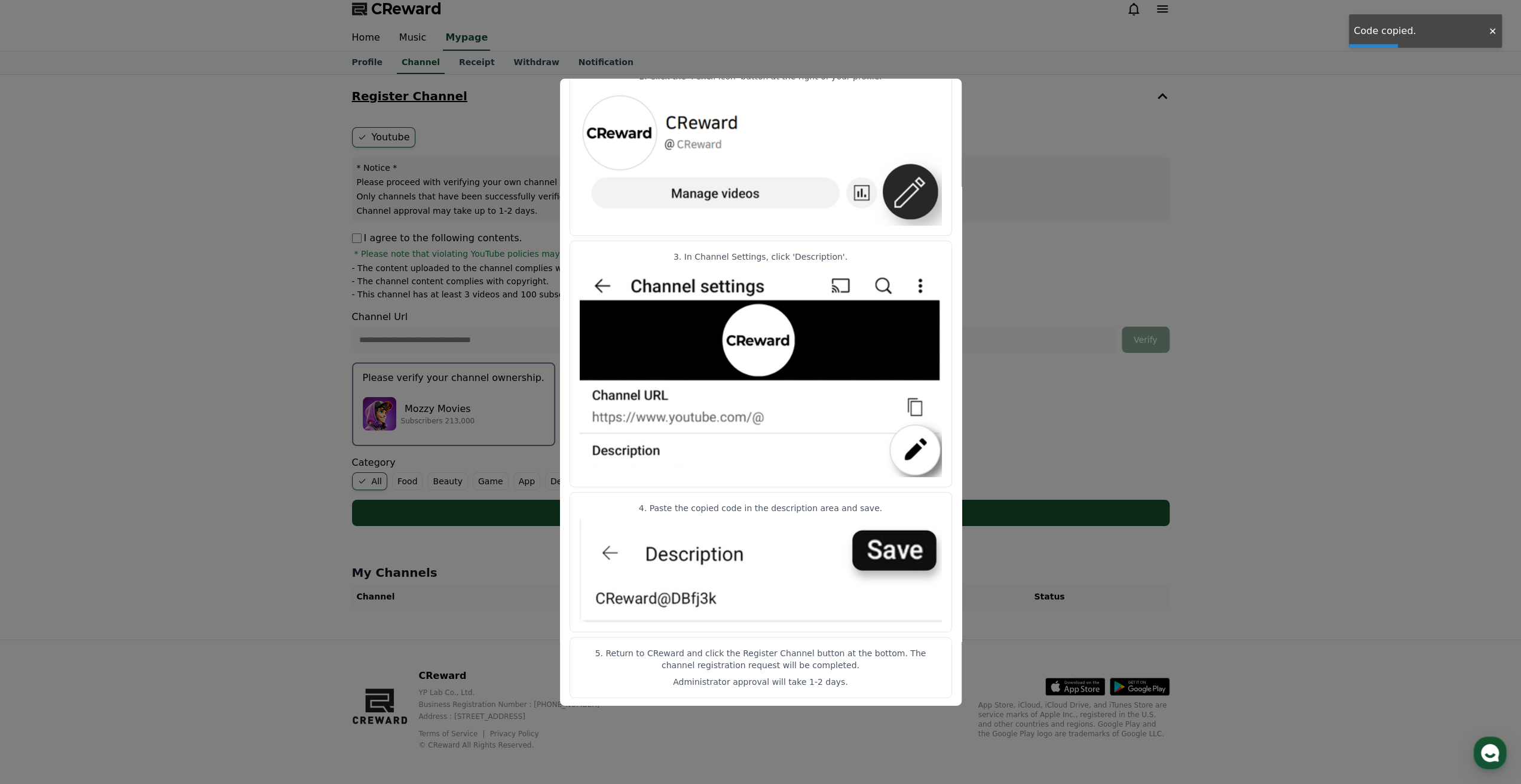
scroll to position [10, 0]
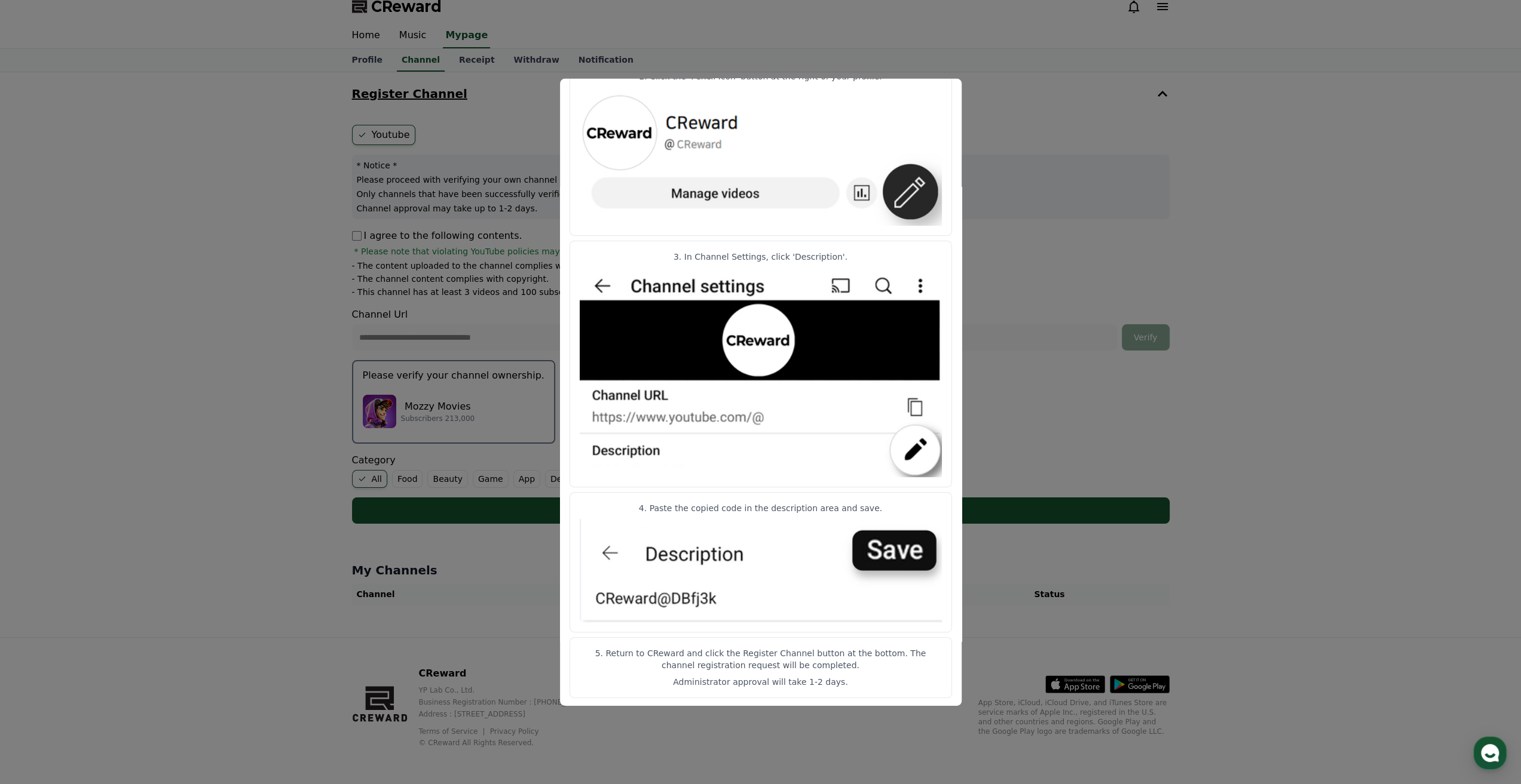
click at [1093, 186] on button "close modal" at bounding box center [760, 392] width 1521 height 784
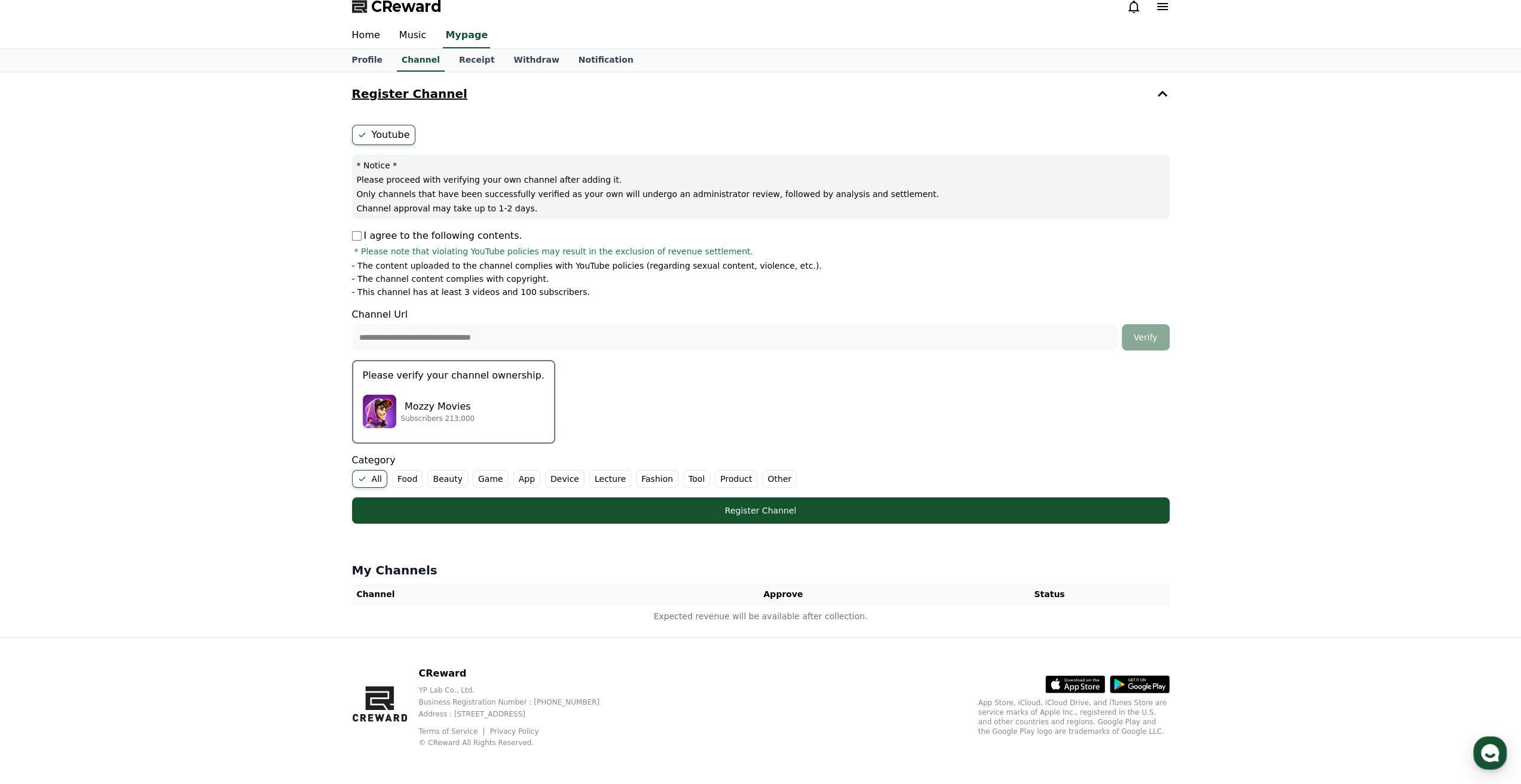
click at [466, 394] on div "Mozzy Movies Subscribers 213,000" at bounding box center [453, 412] width 182 height 48
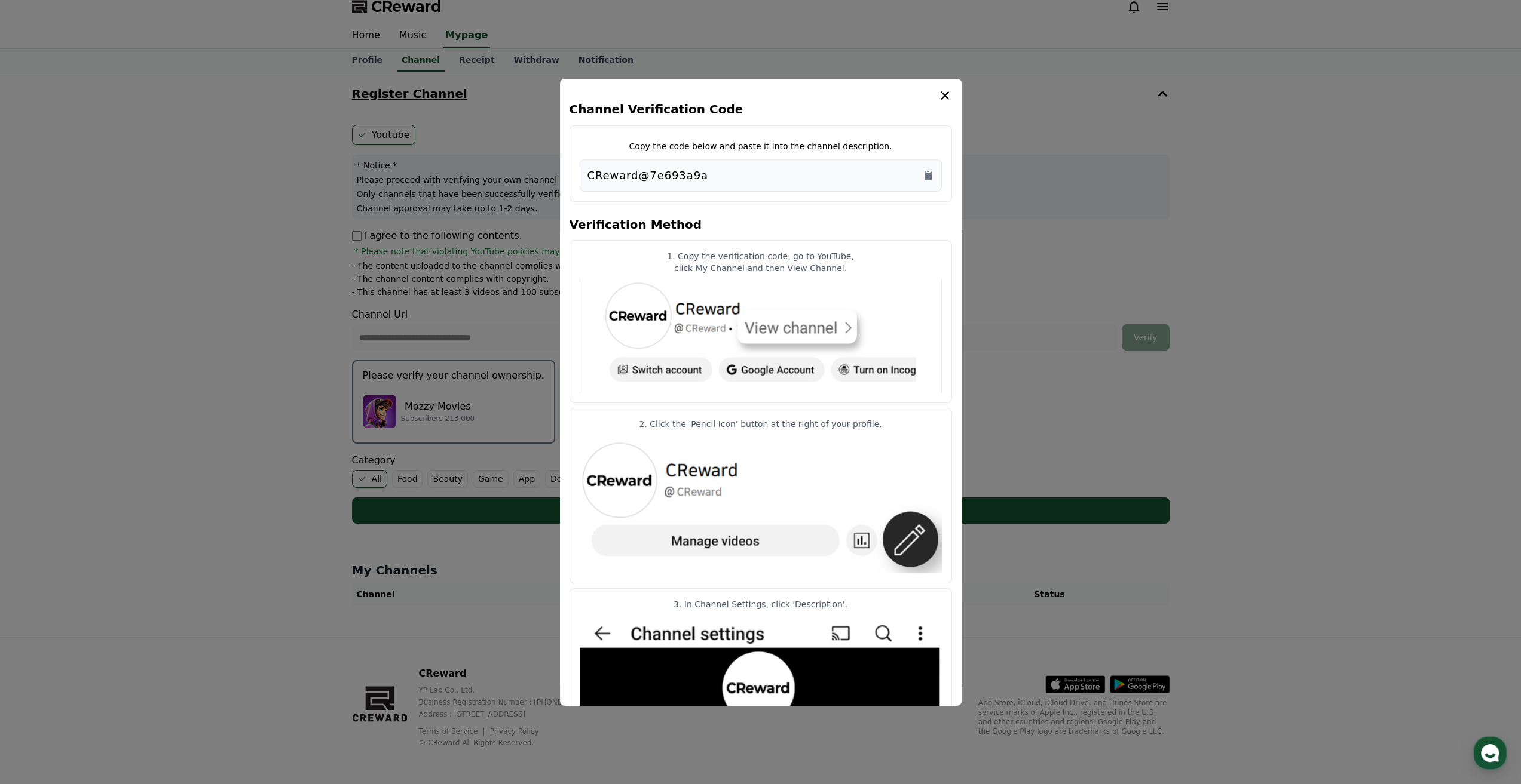
click at [940, 94] on icon "modal" at bounding box center [944, 95] width 14 height 14
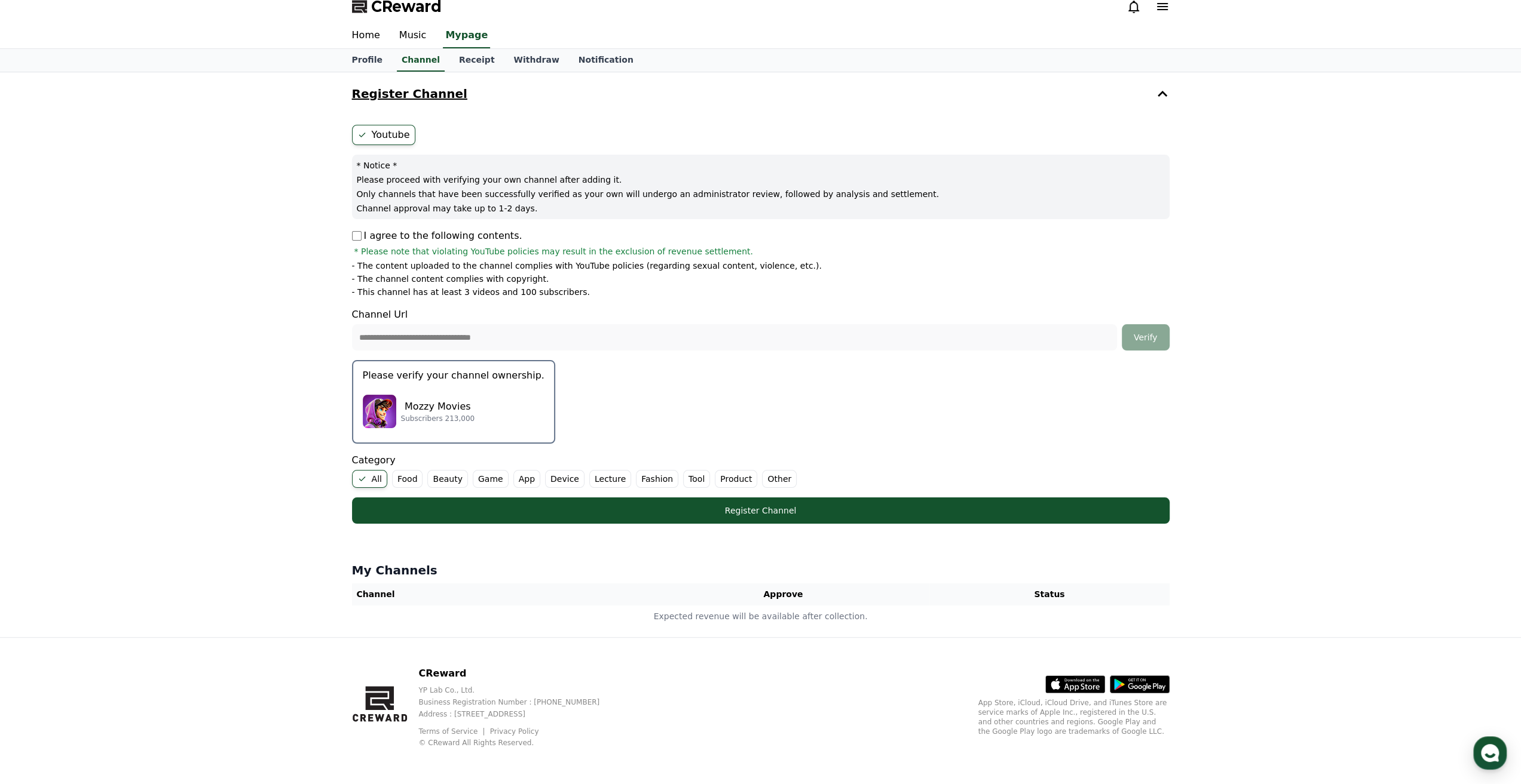
click at [462, 384] on button "Please verify your channel ownership. Mozzy Movies Subscribers 213,000" at bounding box center [453, 402] width 203 height 83
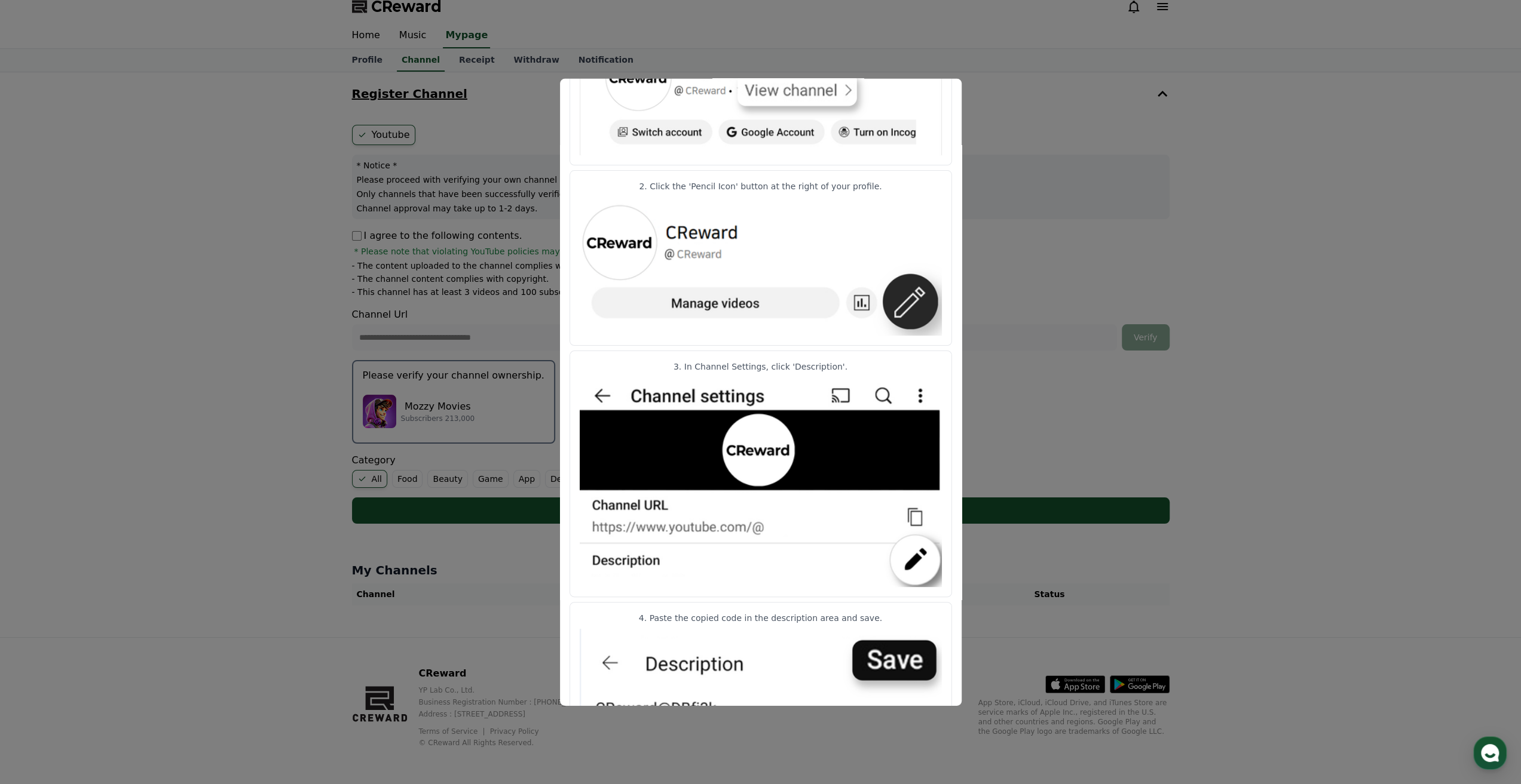
scroll to position [348, 0]
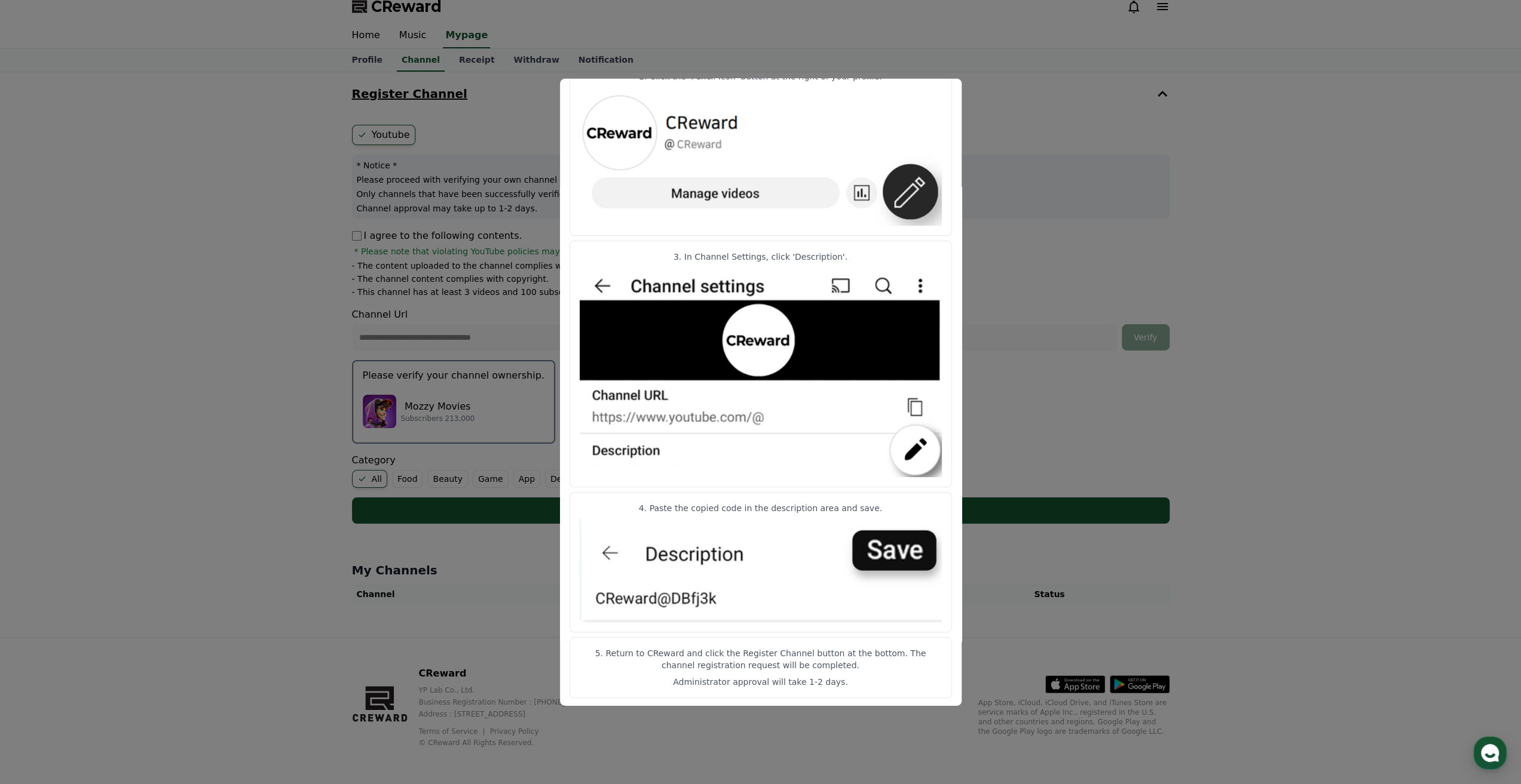
click at [406, 208] on button "close modal" at bounding box center [760, 392] width 1521 height 784
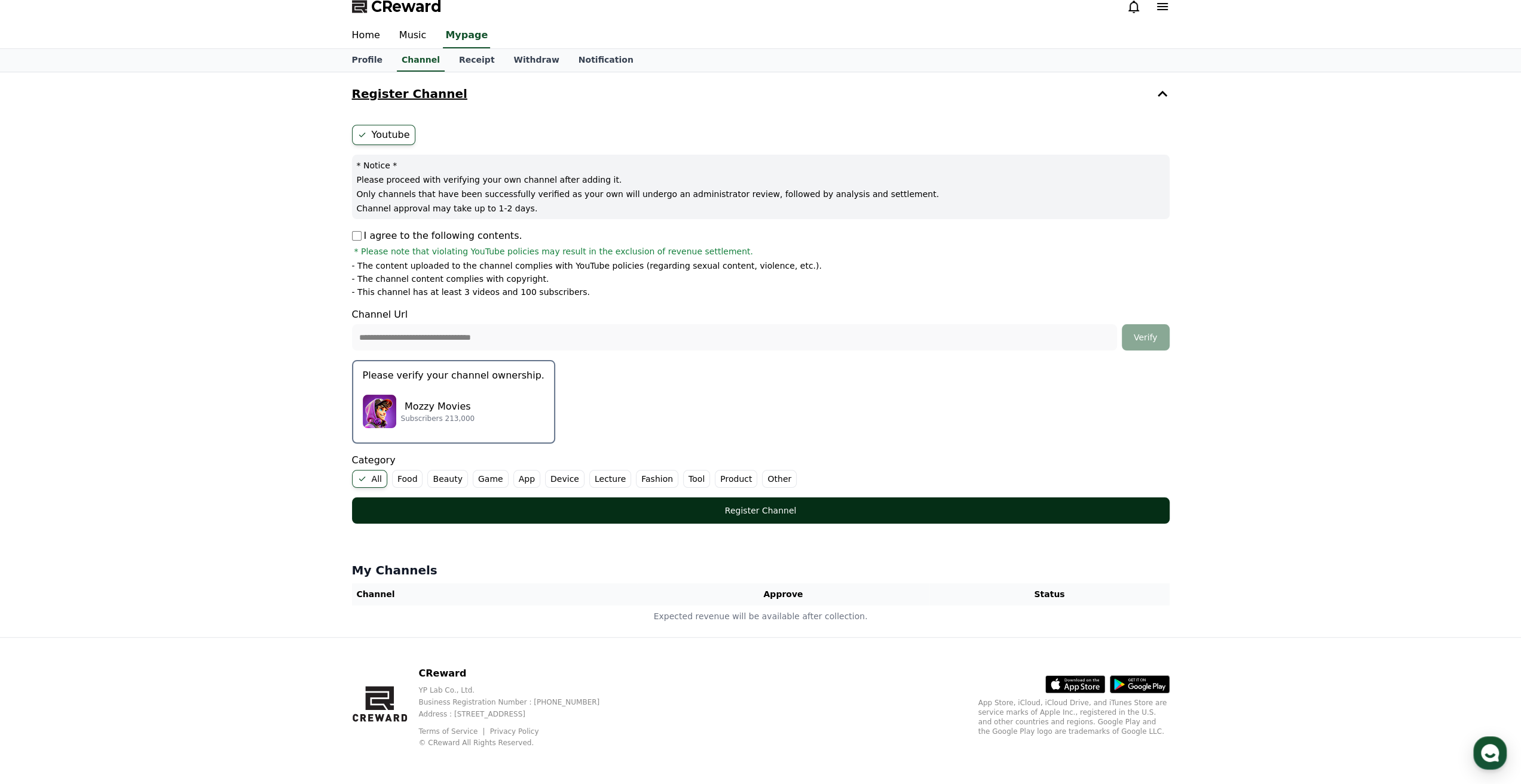
click at [622, 501] on button "Register Channel" at bounding box center [760, 510] width 818 height 26
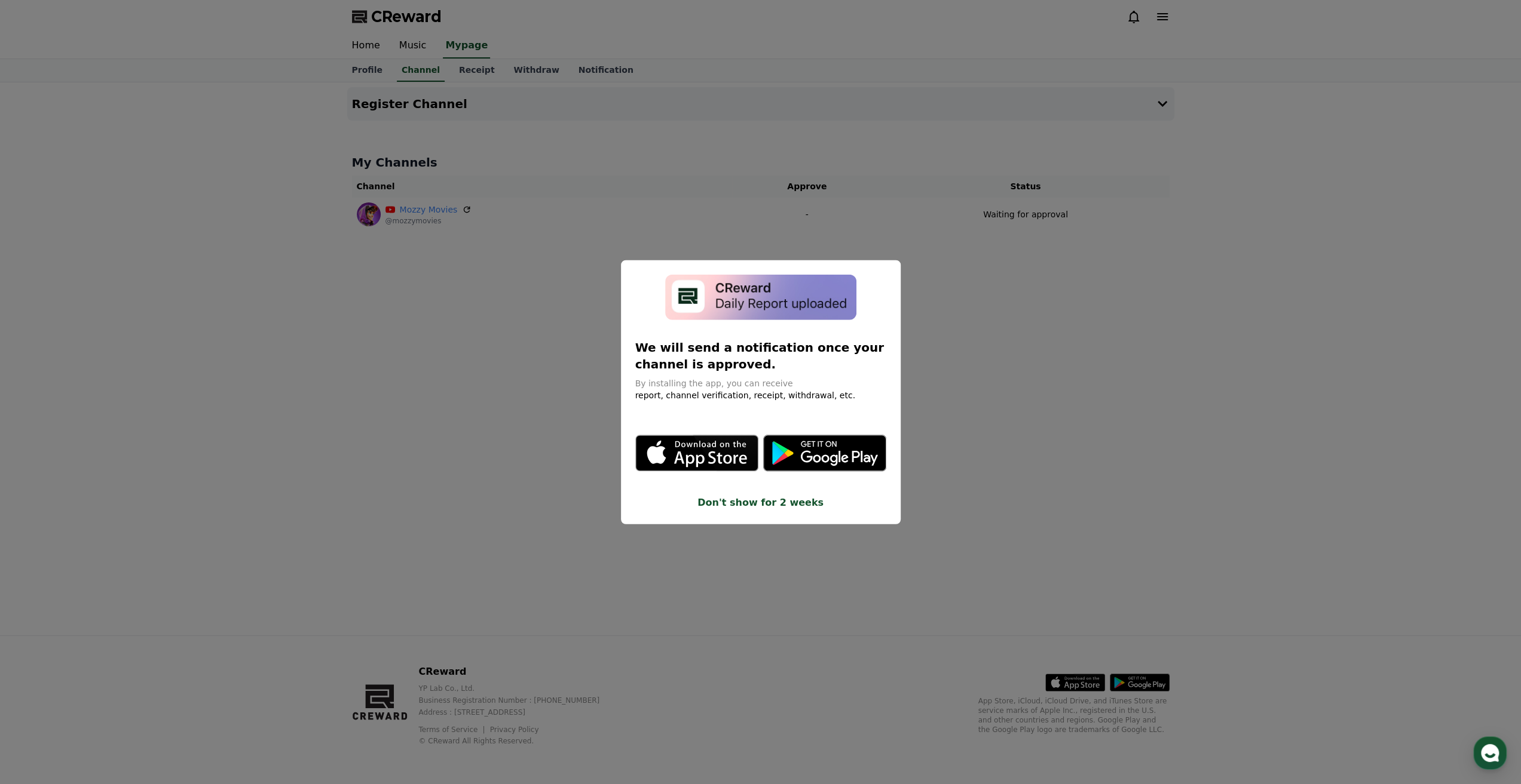
click at [765, 507] on button "Don't show for 2 weeks" at bounding box center [760, 503] width 251 height 14
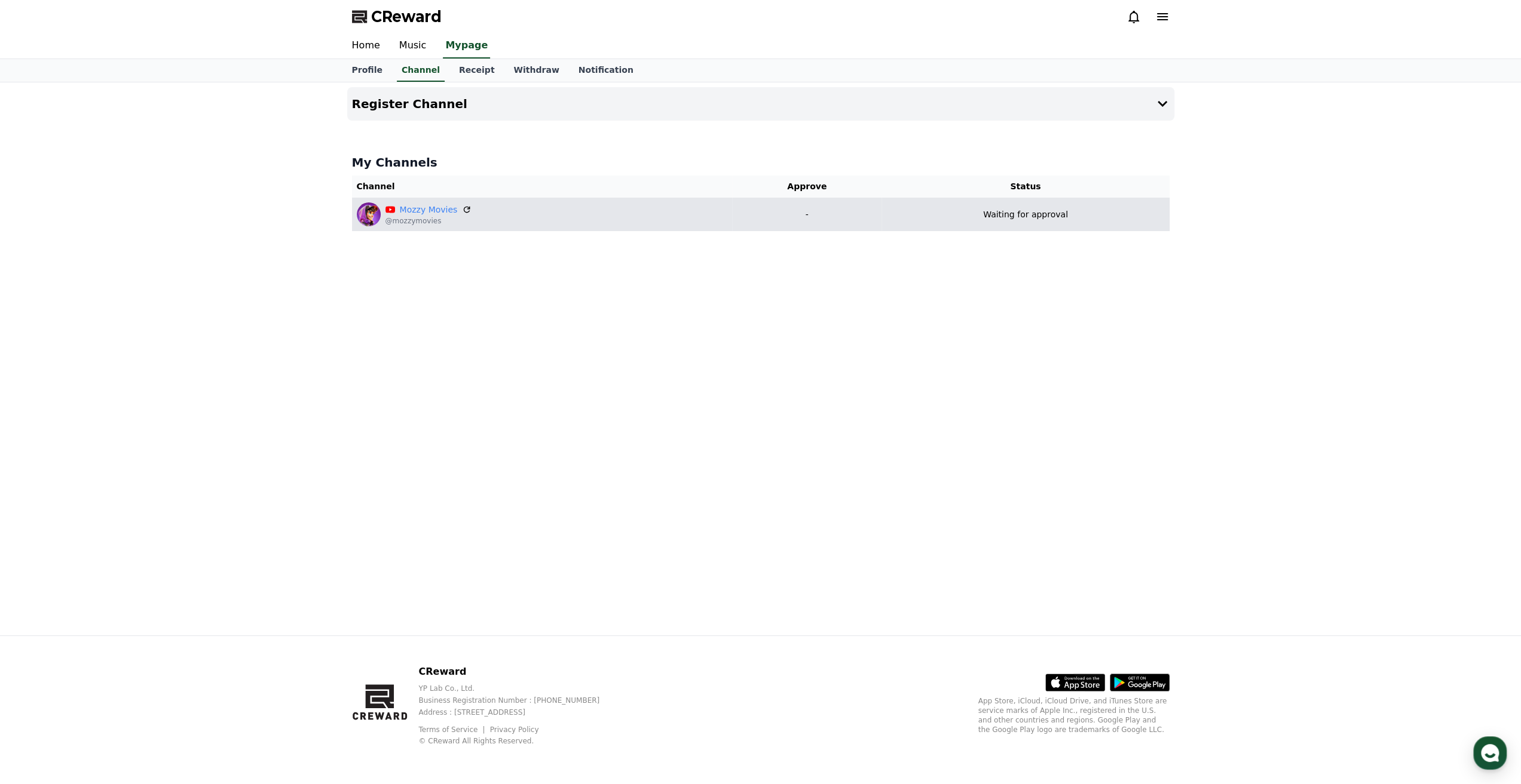
click at [1053, 212] on p "Waiting for approval" at bounding box center [1025, 215] width 85 height 13
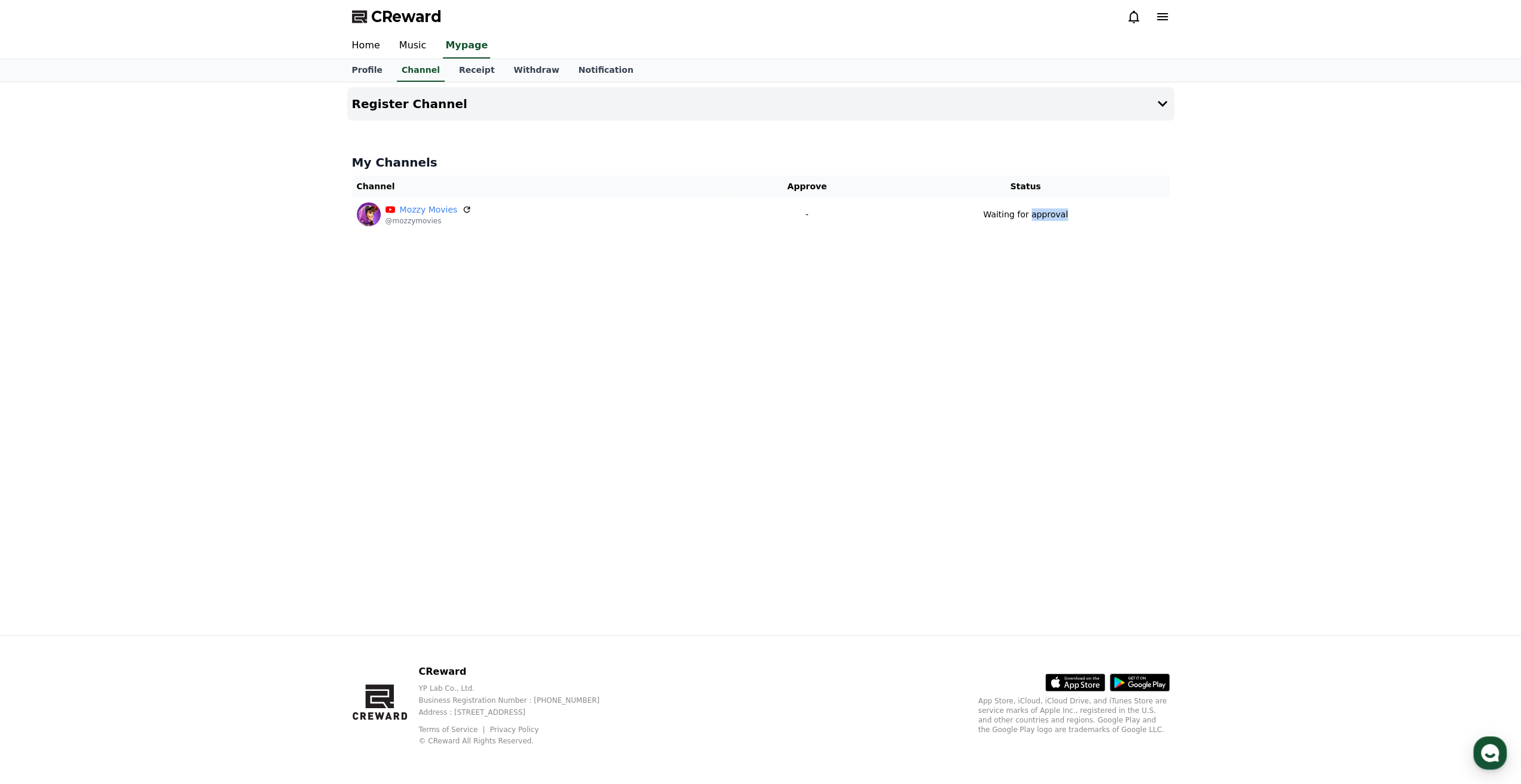
copy p "approval"
click at [462, 207] on icon at bounding box center [467, 210] width 10 height 10
click at [687, 115] on button "Register Channel" at bounding box center [760, 104] width 827 height 34
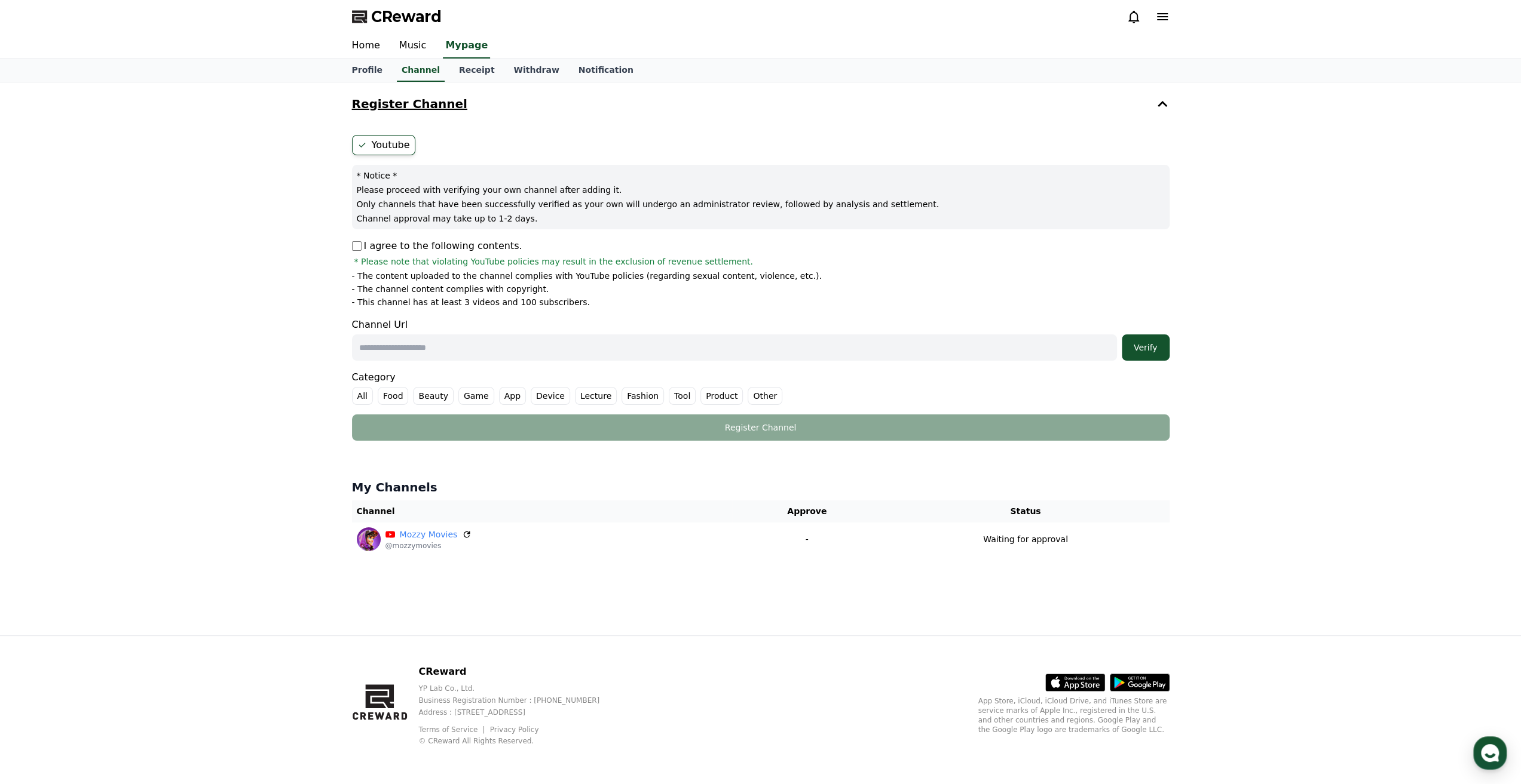
click at [687, 115] on button "Register Channel" at bounding box center [760, 104] width 827 height 34
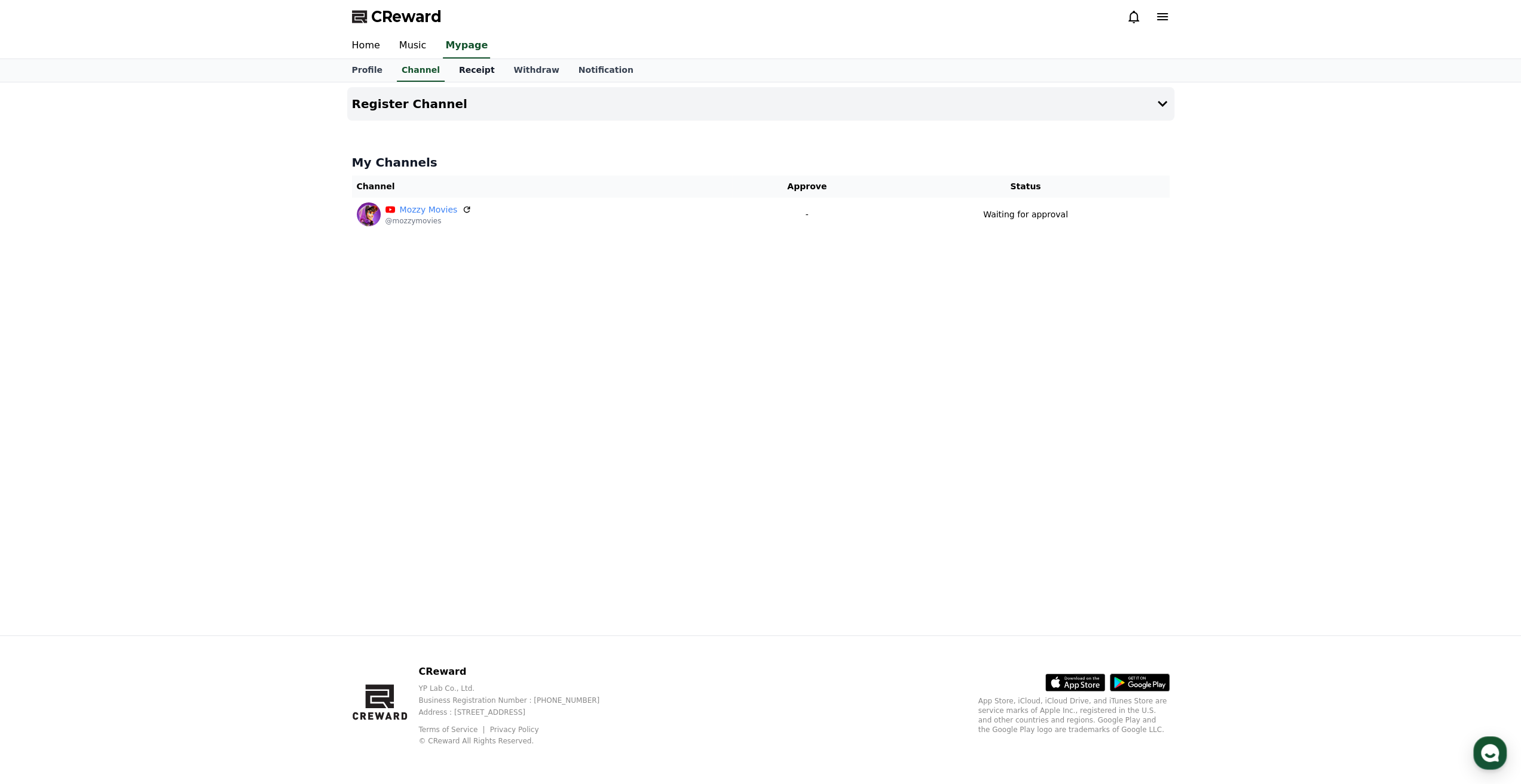
click at [462, 70] on link "Receipt" at bounding box center [477, 70] width 55 height 22
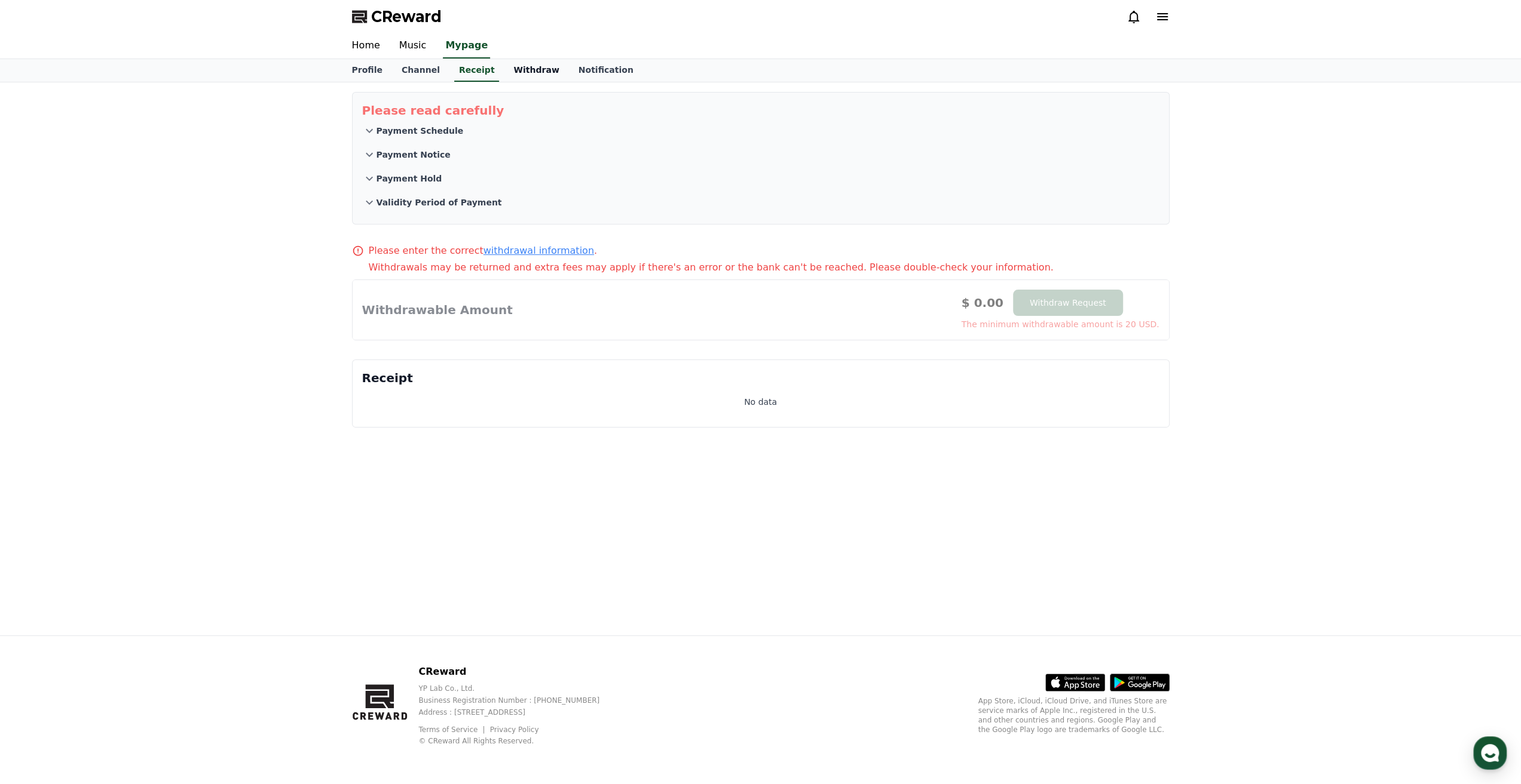
click at [507, 74] on link "Withdraw" at bounding box center [536, 70] width 65 height 22
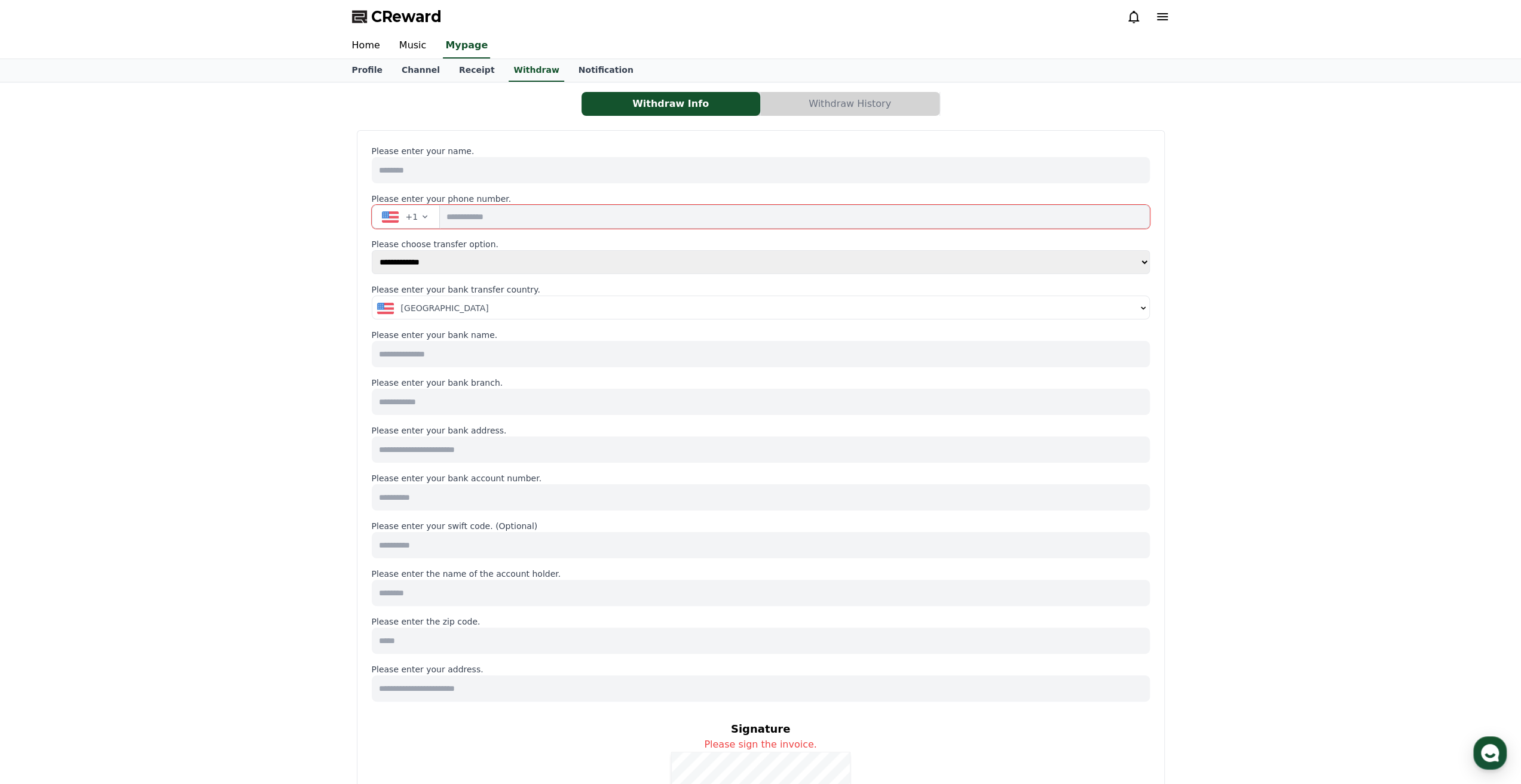
click at [447, 264] on select "**********" at bounding box center [761, 263] width 779 height 24
select select "******"
click at [372, 251] on select "**********" at bounding box center [761, 263] width 779 height 24
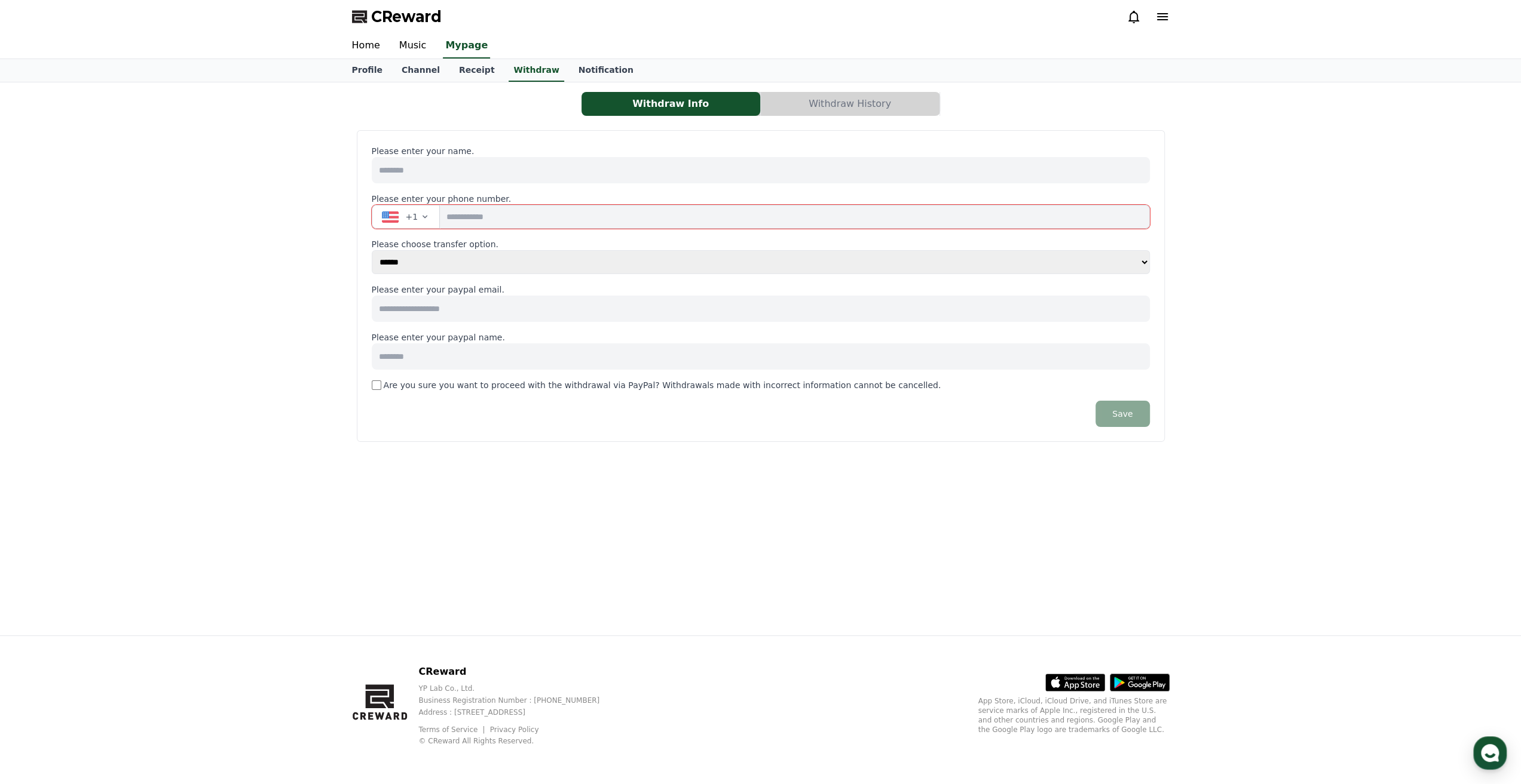
click at [433, 298] on input at bounding box center [760, 308] width 778 height 26
click at [848, 112] on button "Withdraw History" at bounding box center [850, 104] width 179 height 24
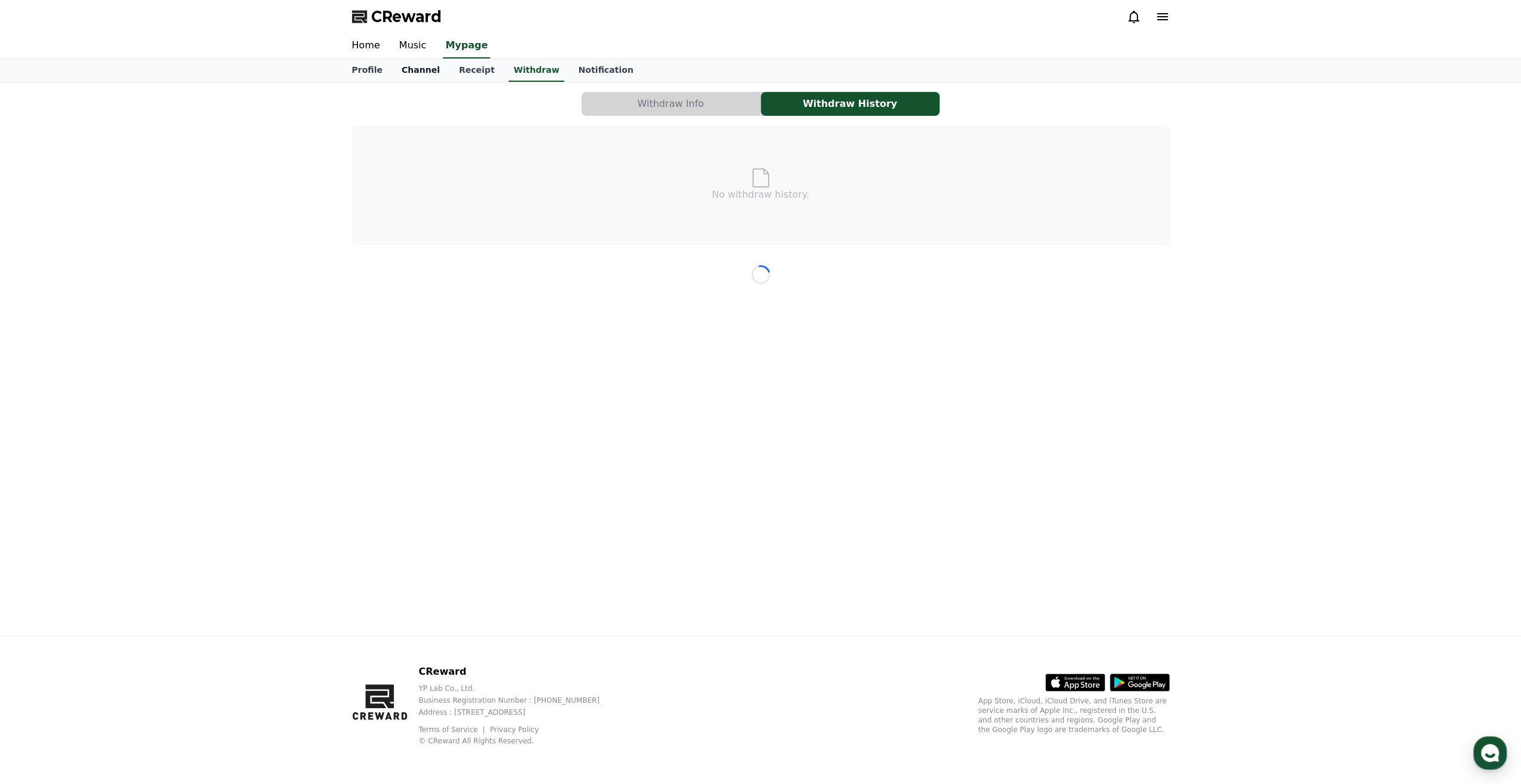
click at [413, 66] on link "Channel" at bounding box center [420, 70] width 58 height 22
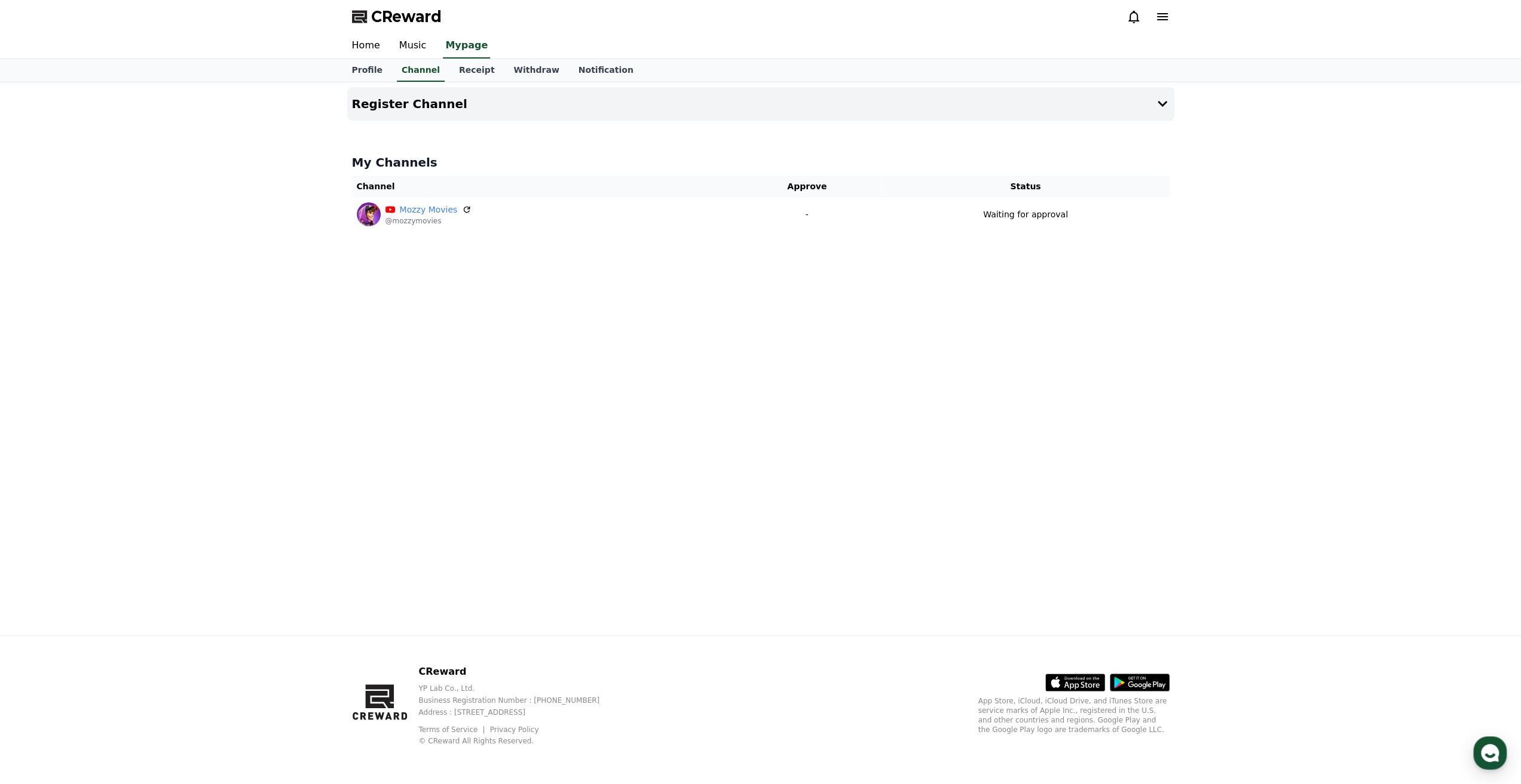
click at [459, 632] on div "Register Channel My Channels Channel Approve Status Mozzy Movies @mozzymovies -…" at bounding box center [760, 359] width 836 height 553
click at [411, 54] on link "Music" at bounding box center [412, 46] width 46 height 25
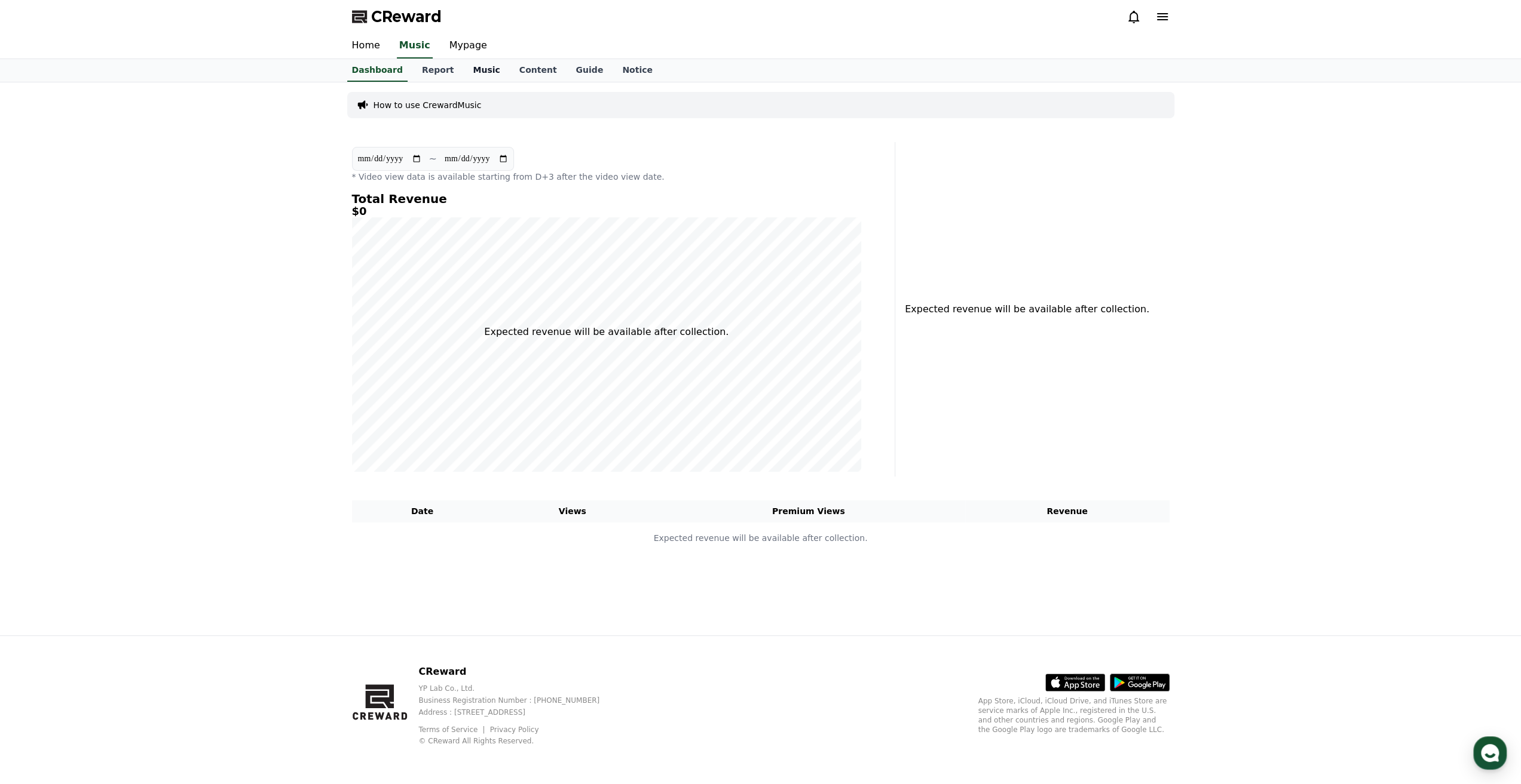
click at [464, 62] on link "Music" at bounding box center [485, 70] width 46 height 22
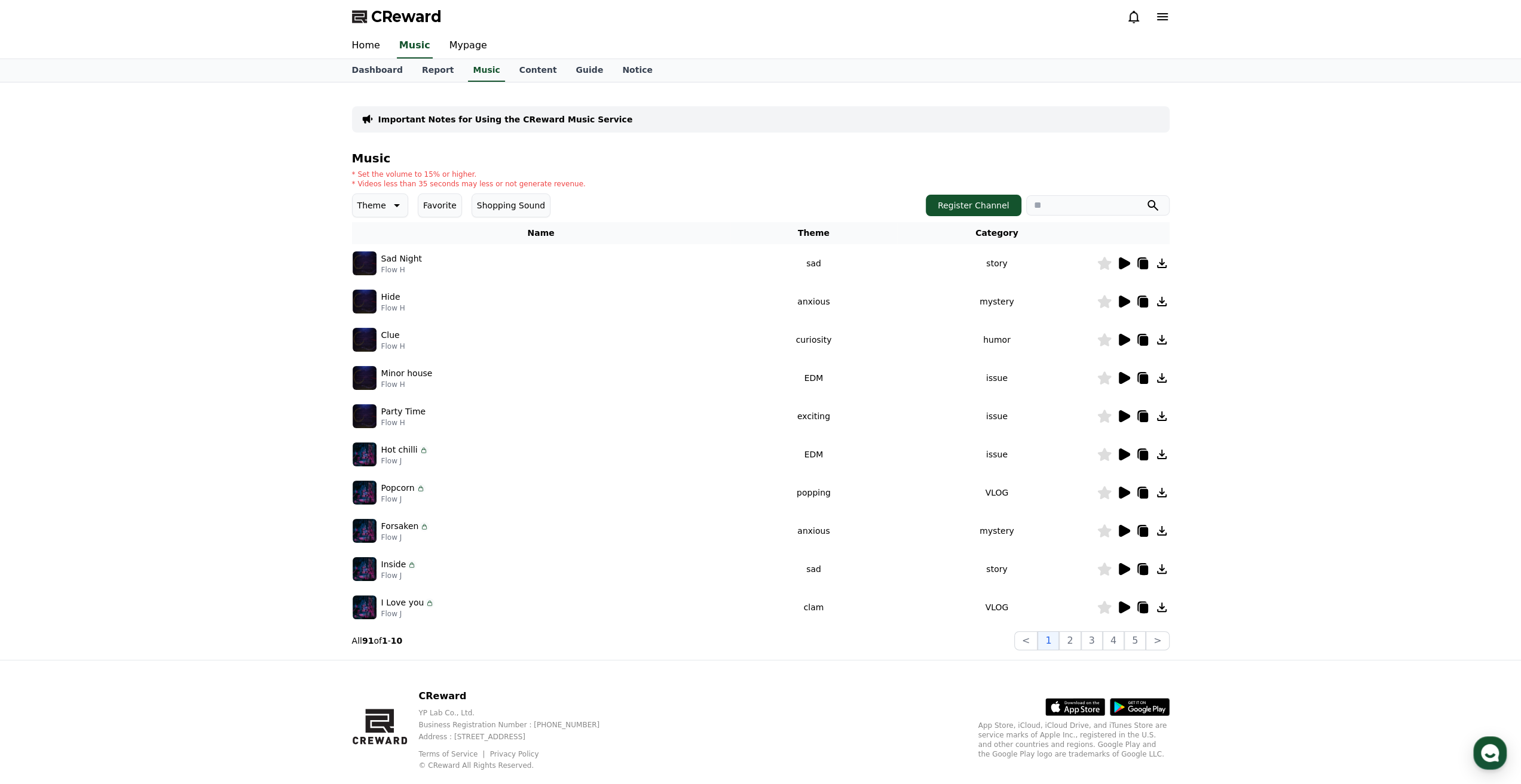
click at [403, 259] on p "Sad Night" at bounding box center [401, 259] width 41 height 13
drag, startPoint x: 403, startPoint y: 259, endPoint x: 406, endPoint y: 267, distance: 8.5
click at [406, 267] on div "Sad Night Flow H" at bounding box center [401, 264] width 41 height 22
copy div "Sad Night Flow H"
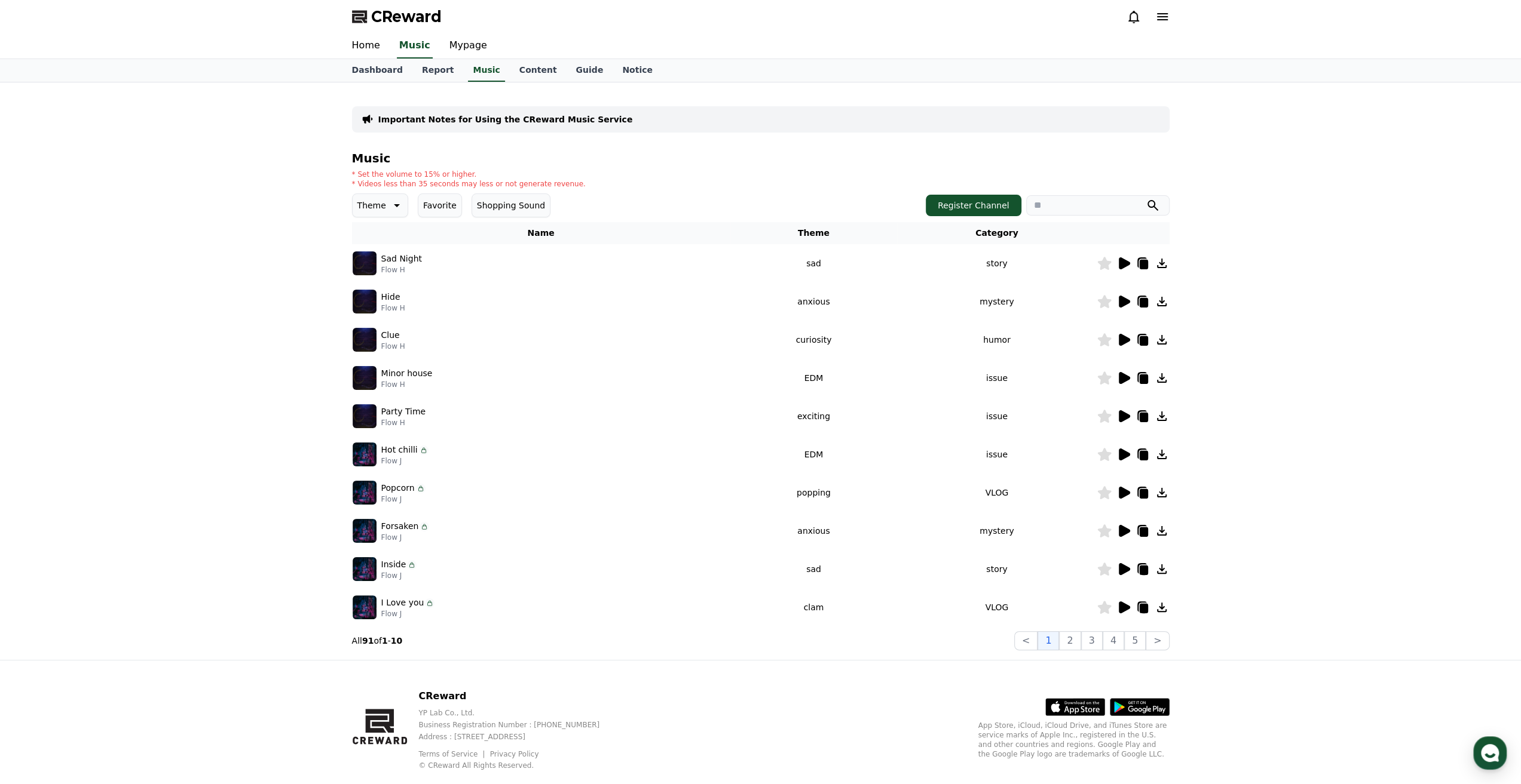
drag, startPoint x: 420, startPoint y: 449, endPoint x: 429, endPoint y: 452, distance: 9.5
click at [429, 452] on div "Hot chilli Flow J" at bounding box center [541, 455] width 377 height 24
click at [400, 412] on p "Party Time" at bounding box center [404, 412] width 45 height 13
drag, startPoint x: 400, startPoint y: 412, endPoint x: 396, endPoint y: 429, distance: 17.5
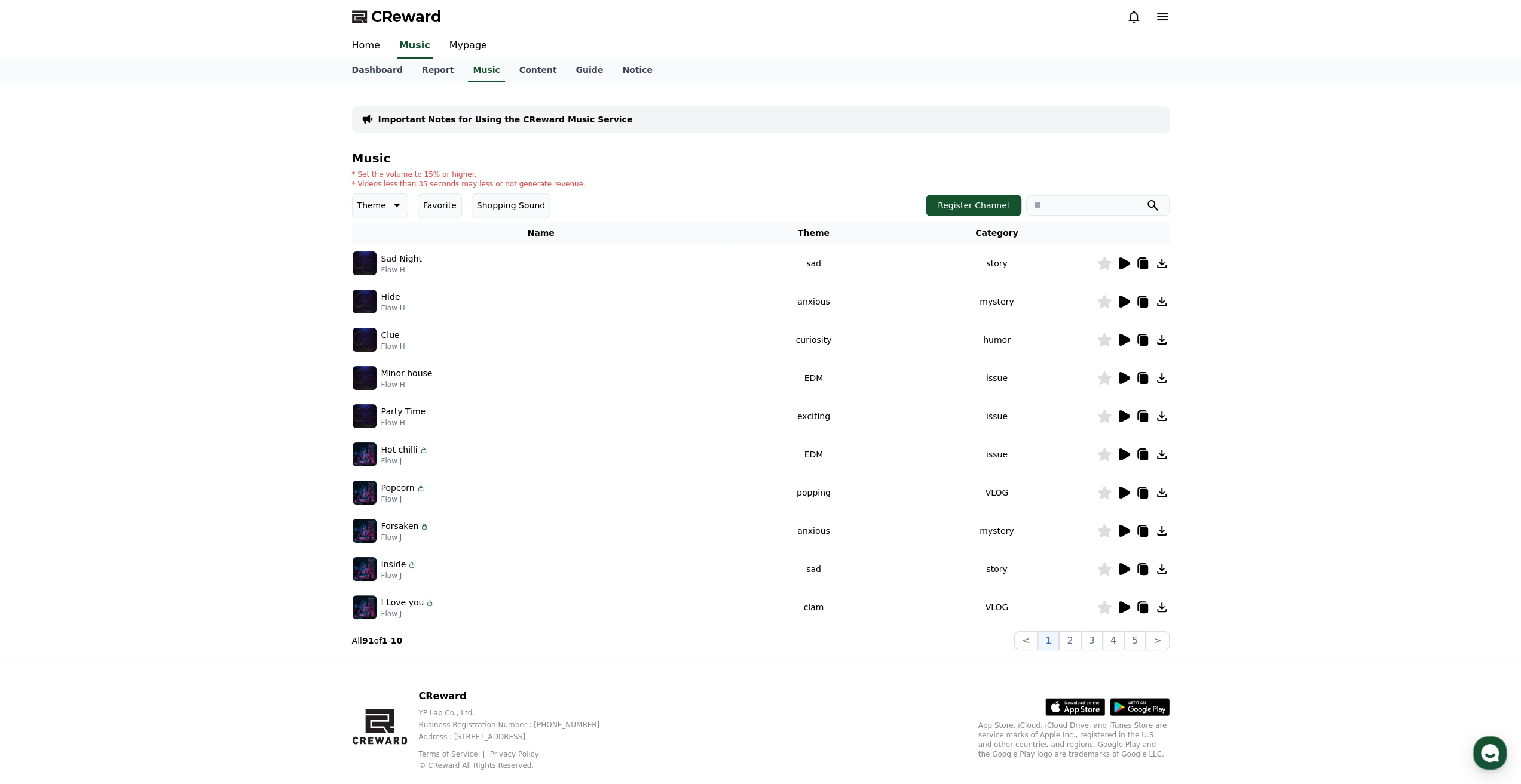
click at [396, 429] on td "Party Time Flow H" at bounding box center [541, 416] width 378 height 38
copy div "Party Time Flow H"
click at [396, 383] on p "Flow H" at bounding box center [407, 384] width 51 height 10
drag, startPoint x: 396, startPoint y: 383, endPoint x: 401, endPoint y: 368, distance: 15.8
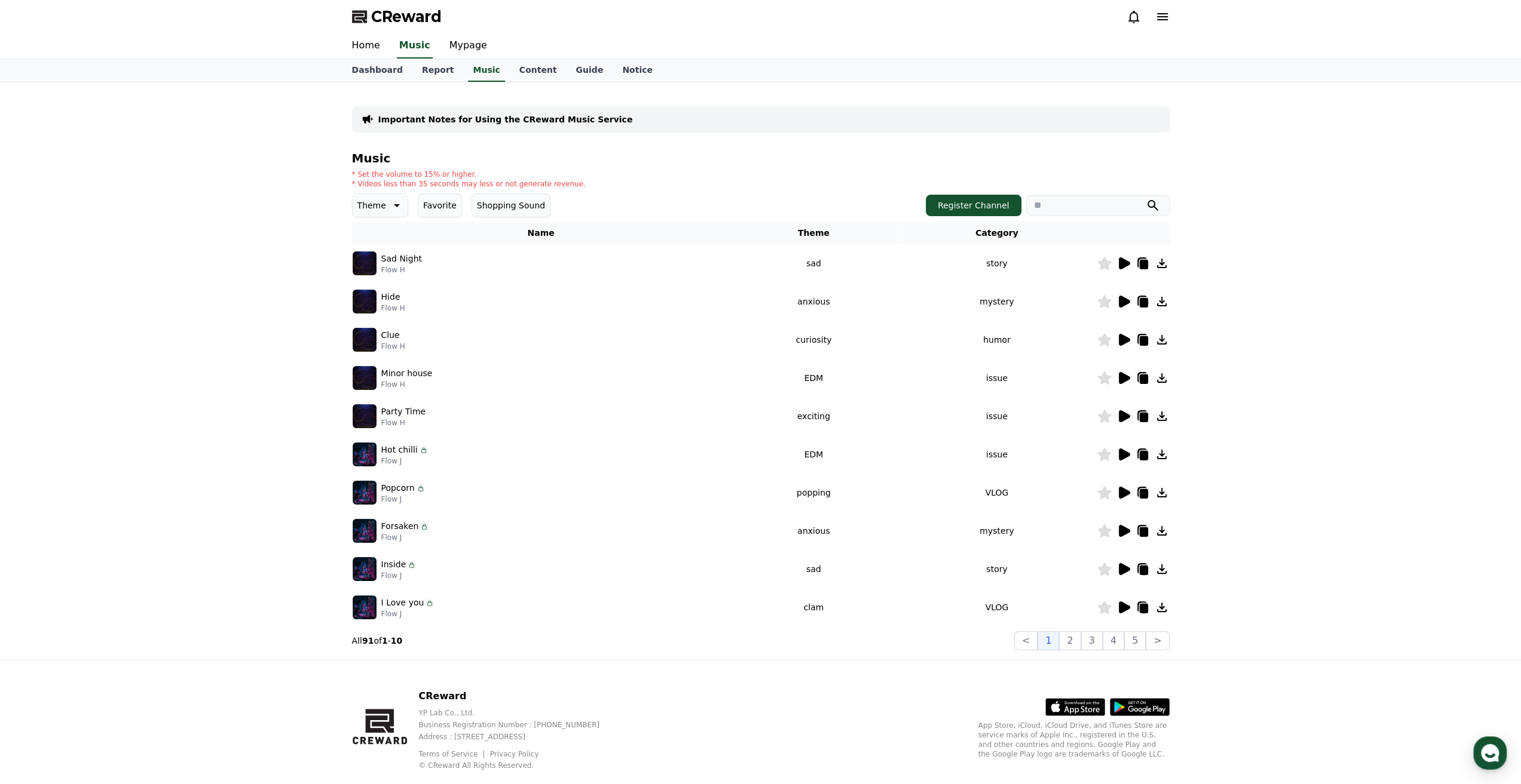
click at [401, 368] on div "Minor house Flow H" at bounding box center [407, 379] width 51 height 22
click at [383, 204] on button "Theme" at bounding box center [380, 206] width 56 height 24
click at [371, 279] on button "Clam" at bounding box center [369, 284] width 31 height 26
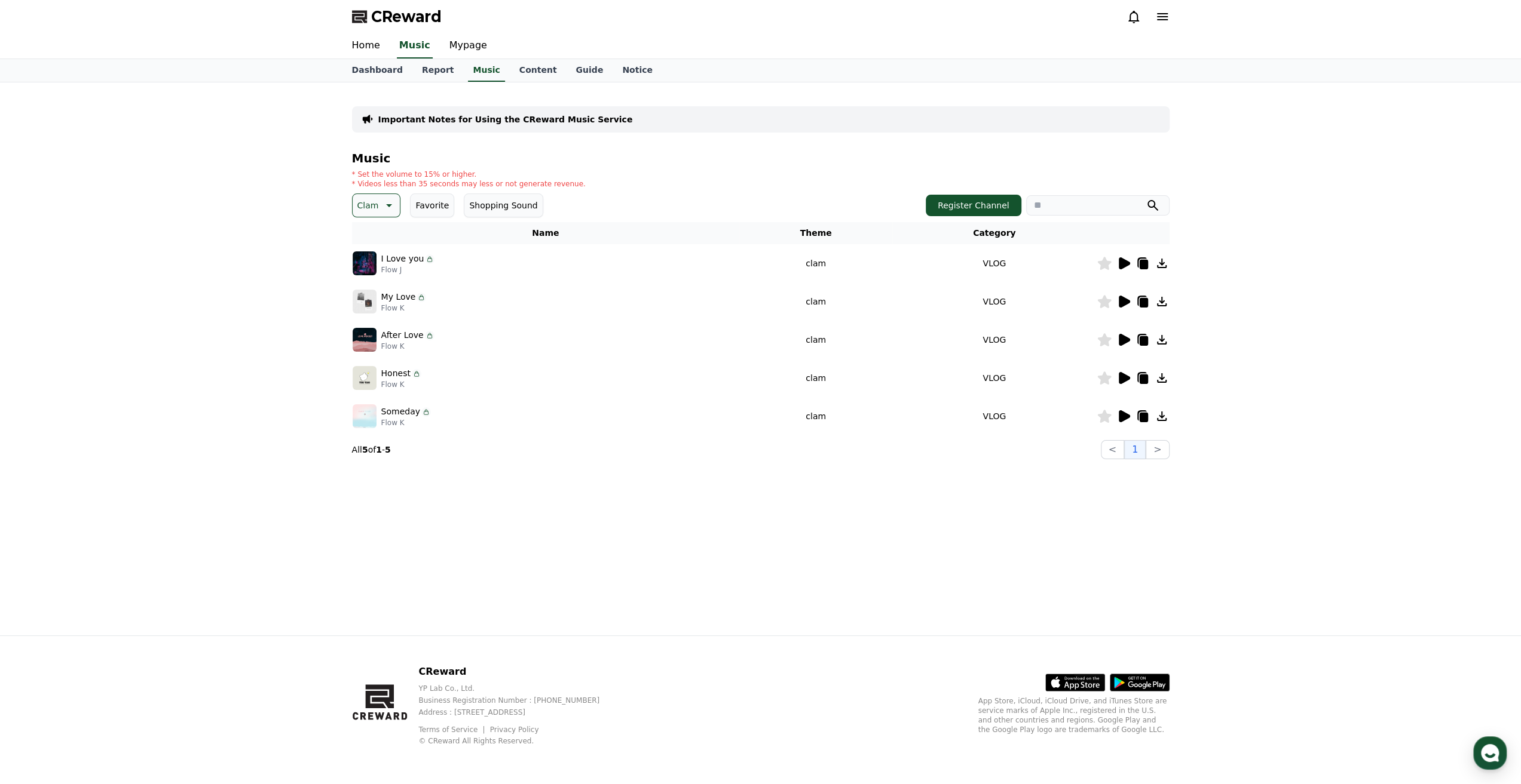
click at [393, 337] on p "After Love" at bounding box center [402, 336] width 42 height 13
click at [396, 342] on div "After Love Flow K" at bounding box center [408, 340] width 53 height 22
copy div "After Love Flow K"
click at [364, 211] on p "Clam" at bounding box center [368, 205] width 22 height 17
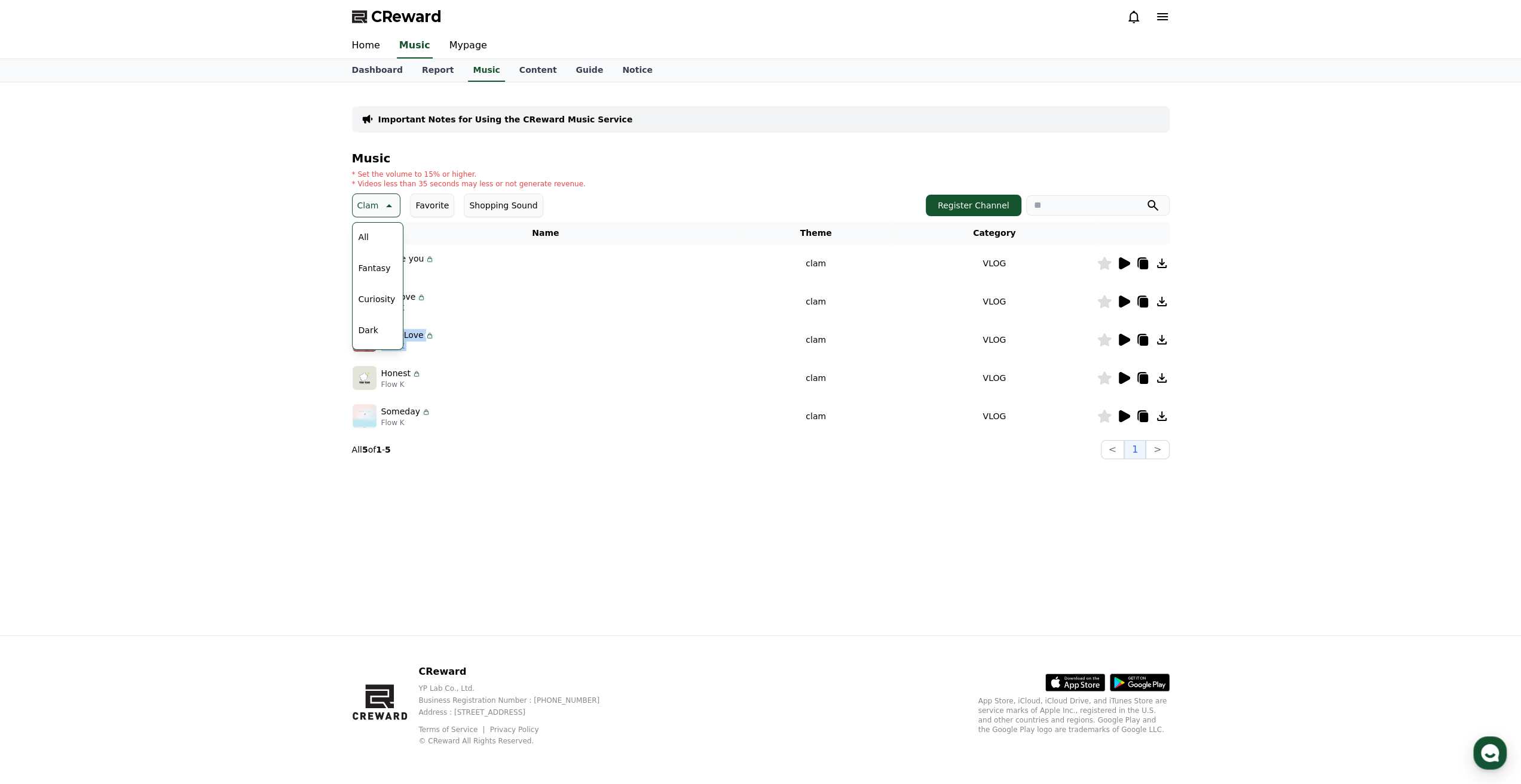
click at [371, 237] on button "All" at bounding box center [364, 237] width 20 height 26
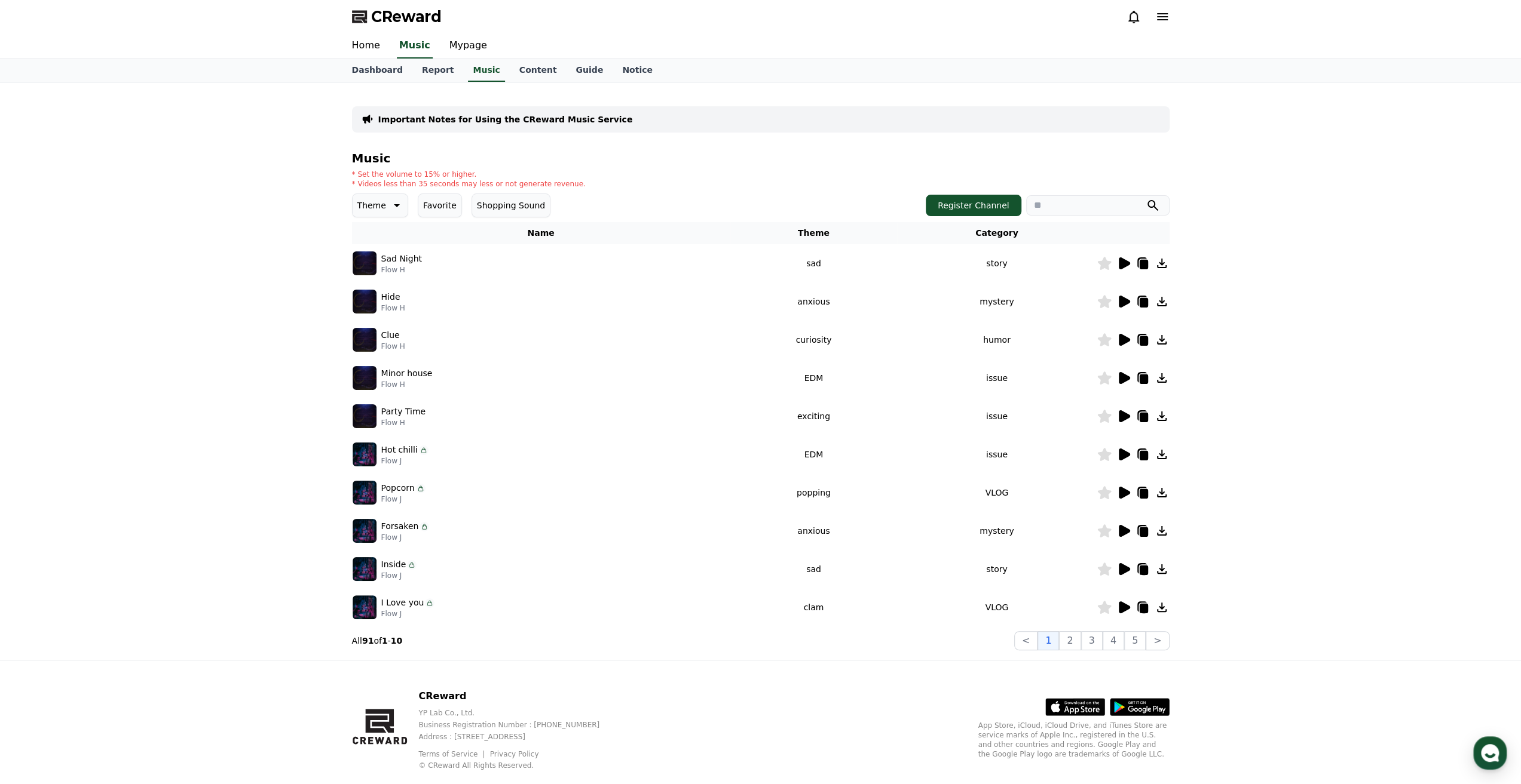
click at [399, 259] on p "Sad Night" at bounding box center [401, 259] width 41 height 13
drag, startPoint x: 399, startPoint y: 259, endPoint x: 400, endPoint y: 270, distance: 11.0
click at [400, 270] on div "Sad Night Flow H" at bounding box center [401, 264] width 41 height 22
copy div "Sad Night Flow H"
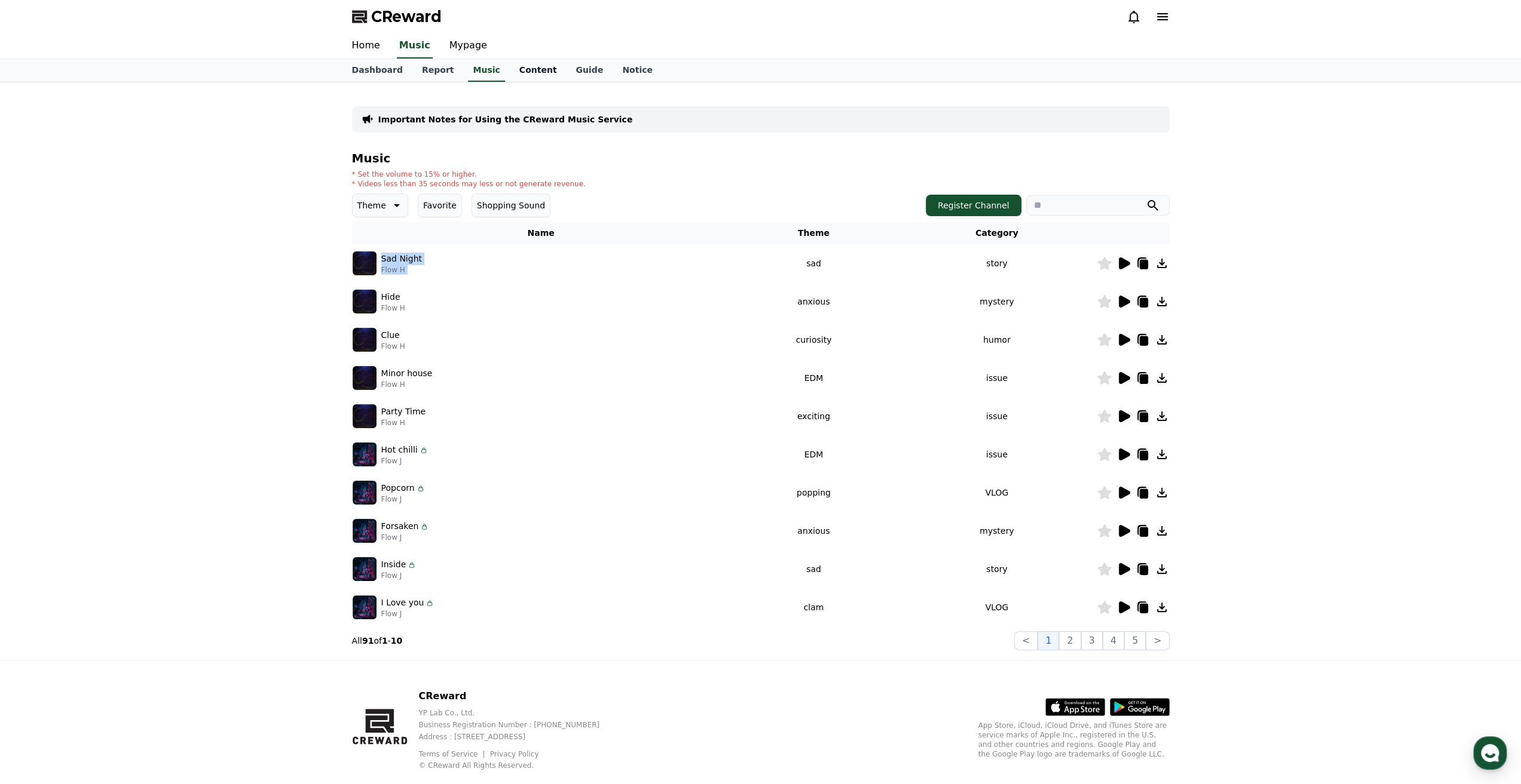
click at [521, 67] on link "Content" at bounding box center [537, 70] width 57 height 22
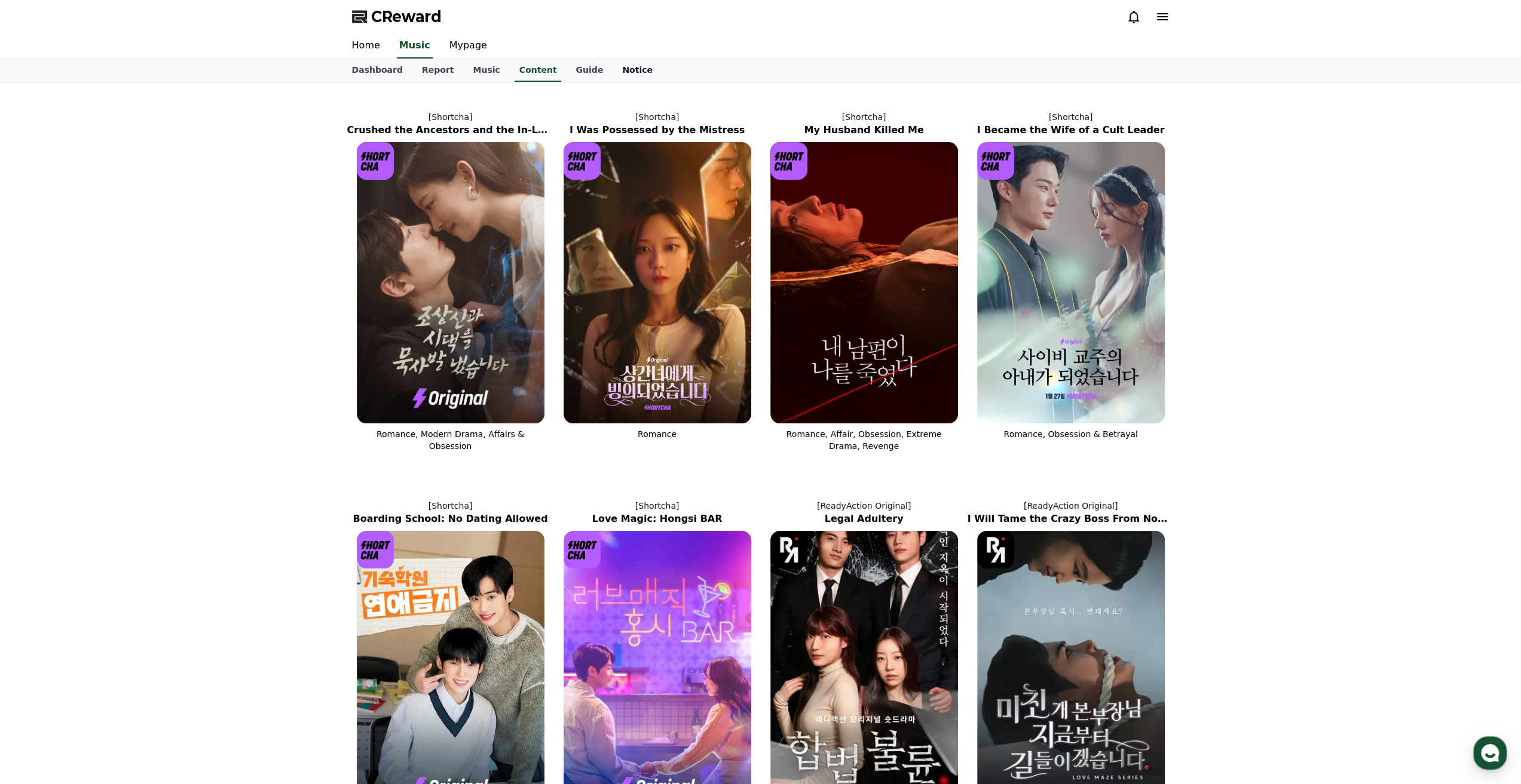
click at [613, 77] on link "Notice" at bounding box center [638, 70] width 50 height 22
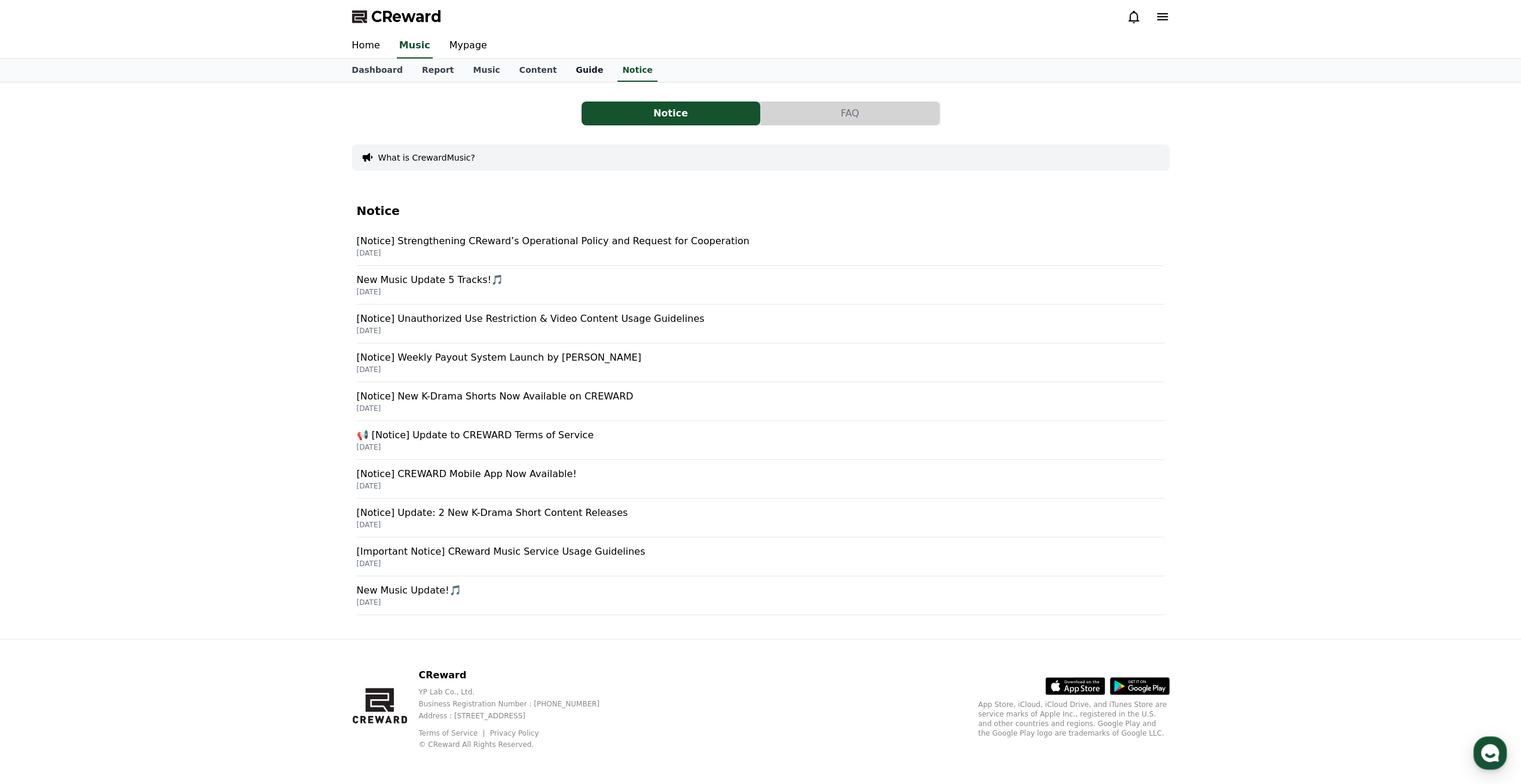
click at [573, 69] on link "Guide" at bounding box center [589, 70] width 46 height 22
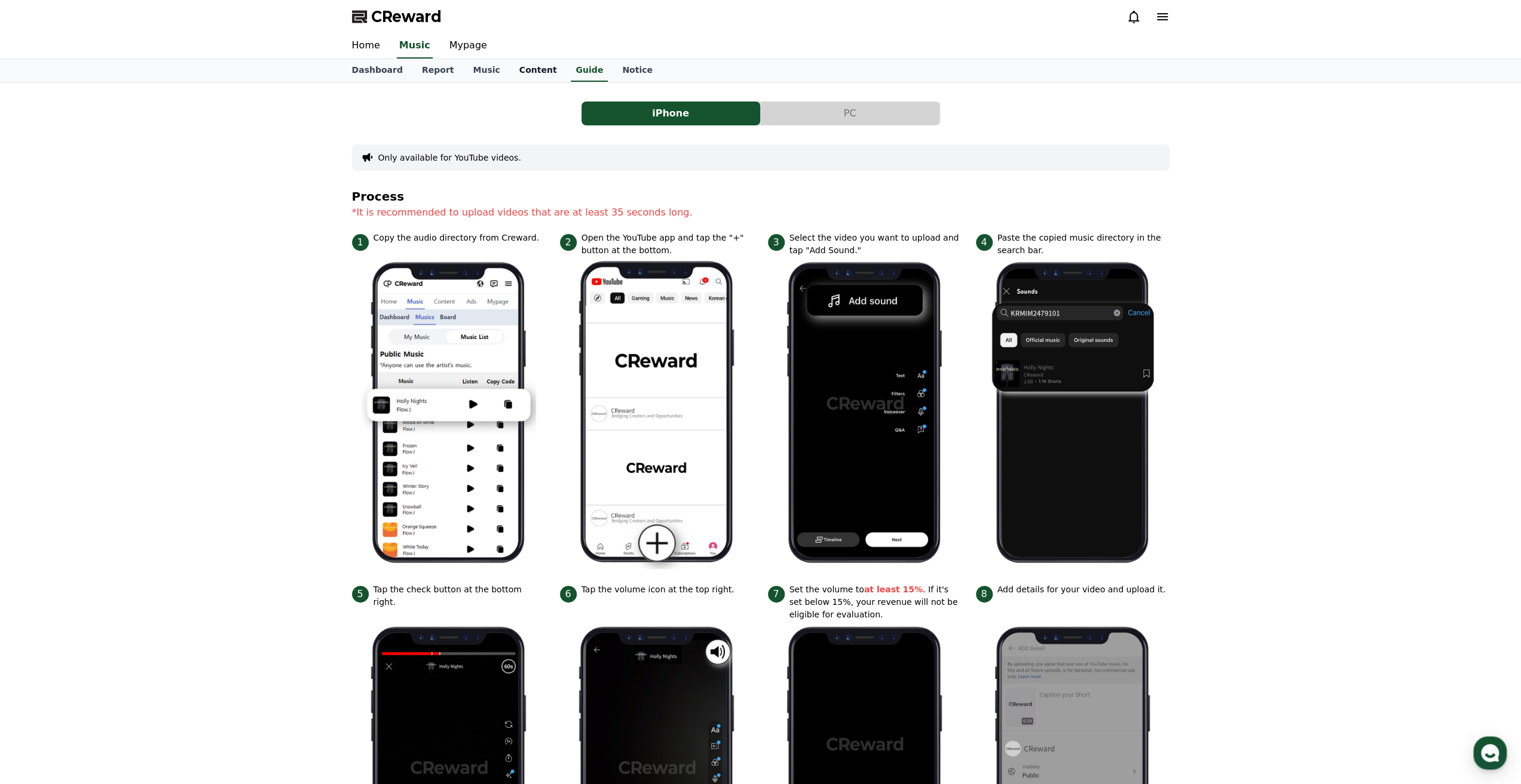
click at [513, 78] on link "Content" at bounding box center [537, 70] width 57 height 22
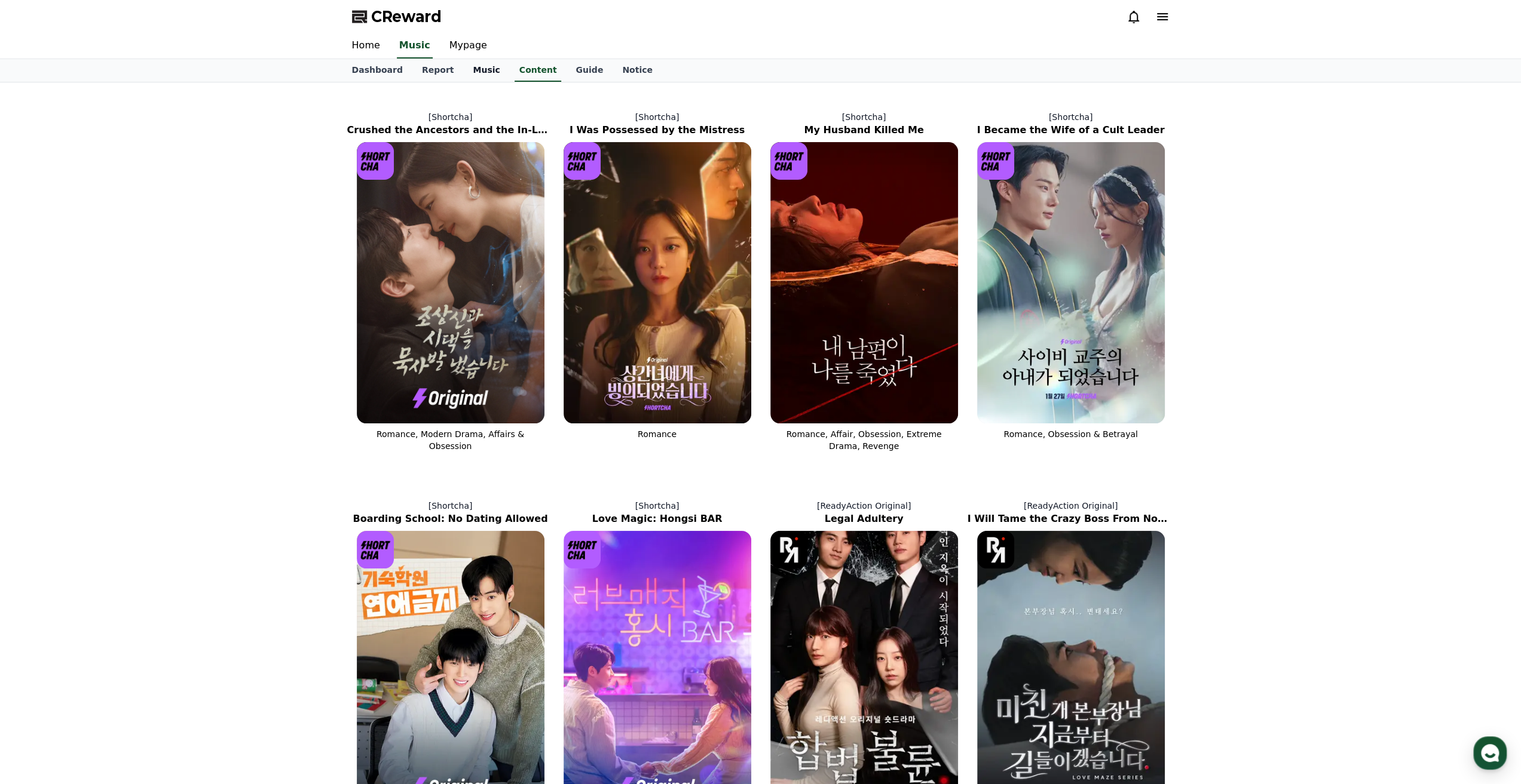
click at [481, 72] on link "Music" at bounding box center [485, 70] width 46 height 22
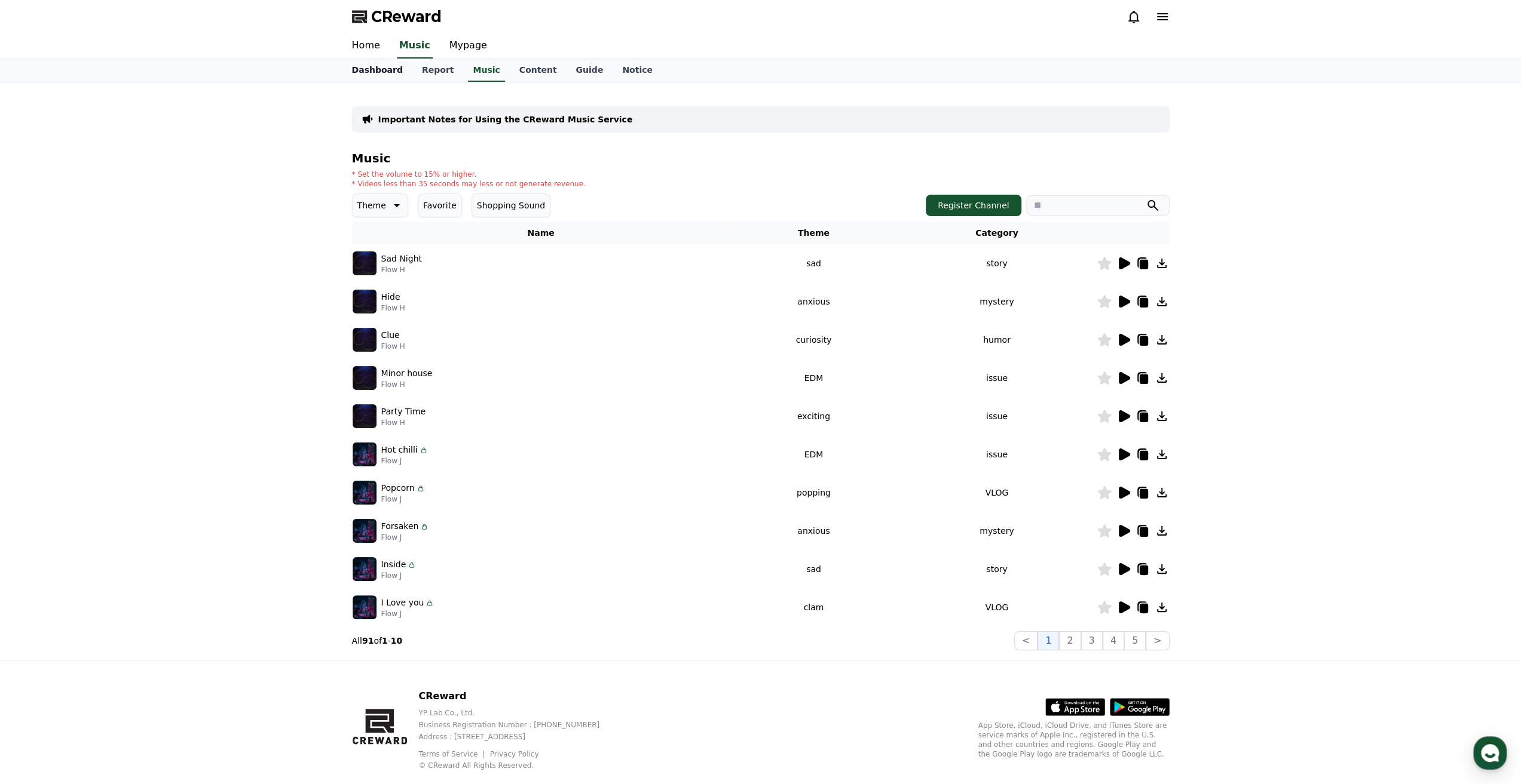
click at [388, 77] on link "Dashboard" at bounding box center [376, 70] width 70 height 22
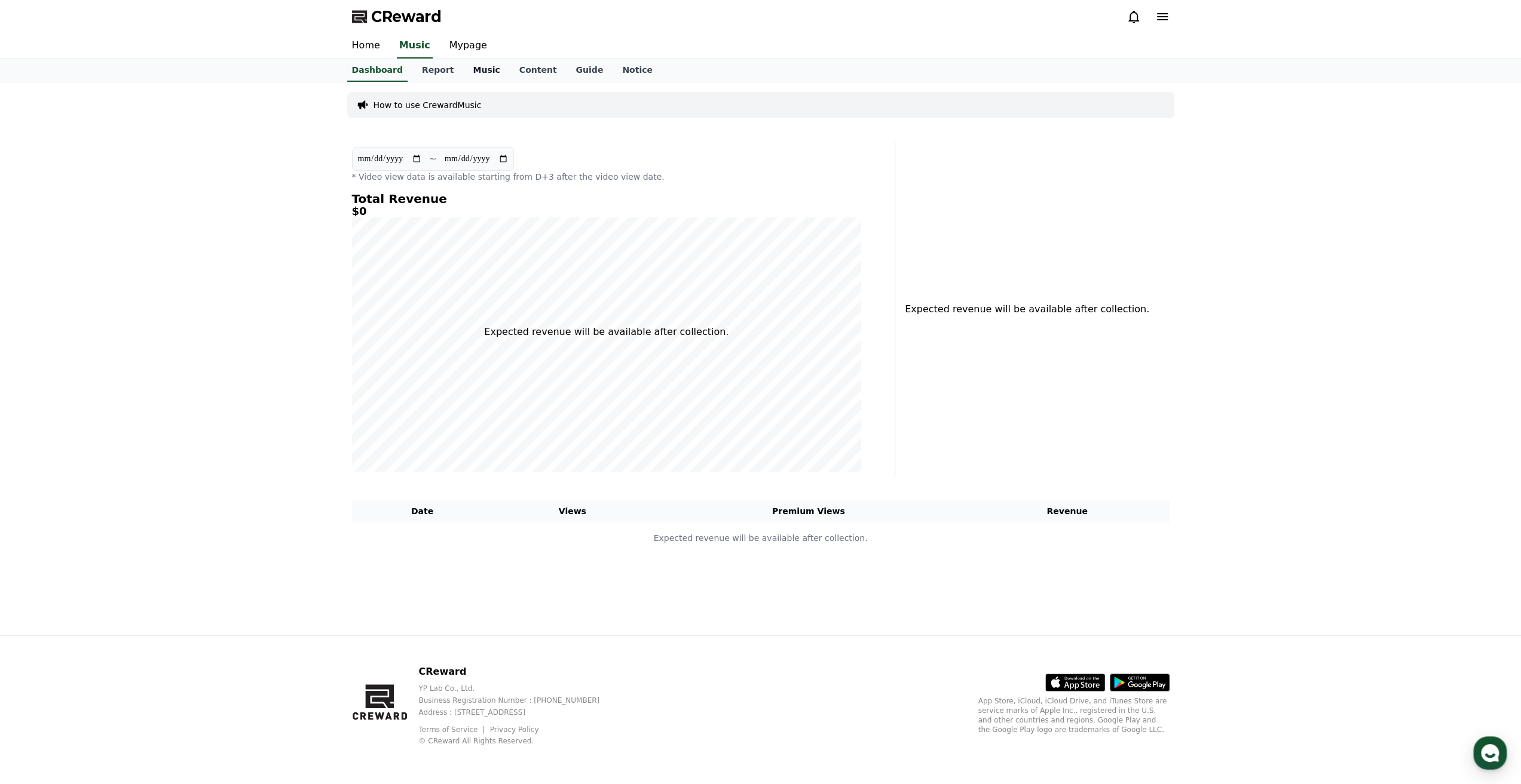
click at [463, 72] on link "Music" at bounding box center [485, 70] width 46 height 22
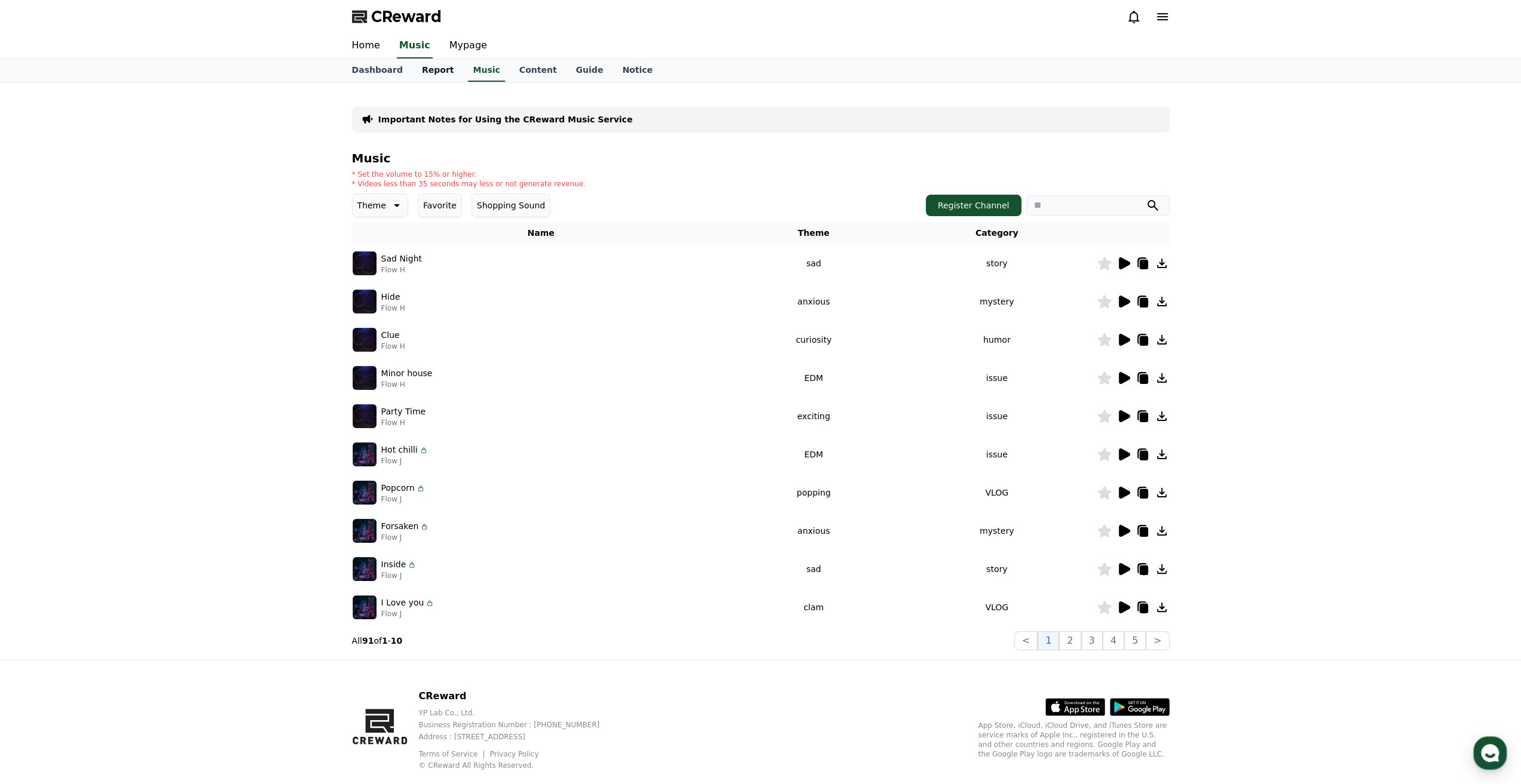
click at [433, 66] on link "Report" at bounding box center [438, 70] width 51 height 22
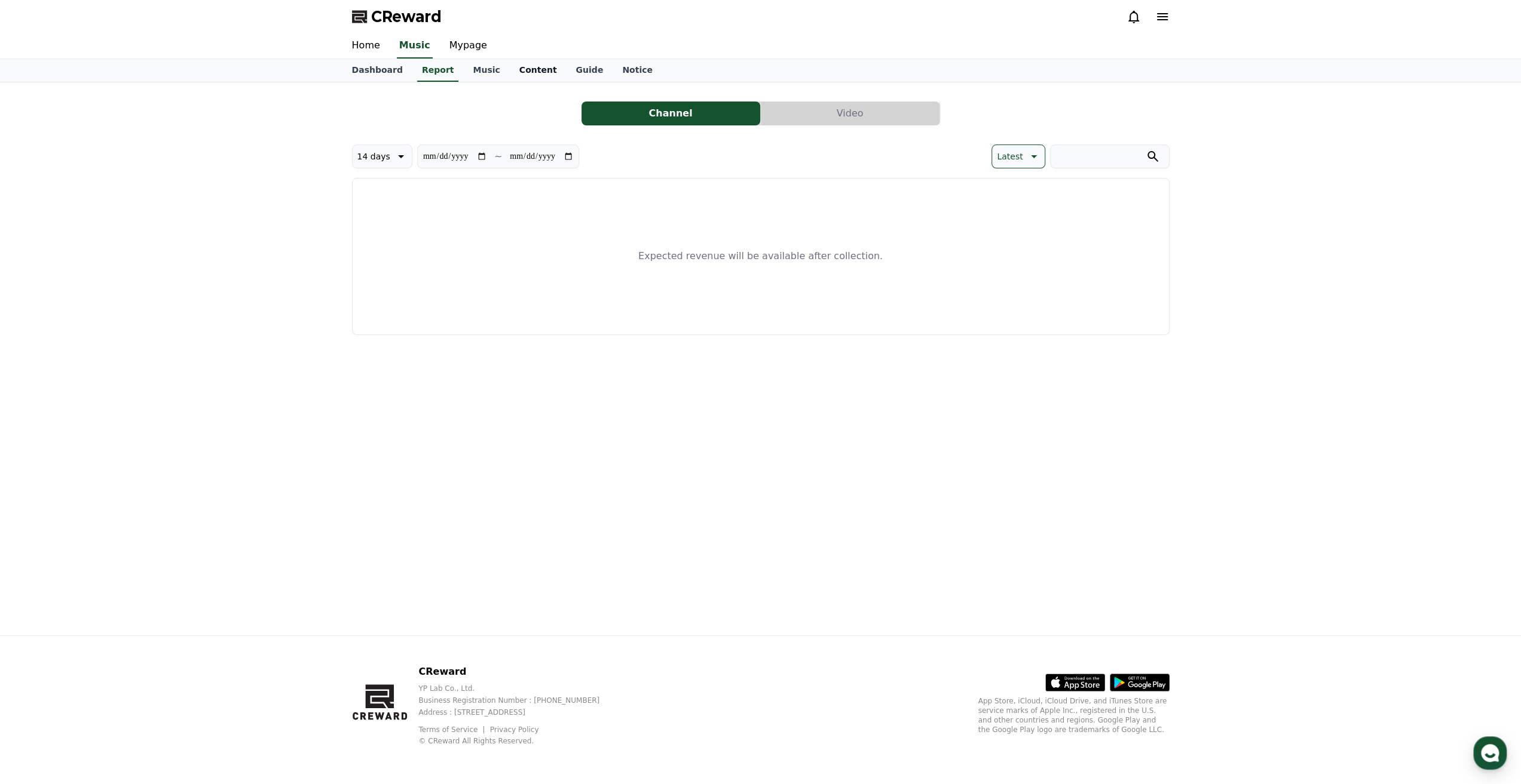
click at [535, 70] on link "Content" at bounding box center [537, 70] width 57 height 22
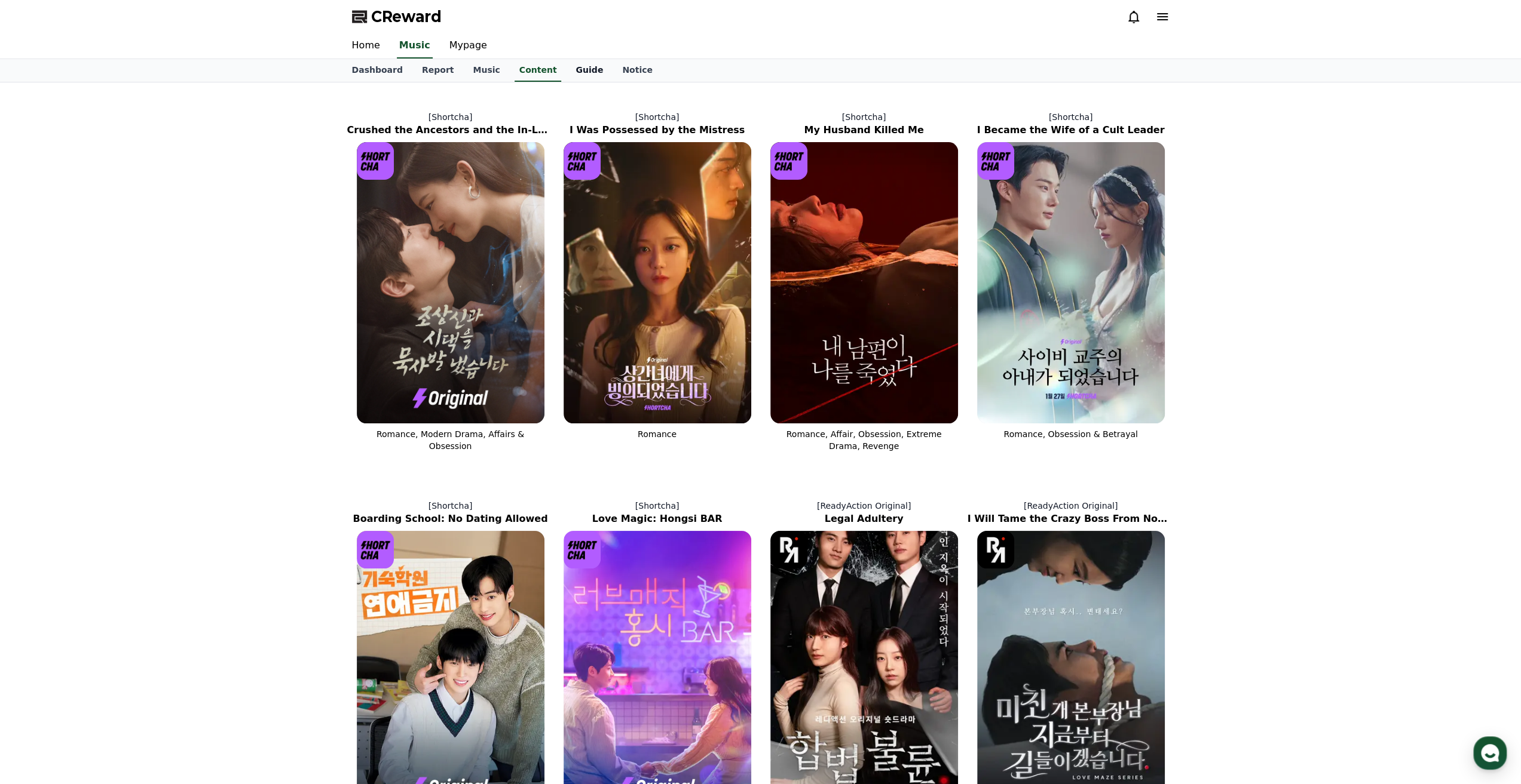
click at [573, 74] on link "Guide" at bounding box center [589, 70] width 46 height 22
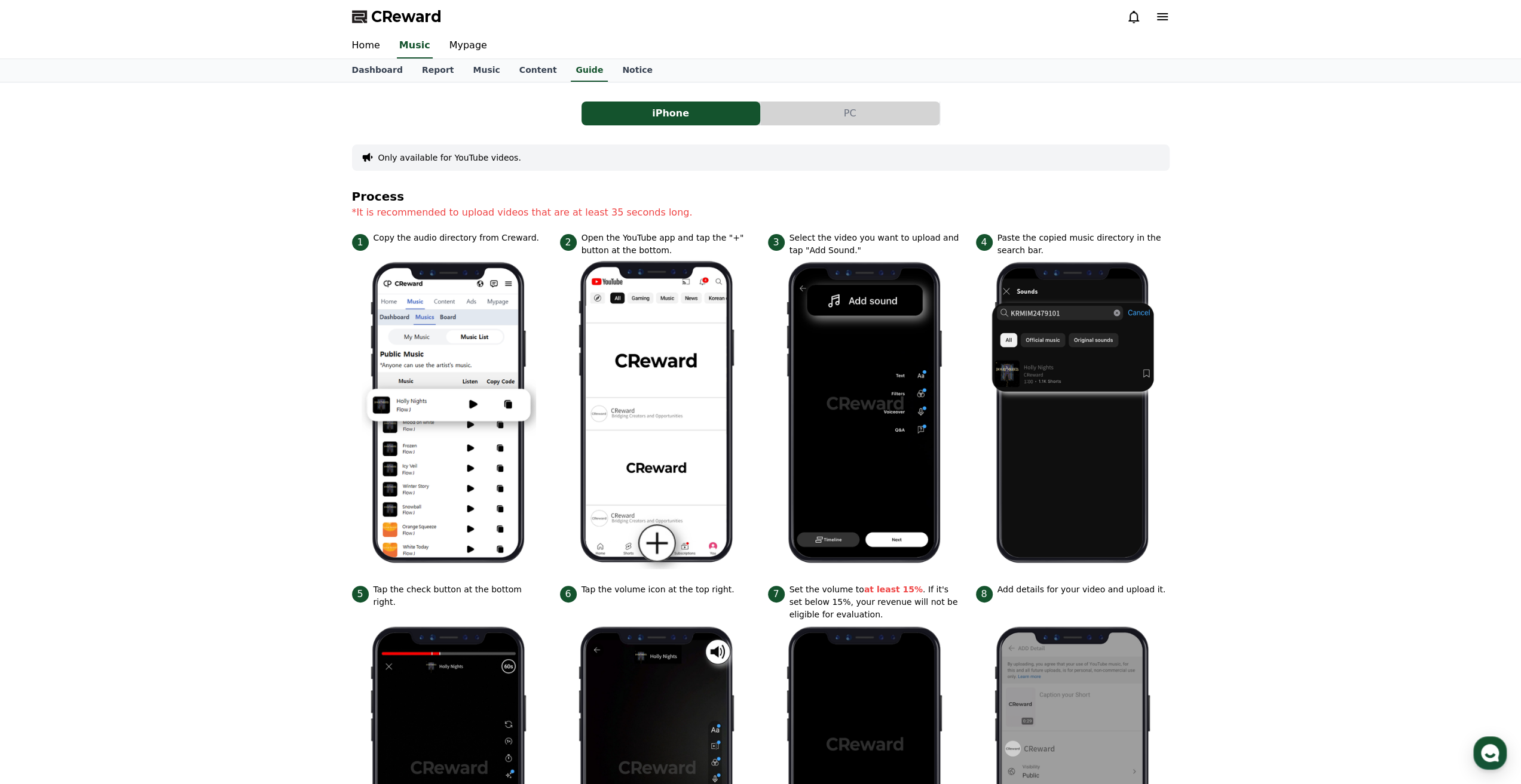
click at [821, 118] on button "PC" at bounding box center [850, 114] width 179 height 24
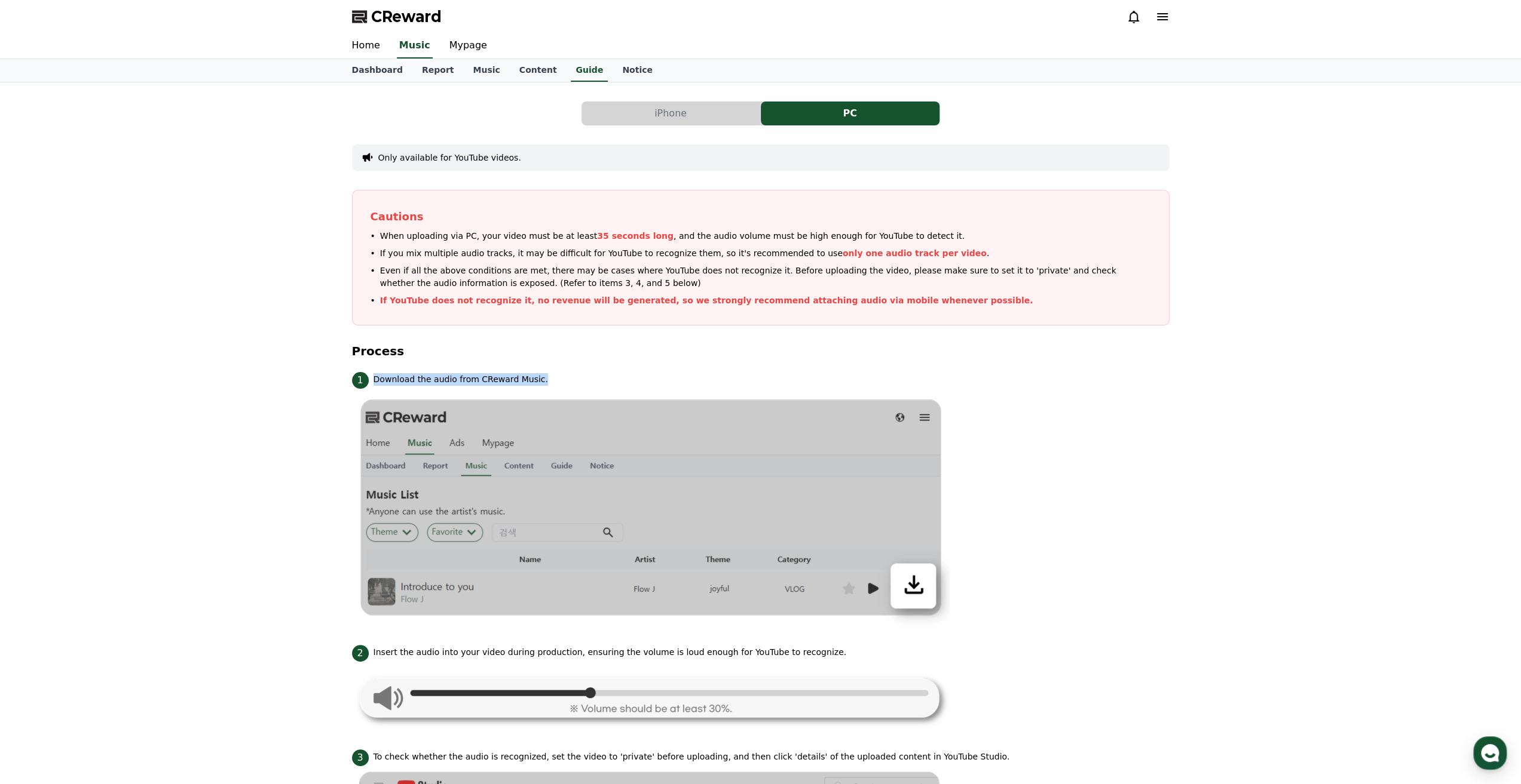
drag, startPoint x: 375, startPoint y: 380, endPoint x: 514, endPoint y: 388, distance: 139.2
click at [544, 378] on div "1 Download the audio from CReward Music." at bounding box center [760, 380] width 818 height 19
click at [697, 115] on button "iPhone" at bounding box center [670, 114] width 179 height 24
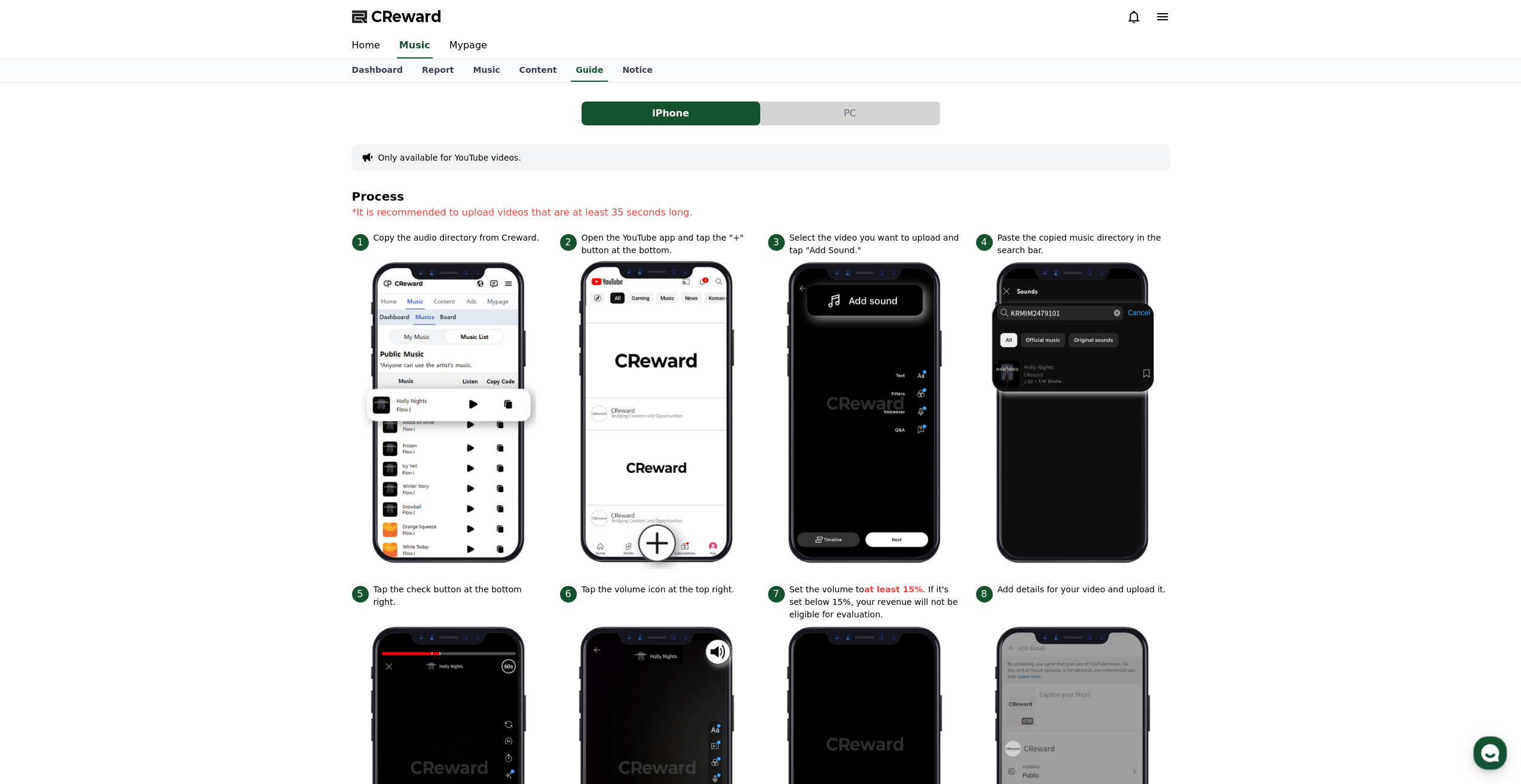
click at [838, 113] on button "PC" at bounding box center [850, 114] width 179 height 24
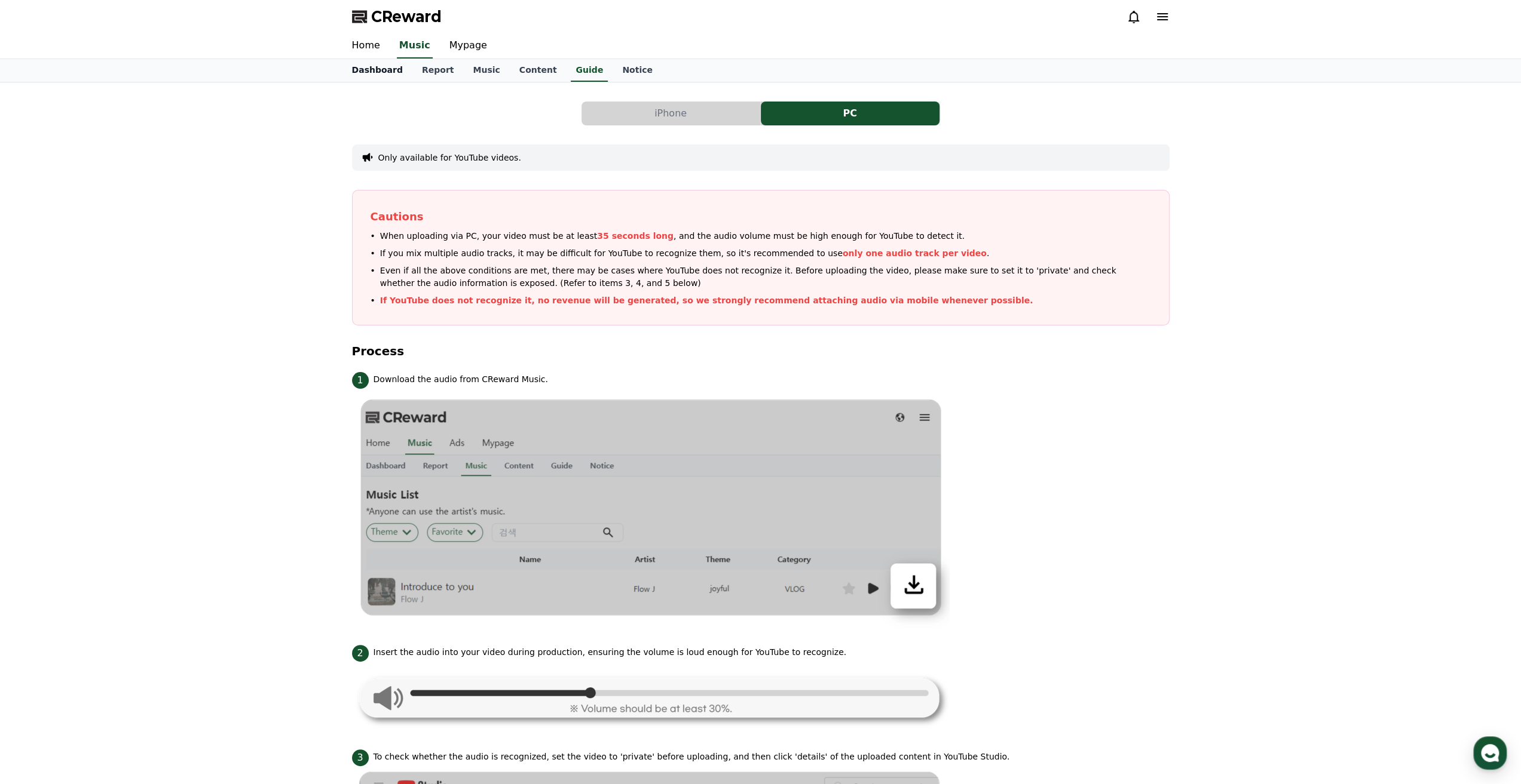
click at [387, 66] on link "Dashboard" at bounding box center [376, 70] width 70 height 22
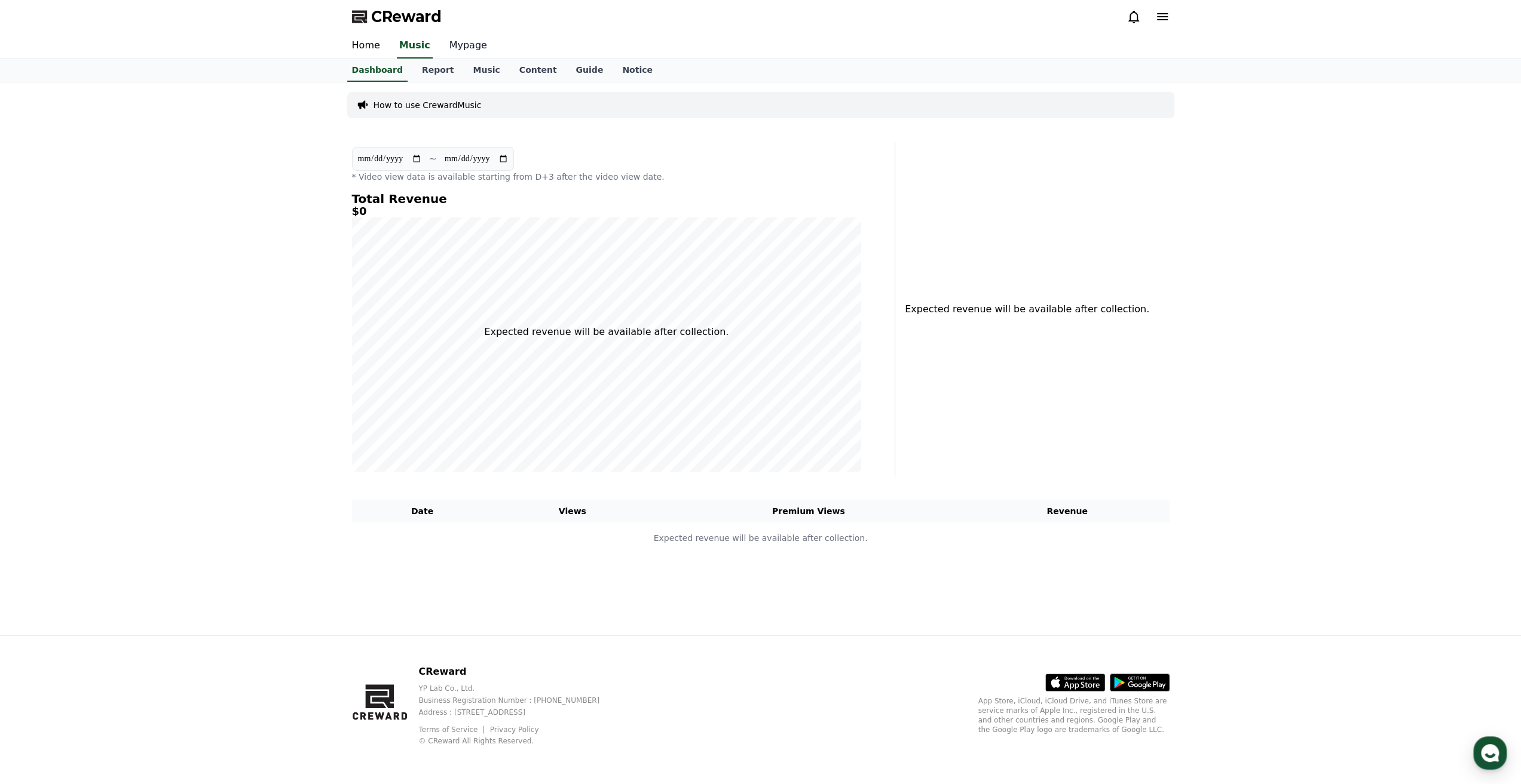
click at [459, 50] on link "Mypage" at bounding box center [468, 46] width 57 height 25
select select "**********"
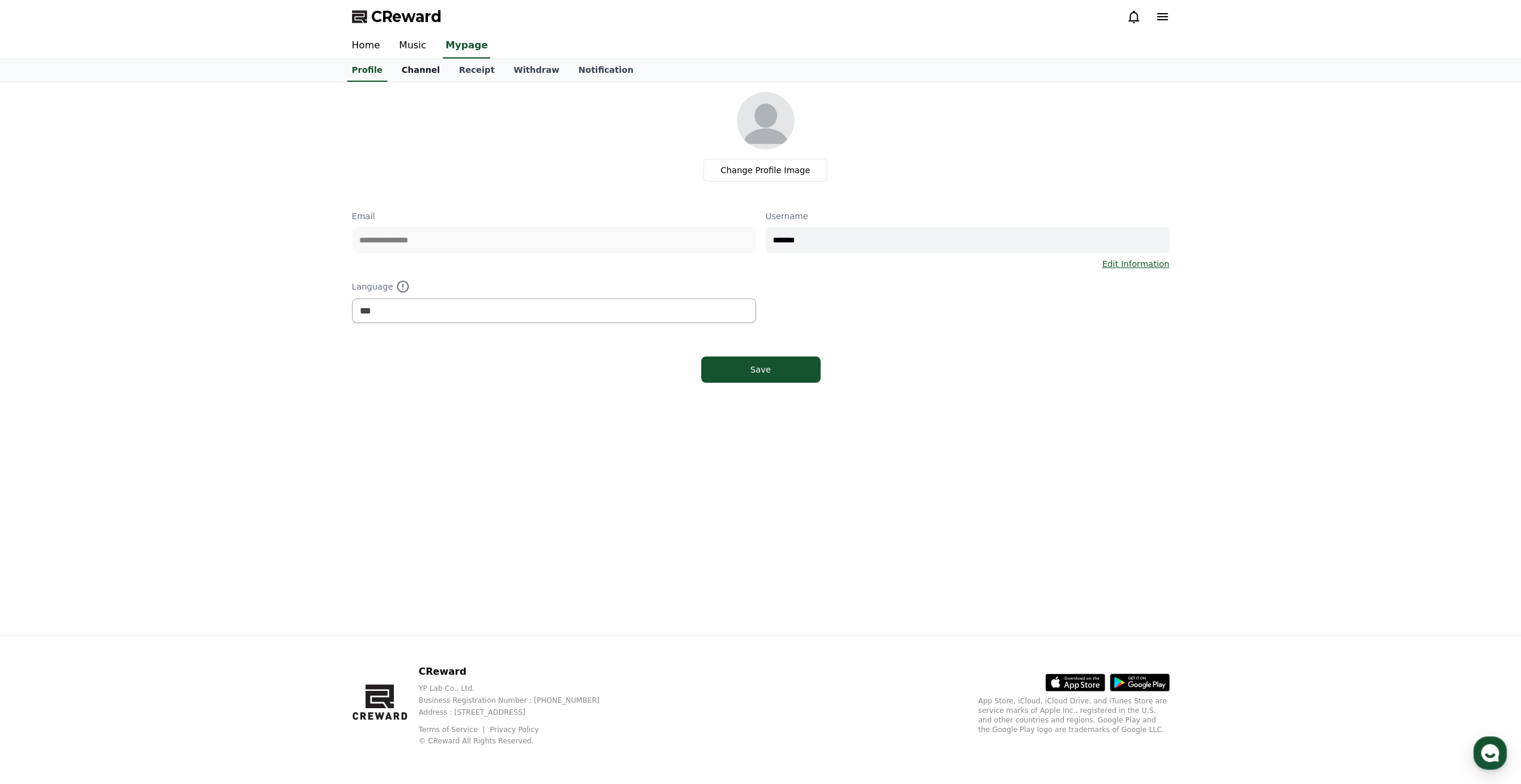
click at [412, 66] on link "Channel" at bounding box center [420, 70] width 58 height 22
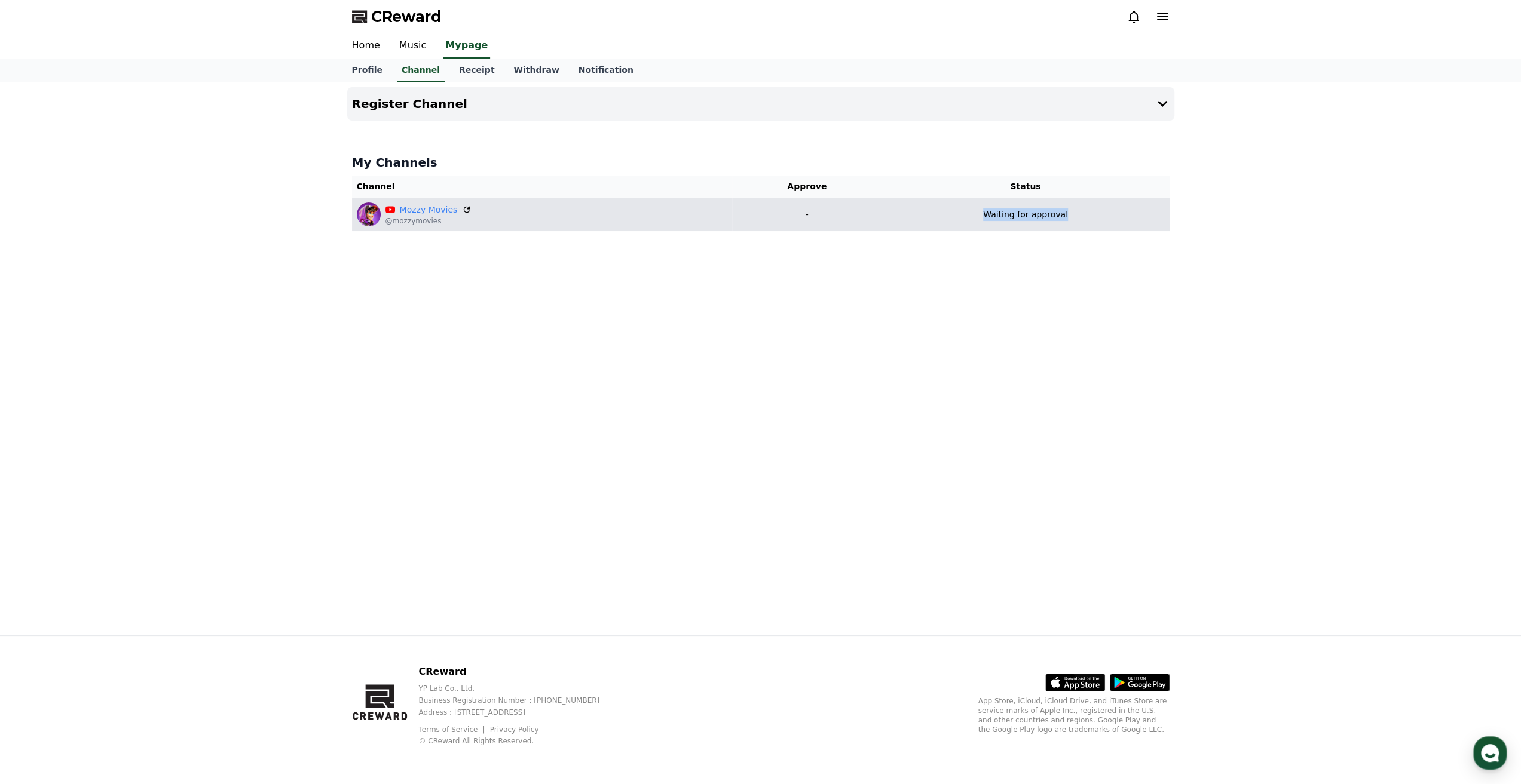
drag, startPoint x: 992, startPoint y: 211, endPoint x: 1106, endPoint y: 218, distance: 114.2
click at [1106, 218] on div "Waiting for approval" at bounding box center [1024, 215] width 278 height 13
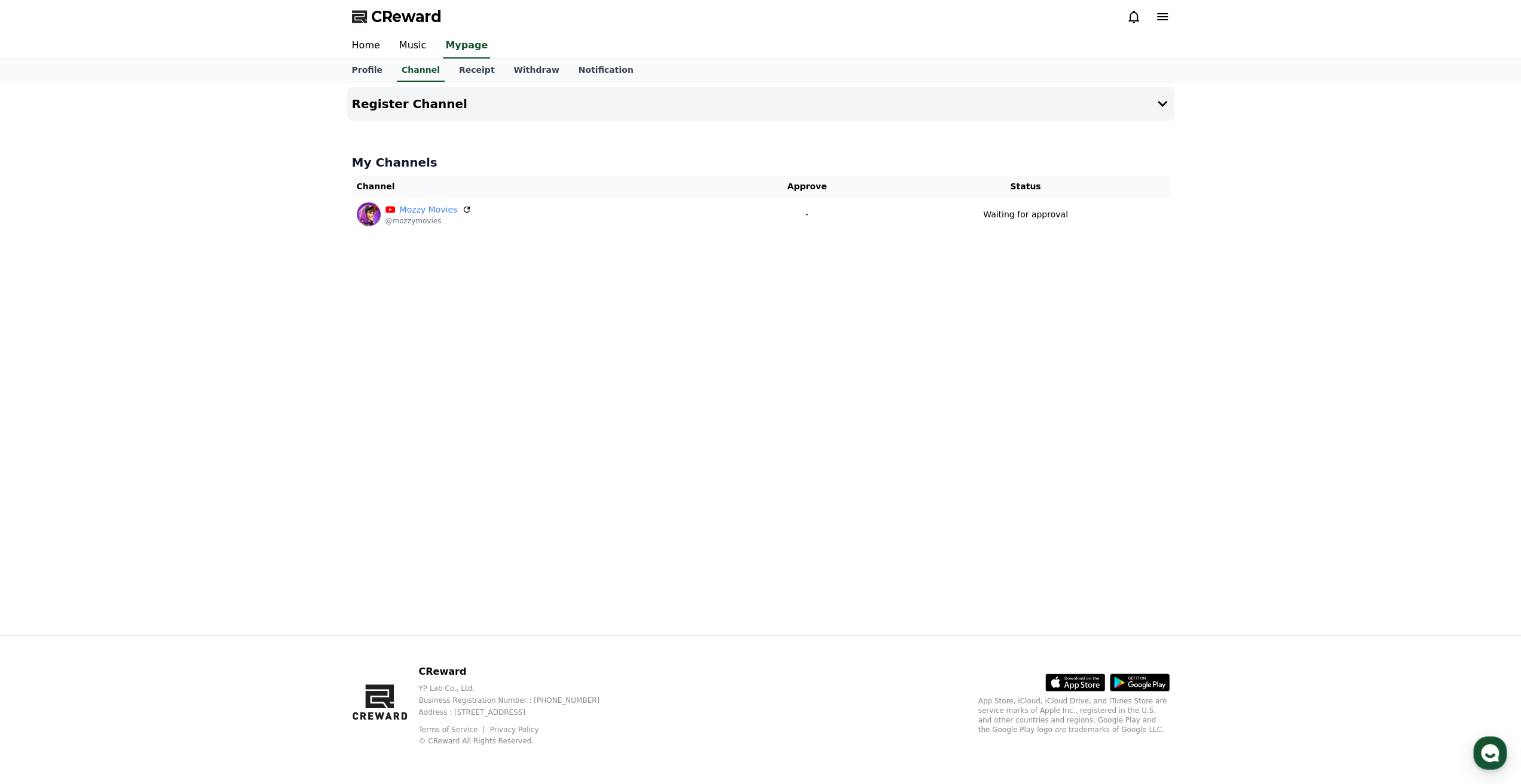
click at [1011, 320] on div "Register Channel My Channels Channel Approve Status Mozzy Movies @mozzymovies -…" at bounding box center [760, 359] width 836 height 553
